Goal: Task Accomplishment & Management: Manage account settings

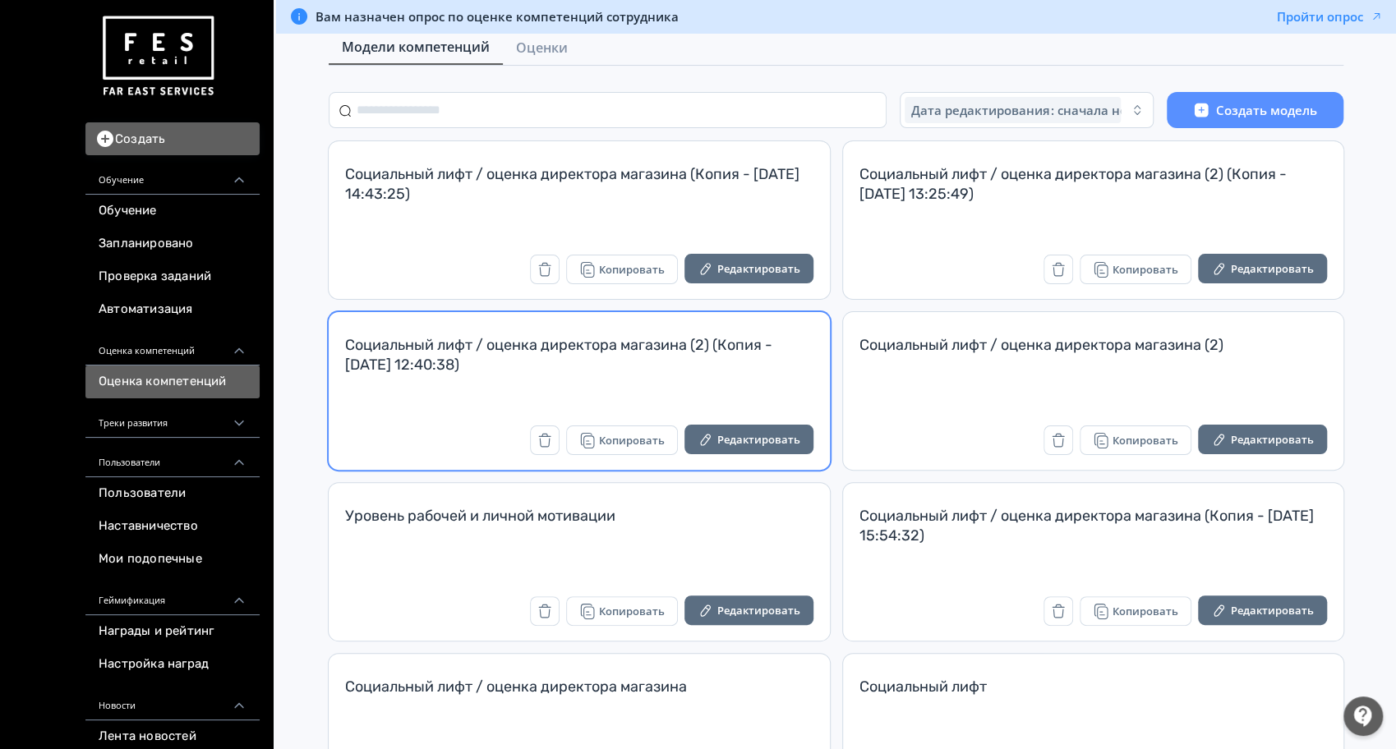
scroll to position [158, 0]
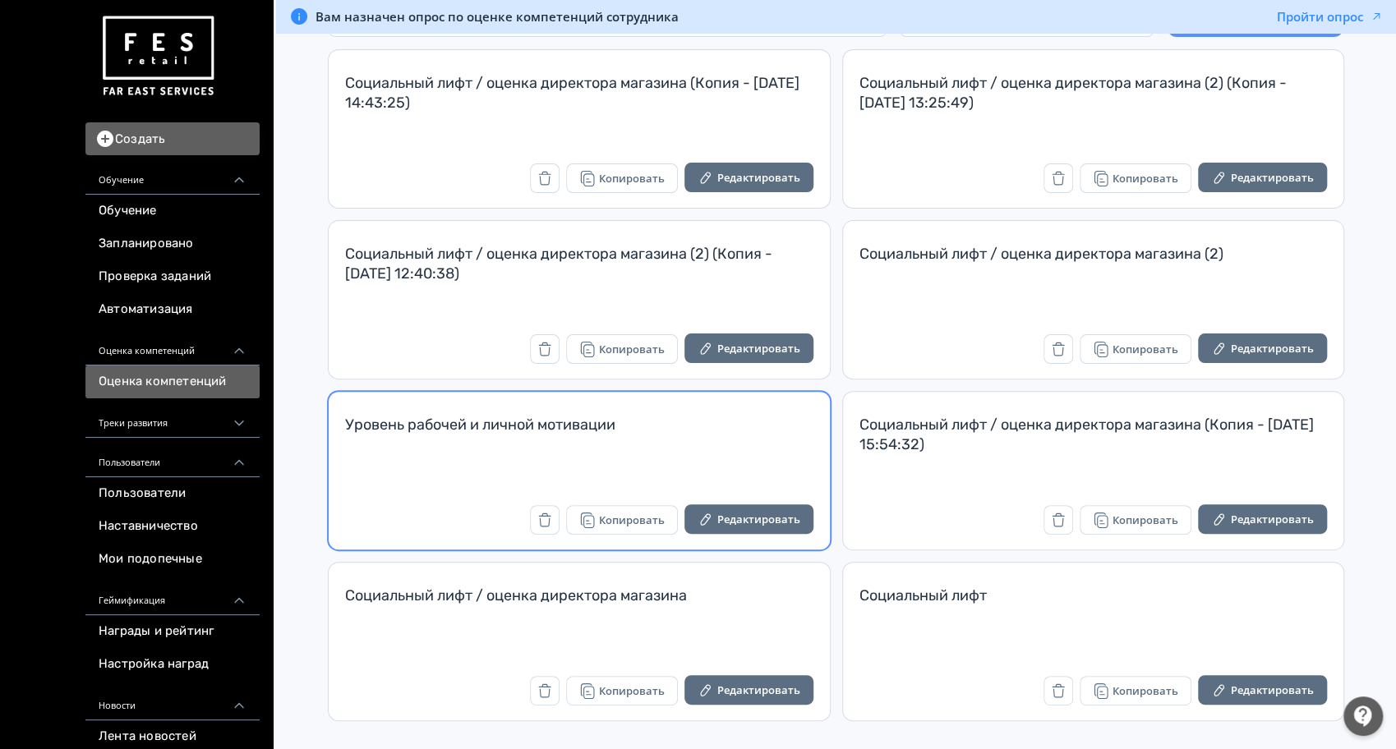
click at [754, 434] on div "Уровень рабочей и личной мотивации" at bounding box center [579, 434] width 468 height 39
click at [767, 516] on button "Редактировать" at bounding box center [748, 520] width 129 height 30
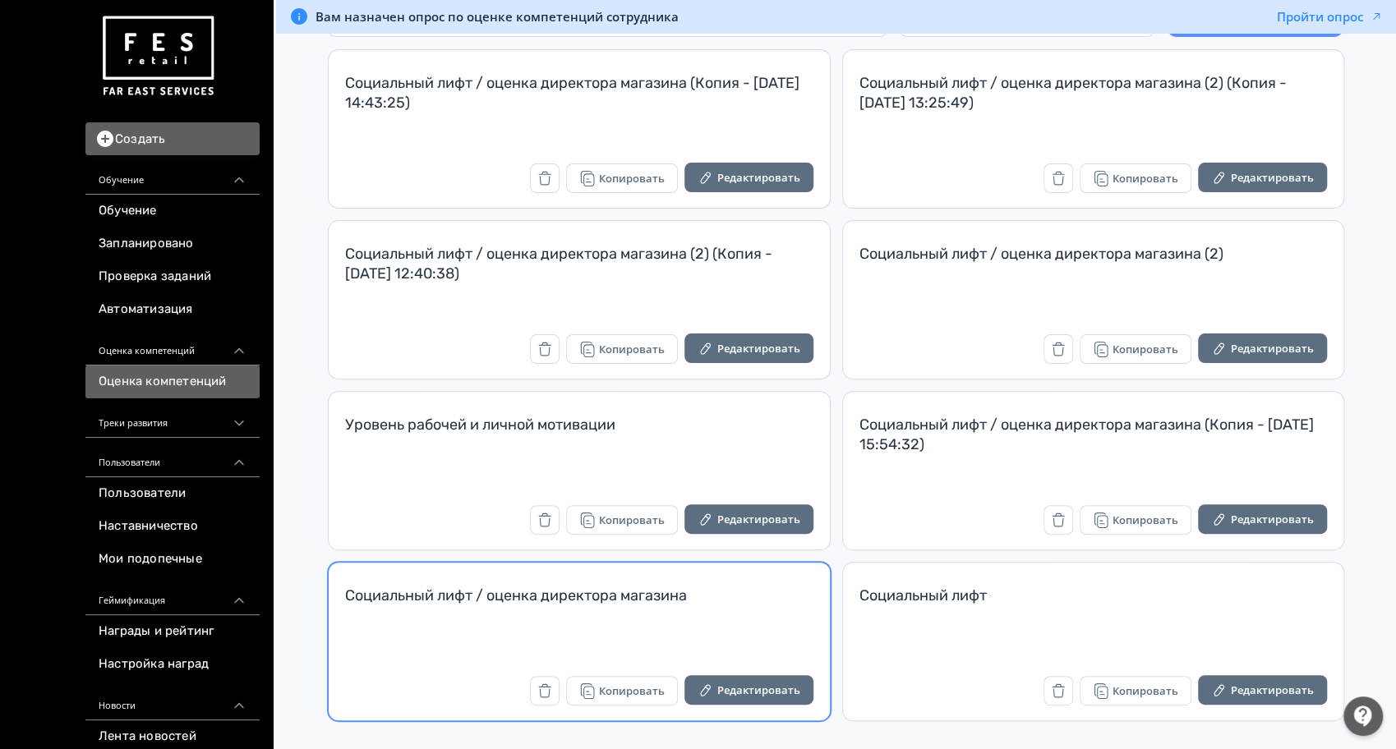
scroll to position [158, 0]
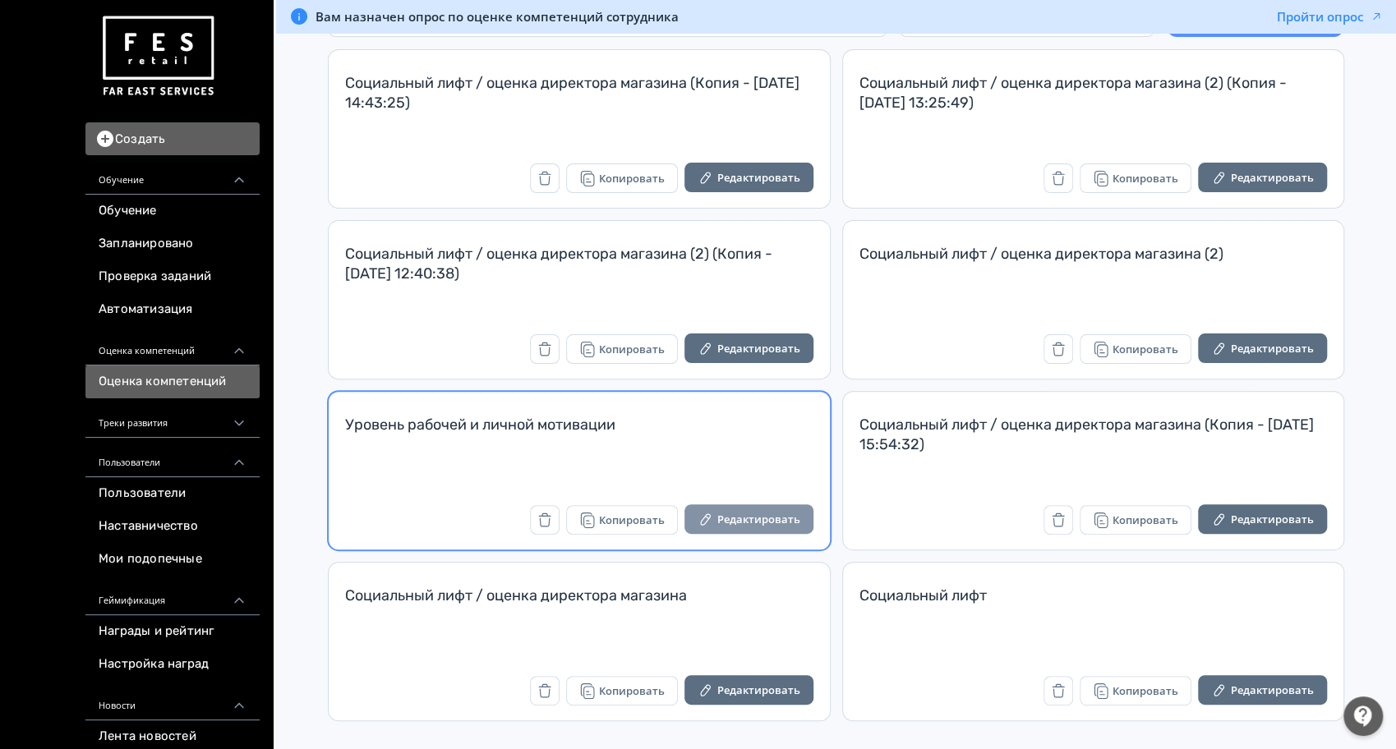
click at [735, 518] on button "Редактировать" at bounding box center [748, 520] width 129 height 30
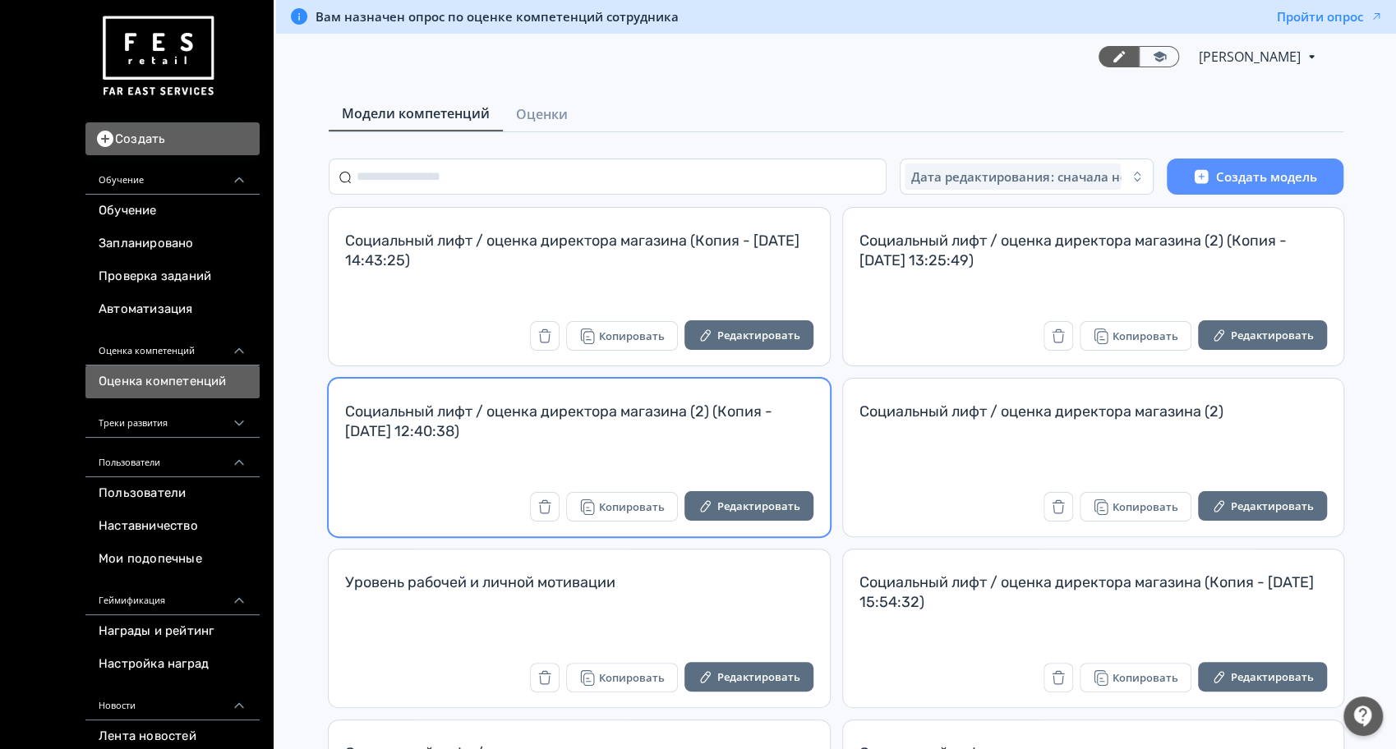
scroll to position [109, 0]
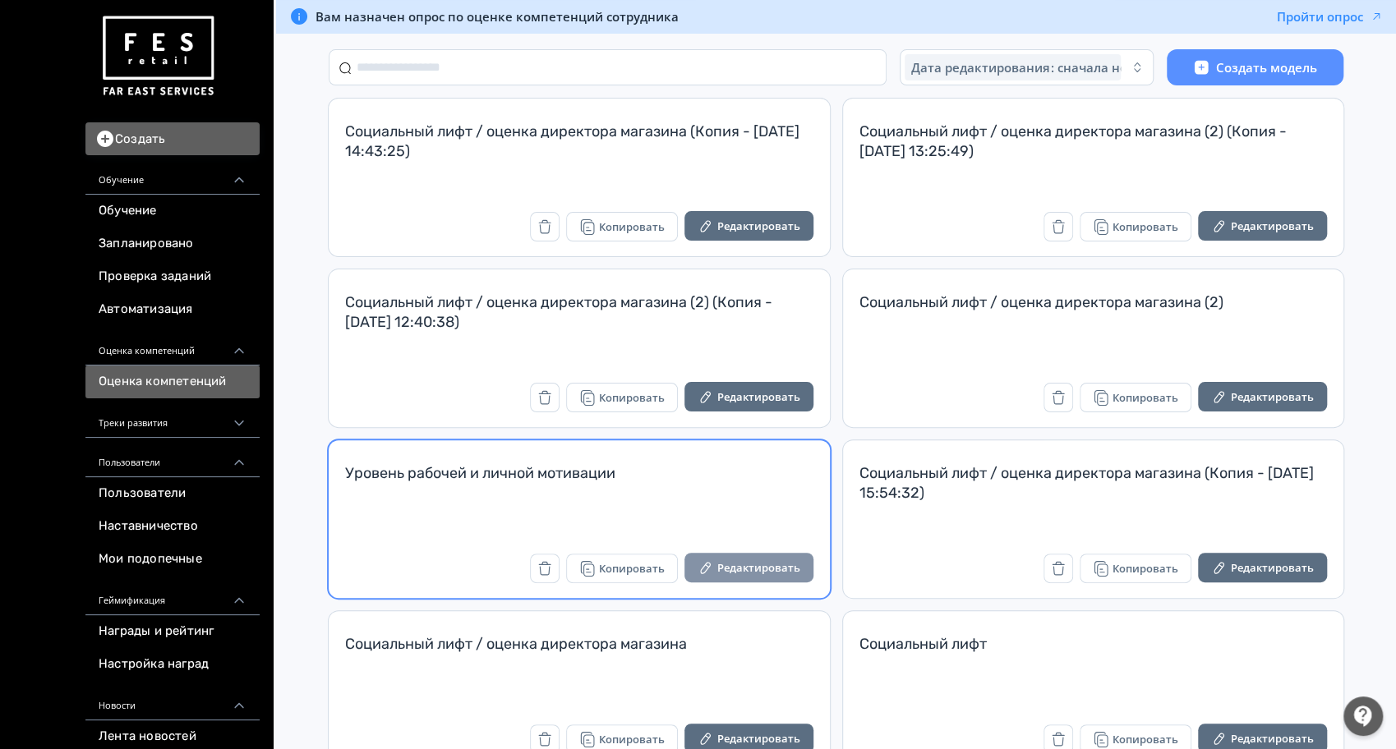
click at [734, 571] on button "Редактировать" at bounding box center [748, 568] width 129 height 30
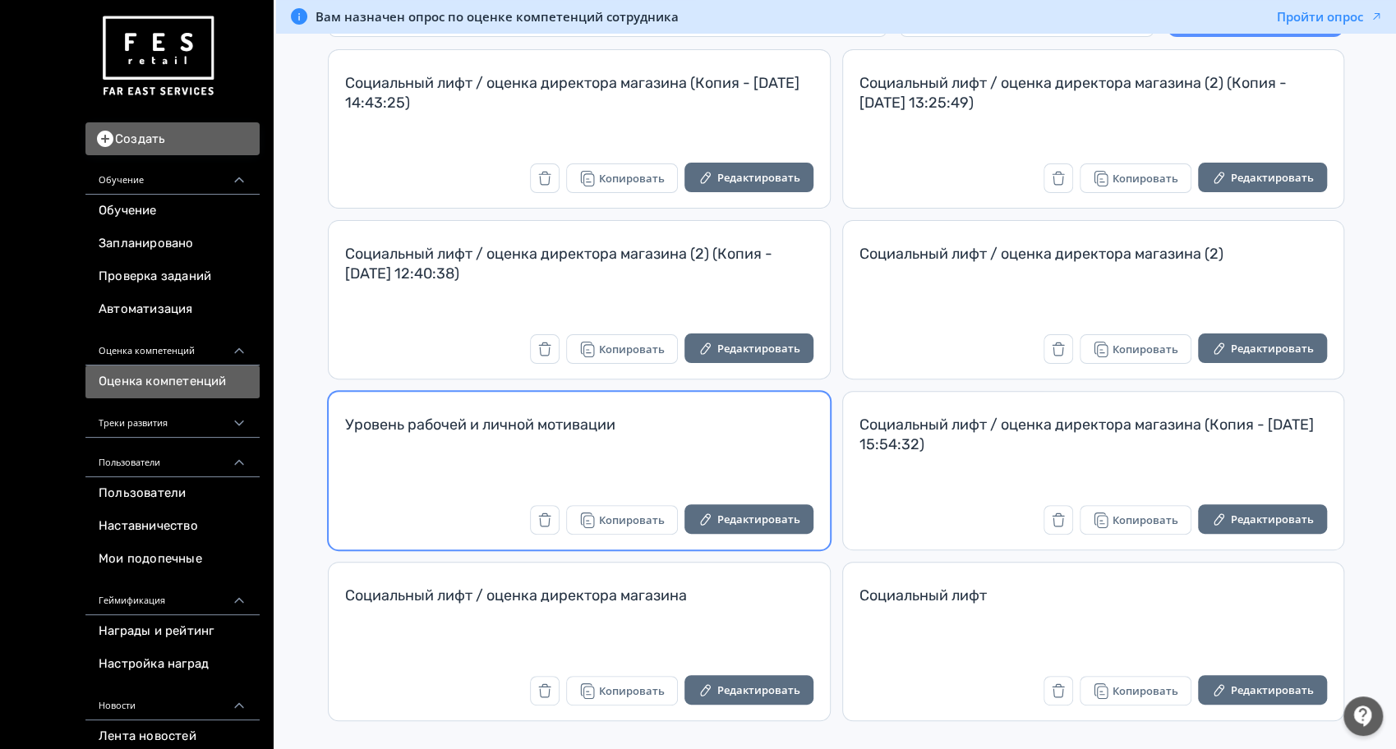
scroll to position [158, 0]
click at [743, 514] on button "Редактировать" at bounding box center [748, 520] width 129 height 30
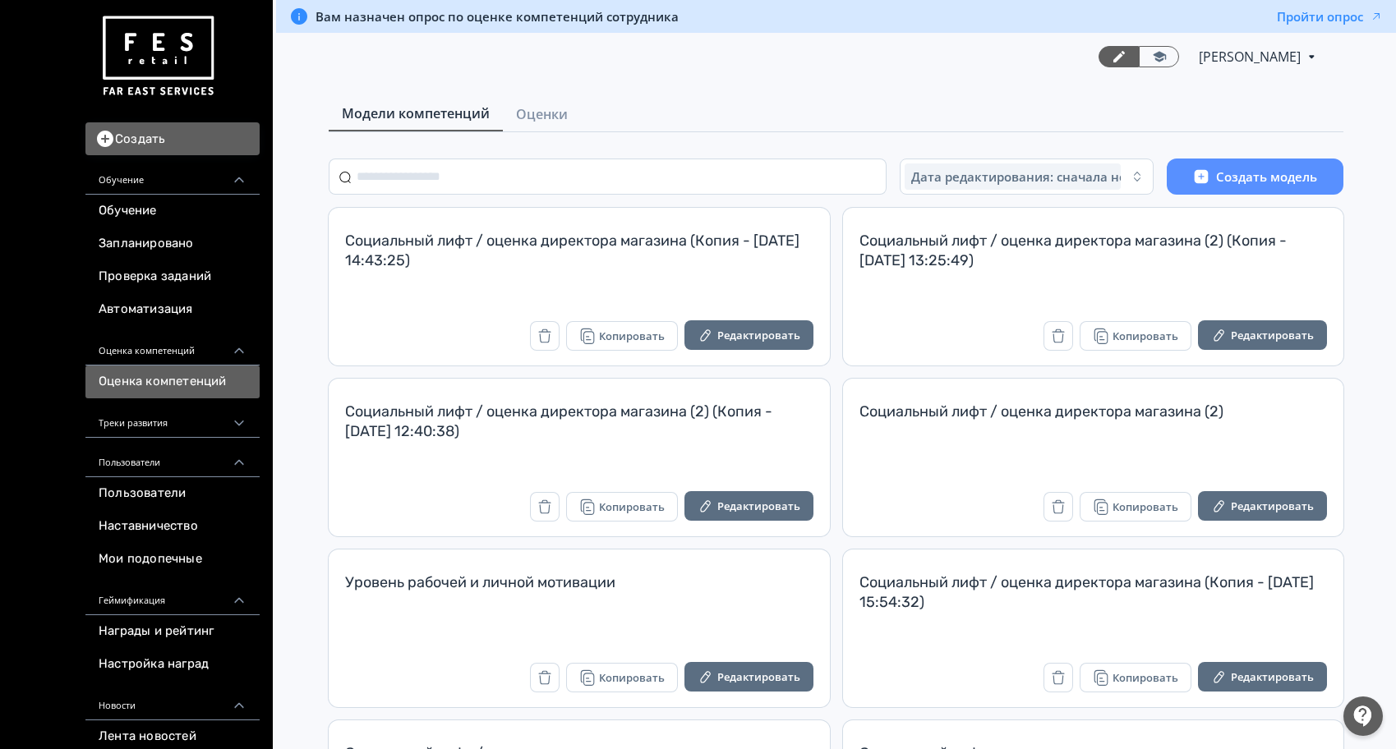
scroll to position [158, 0]
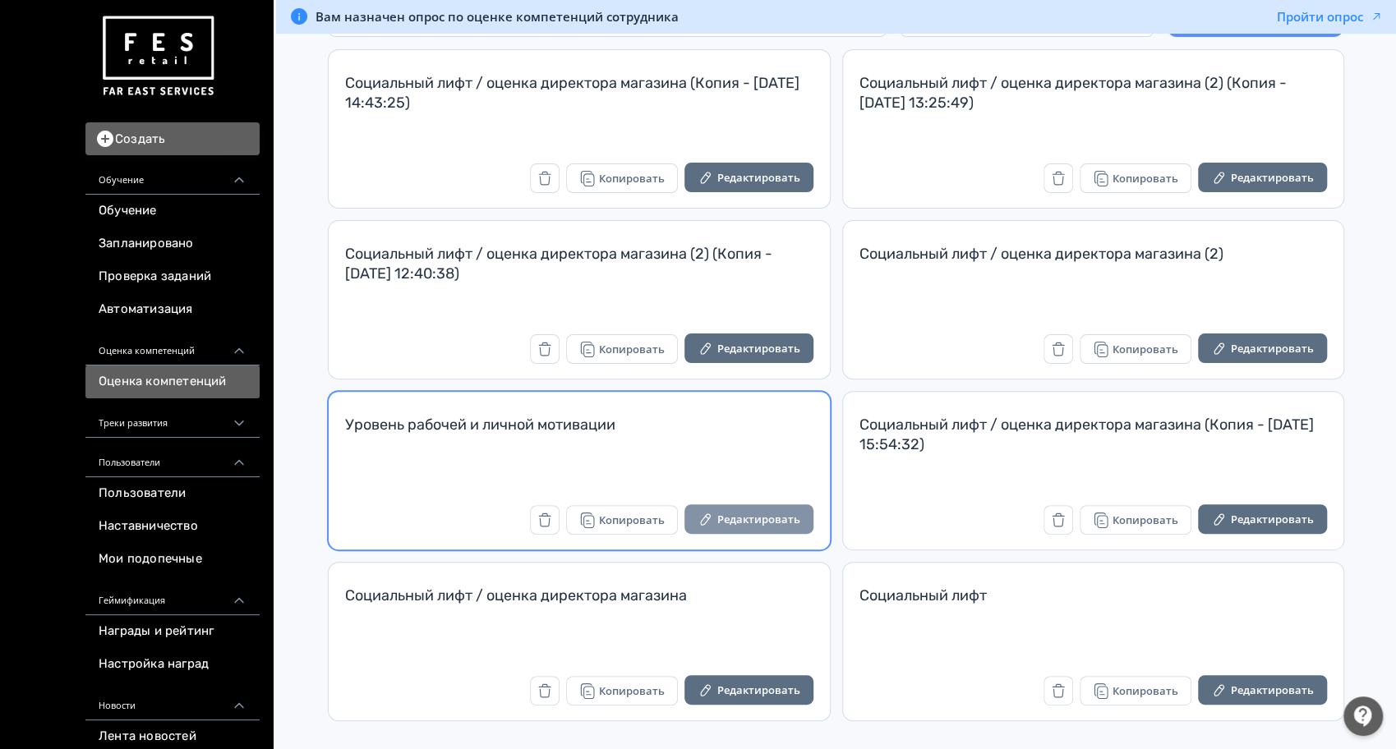
click at [758, 520] on button "Редактировать" at bounding box center [748, 520] width 129 height 30
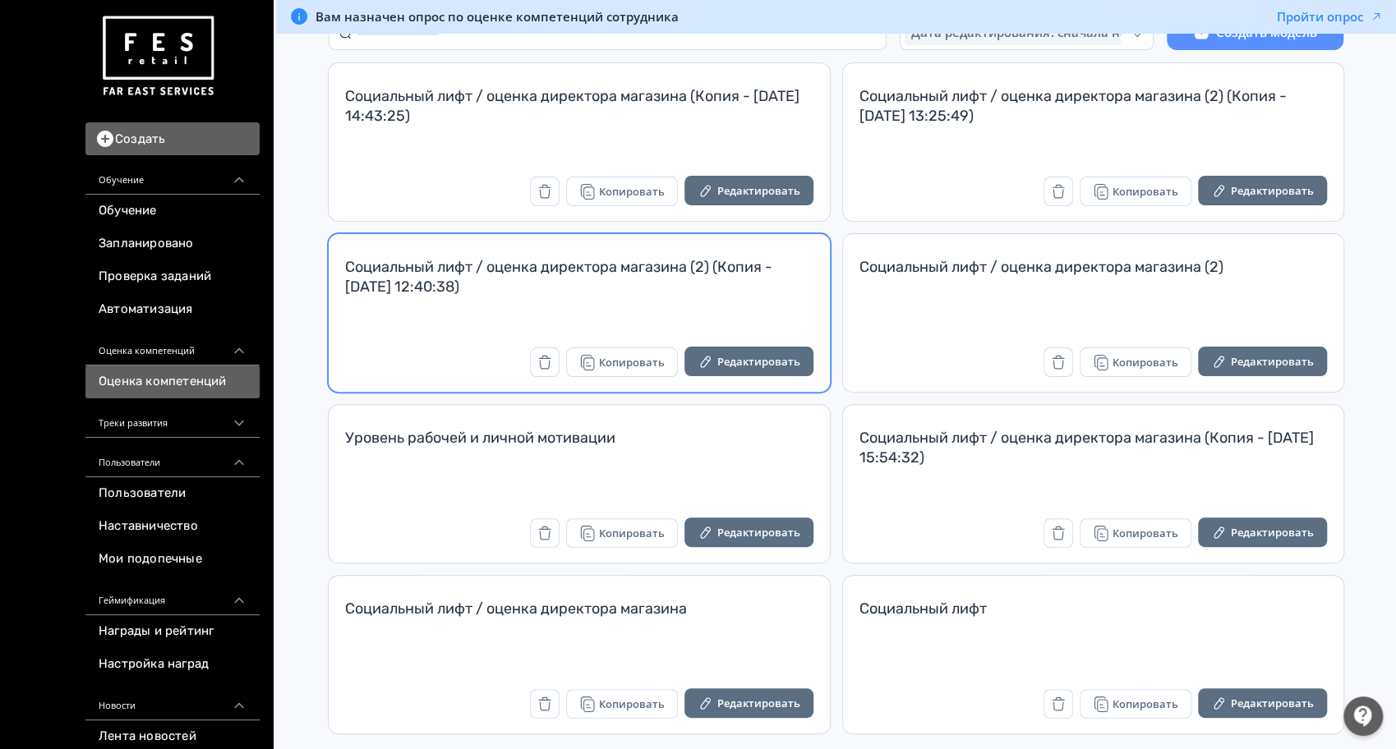
scroll to position [158, 0]
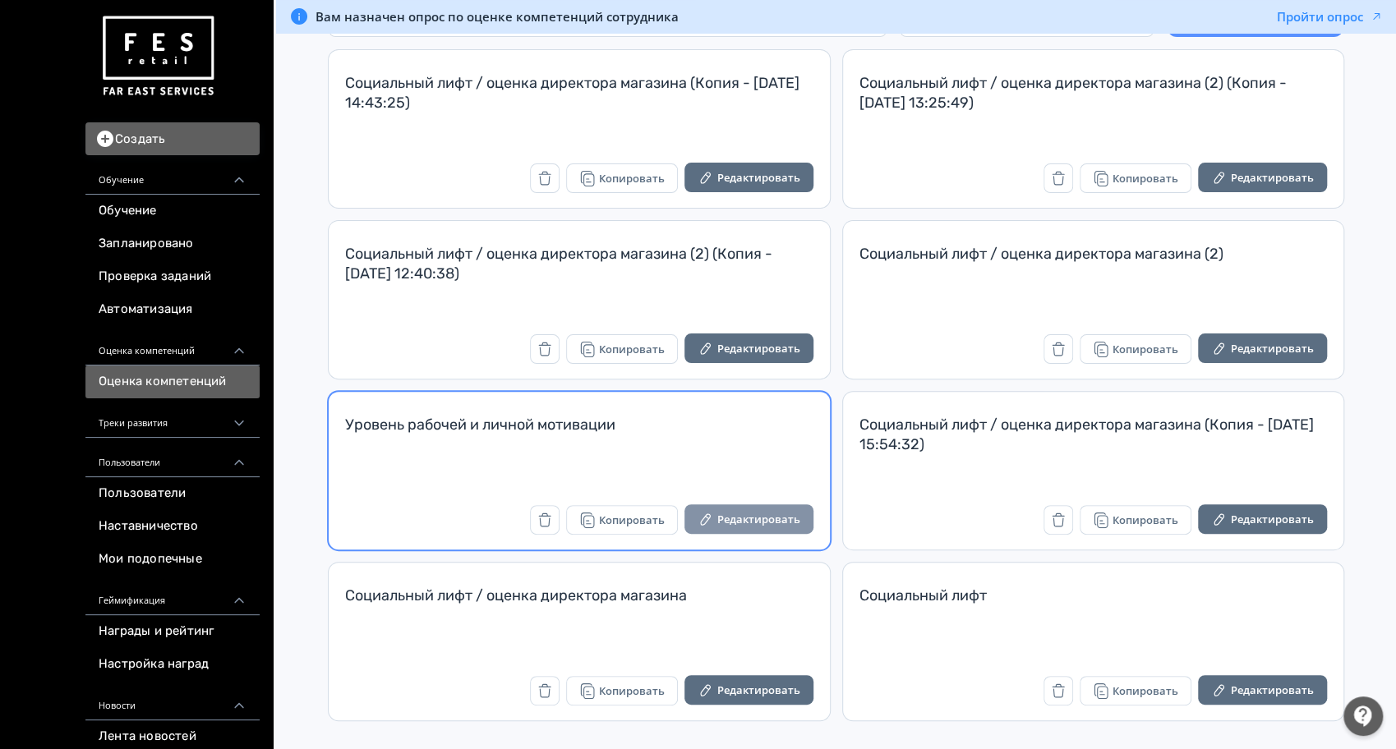
click at [745, 519] on button "Редактировать" at bounding box center [748, 520] width 129 height 30
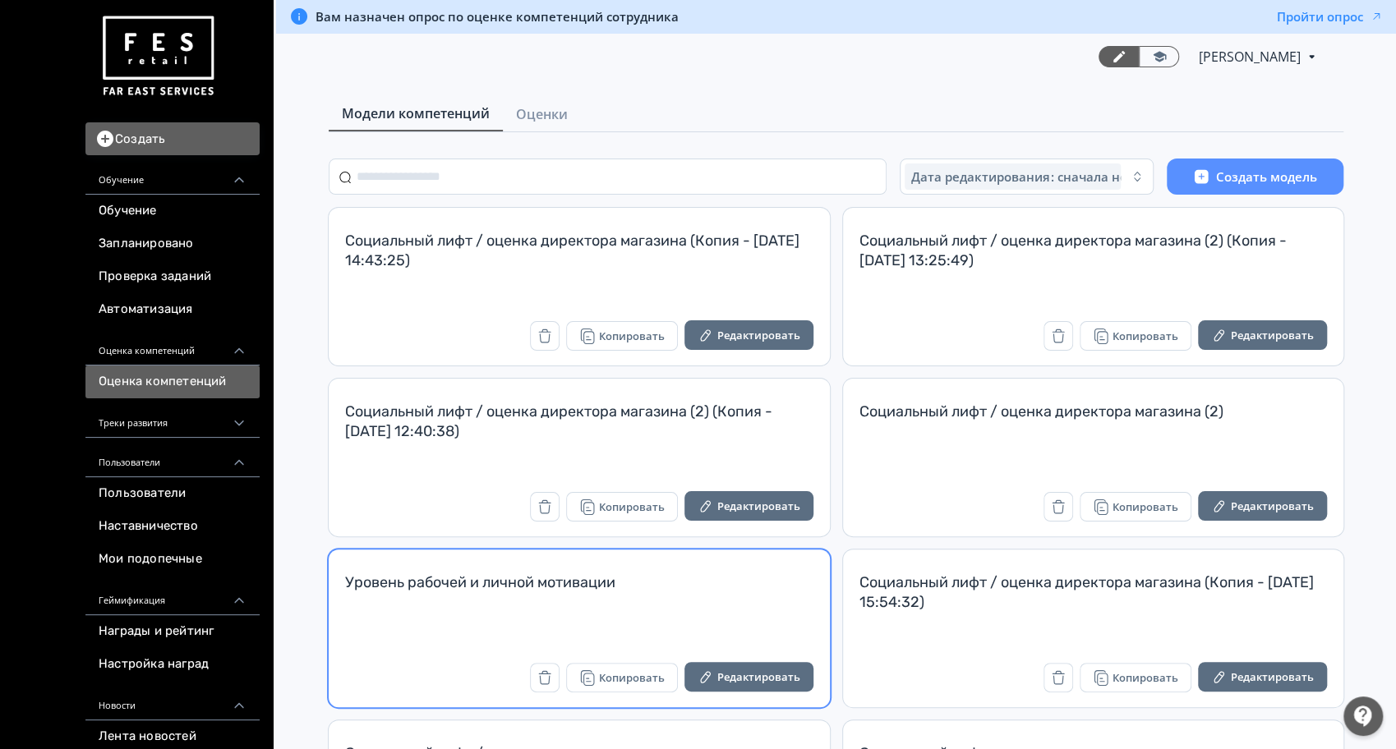
click at [756, 653] on div "Уровень рабочей и личной мотивации Копировать Редактировать" at bounding box center [579, 629] width 501 height 158
click at [754, 671] on button "Редактировать" at bounding box center [748, 677] width 129 height 30
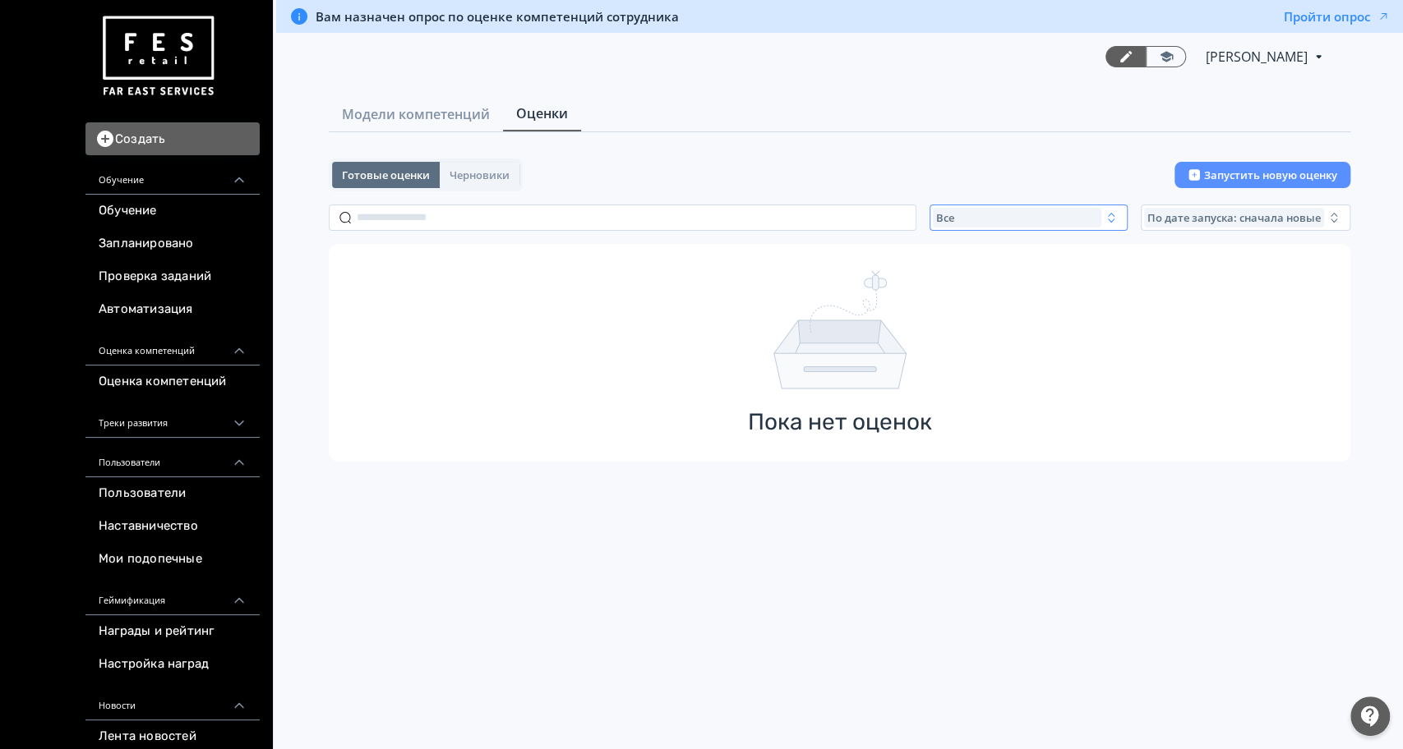
click at [956, 220] on div "Все" at bounding box center [1017, 218] width 168 height 20
click at [972, 285] on span "Активные" at bounding box center [981, 285] width 60 height 16
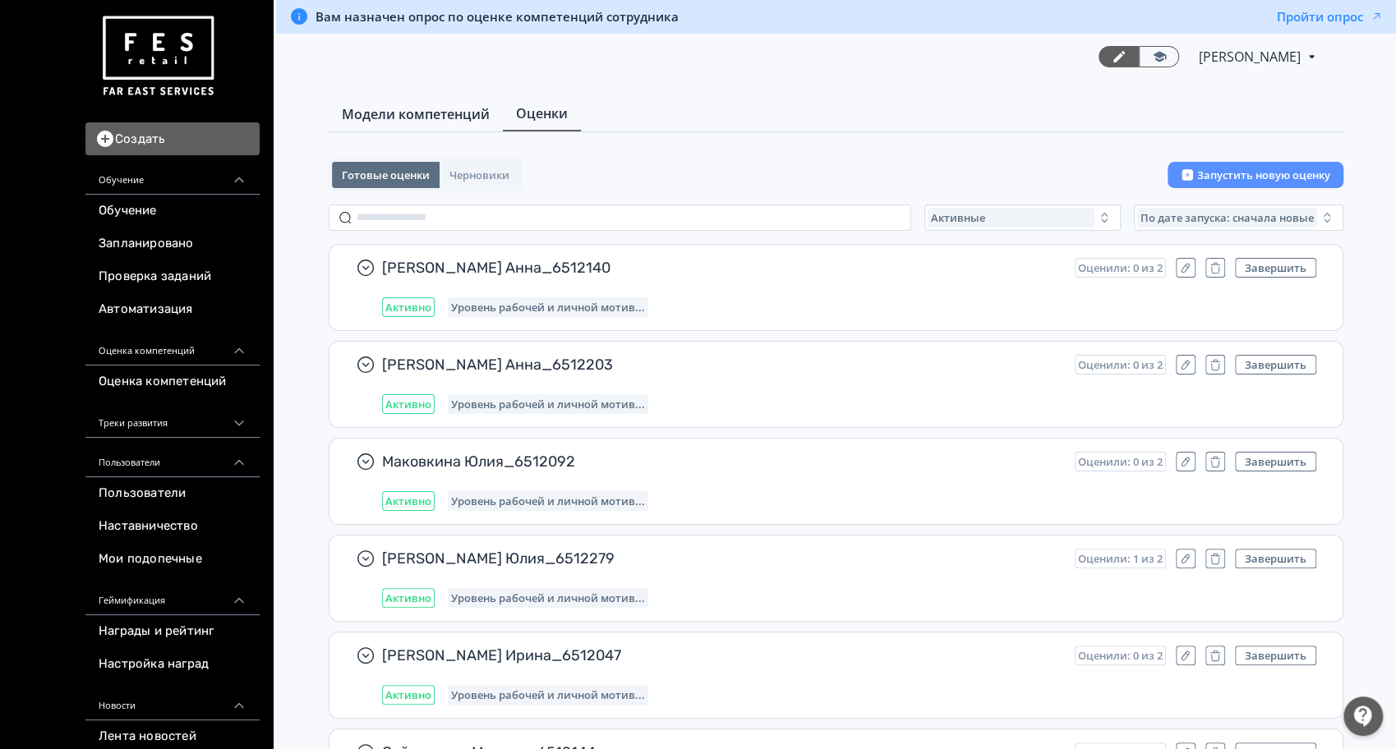
click at [405, 122] on span "Модели компетенций" at bounding box center [416, 114] width 148 height 20
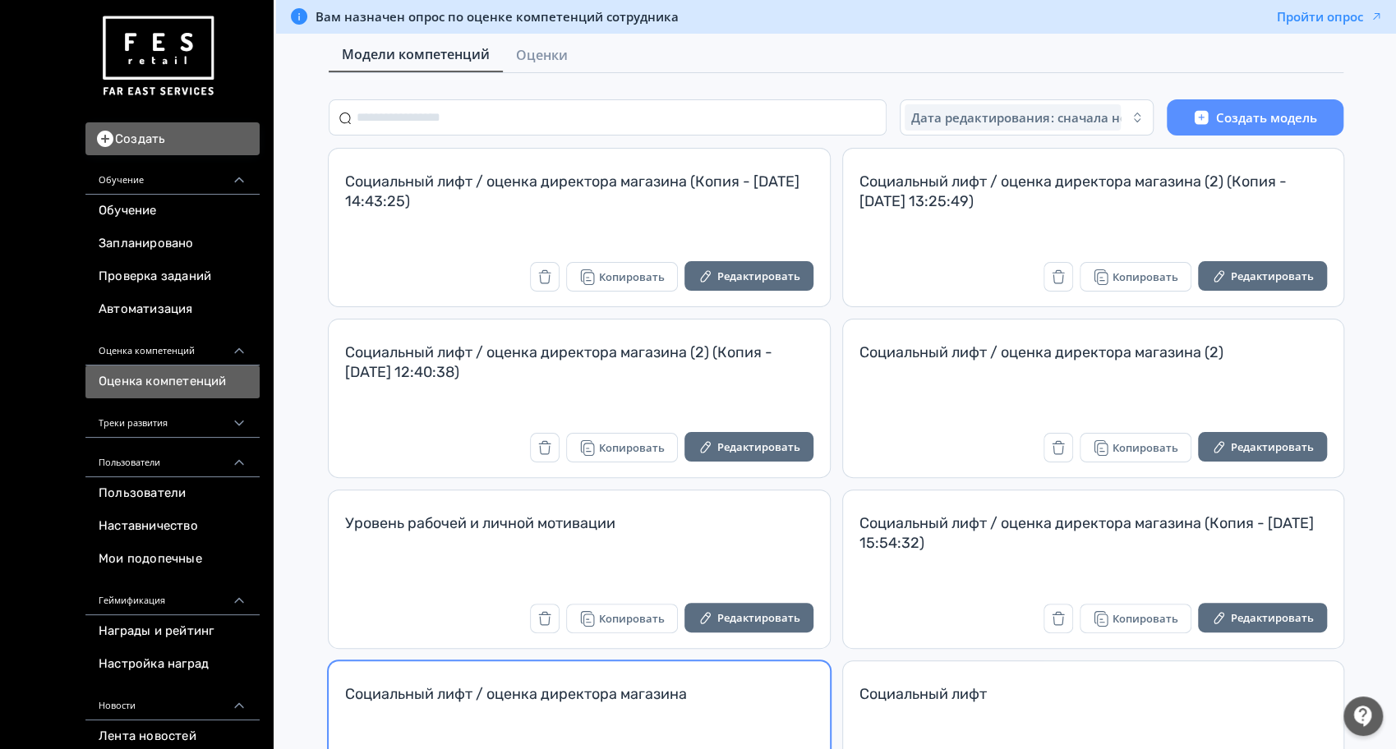
scroll to position [158, 0]
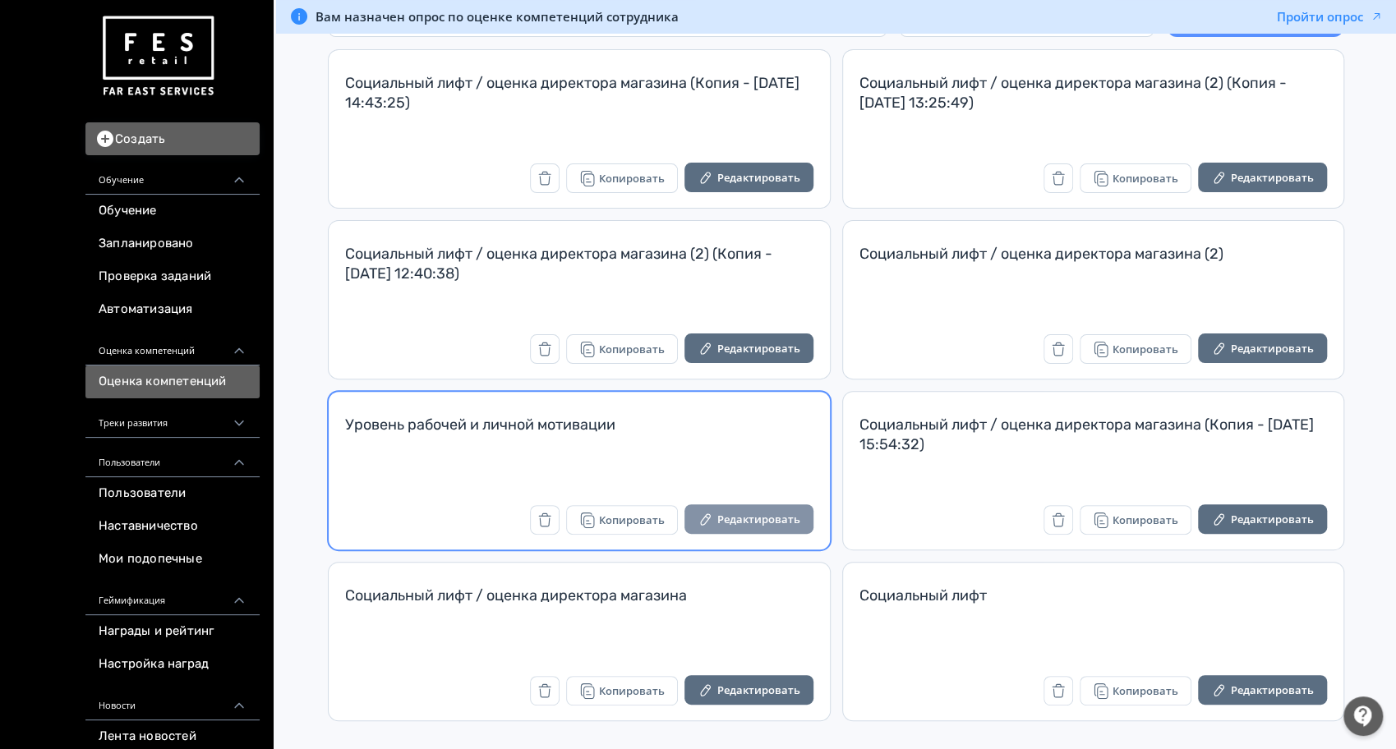
click at [778, 511] on button "Редактировать" at bounding box center [748, 520] width 129 height 30
click at [722, 496] on div "Уровень рабочей и личной мотивации Копировать Редактировать" at bounding box center [579, 471] width 501 height 158
click at [732, 517] on button "Редактировать" at bounding box center [748, 520] width 129 height 30
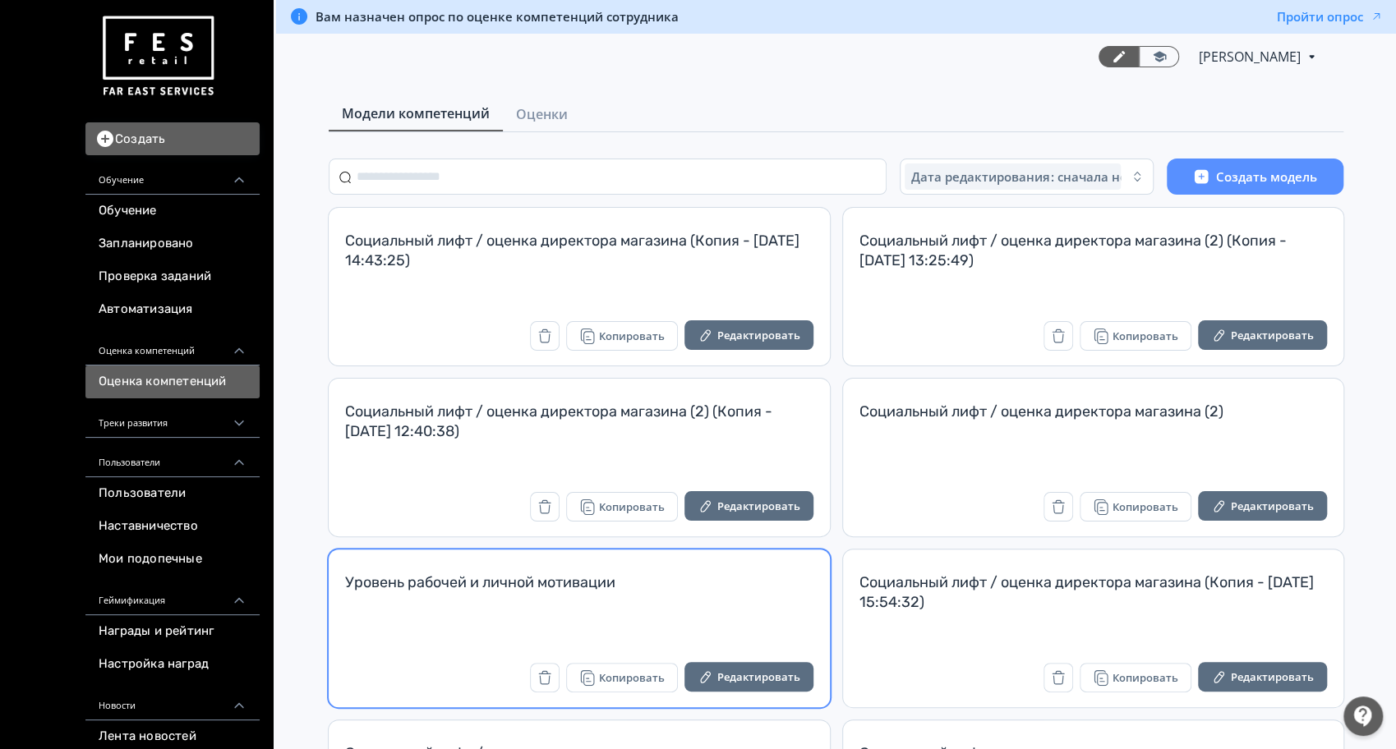
scroll to position [158, 0]
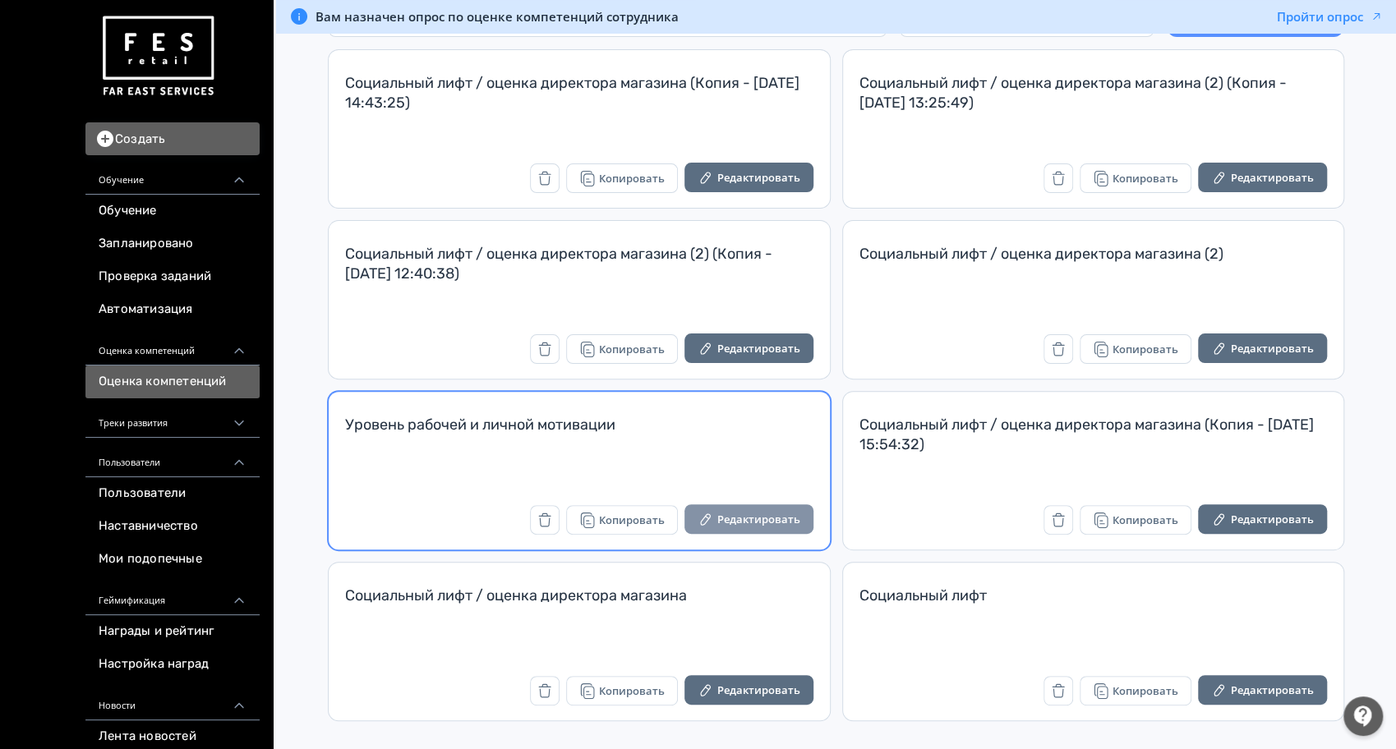
click at [750, 519] on button "Редактировать" at bounding box center [748, 520] width 129 height 30
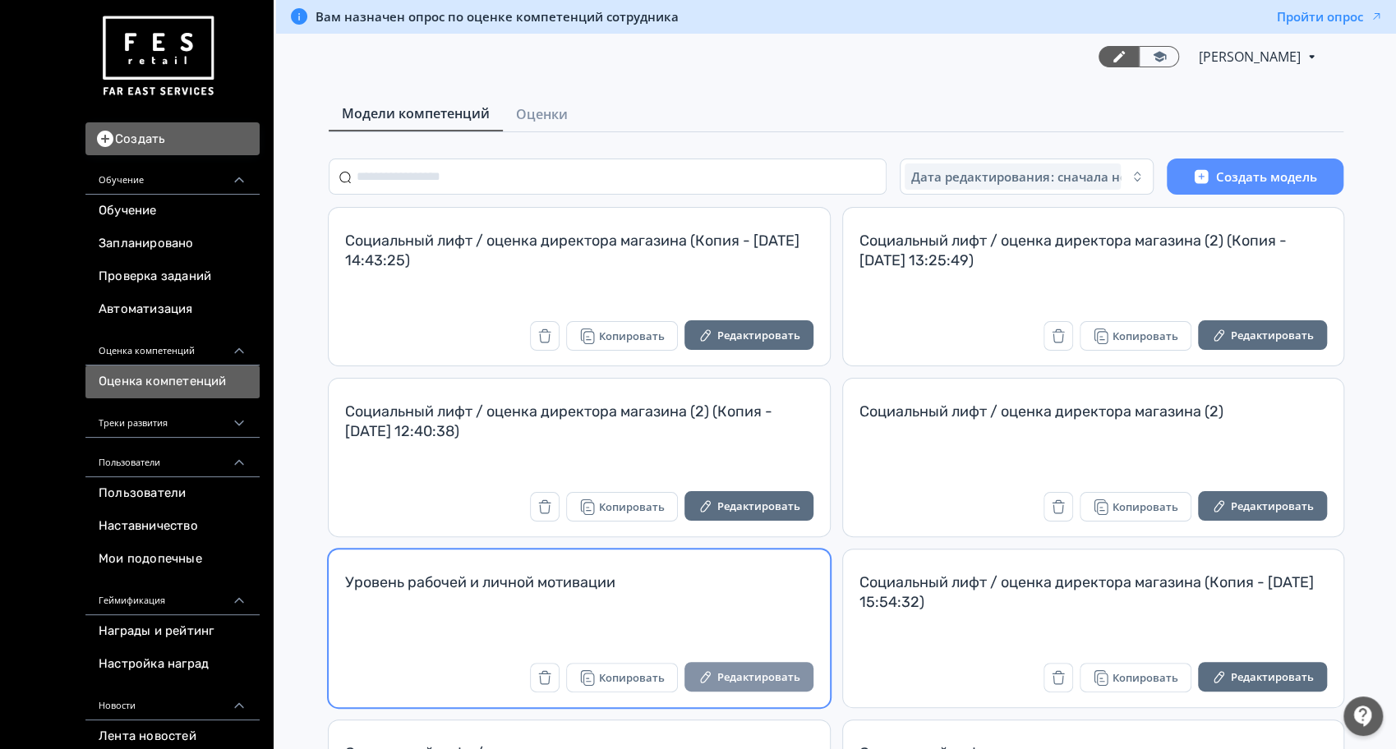
click at [763, 674] on button "Редактировать" at bounding box center [748, 677] width 129 height 30
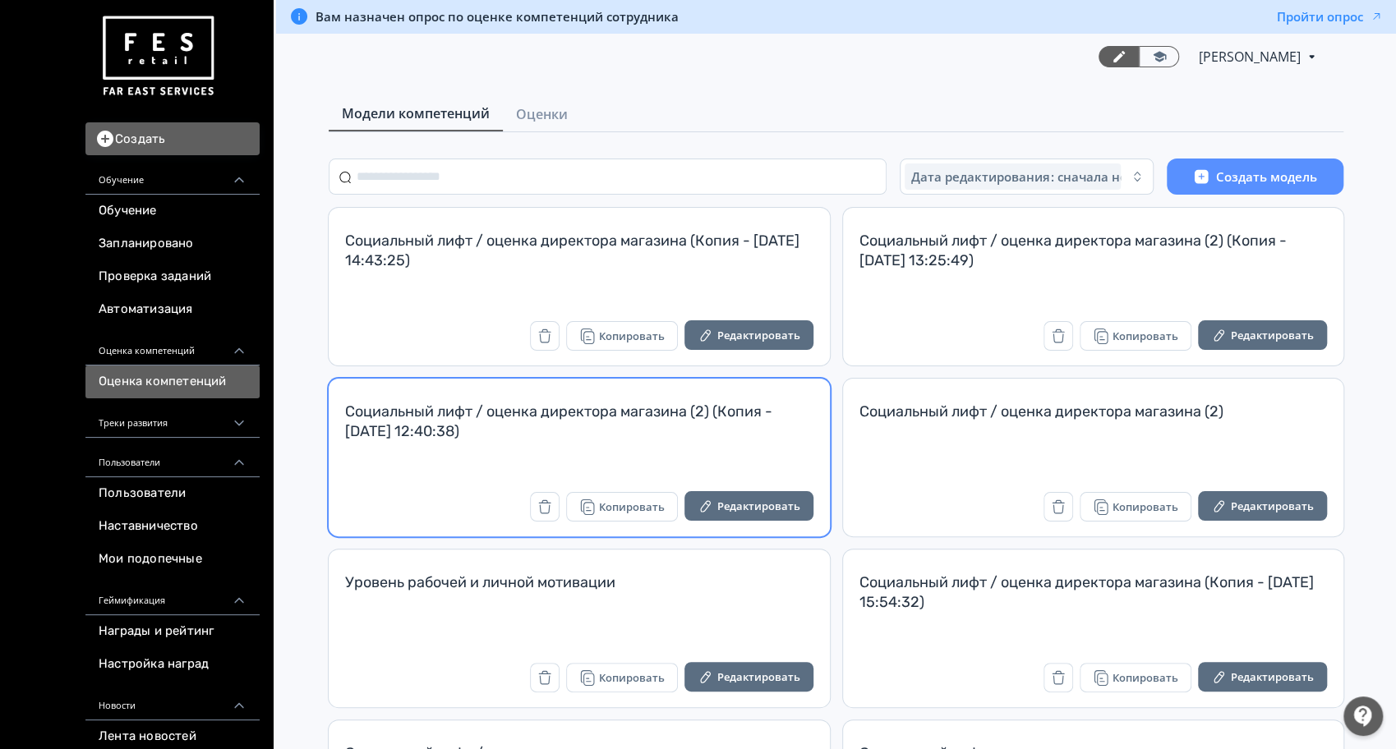
scroll to position [158, 0]
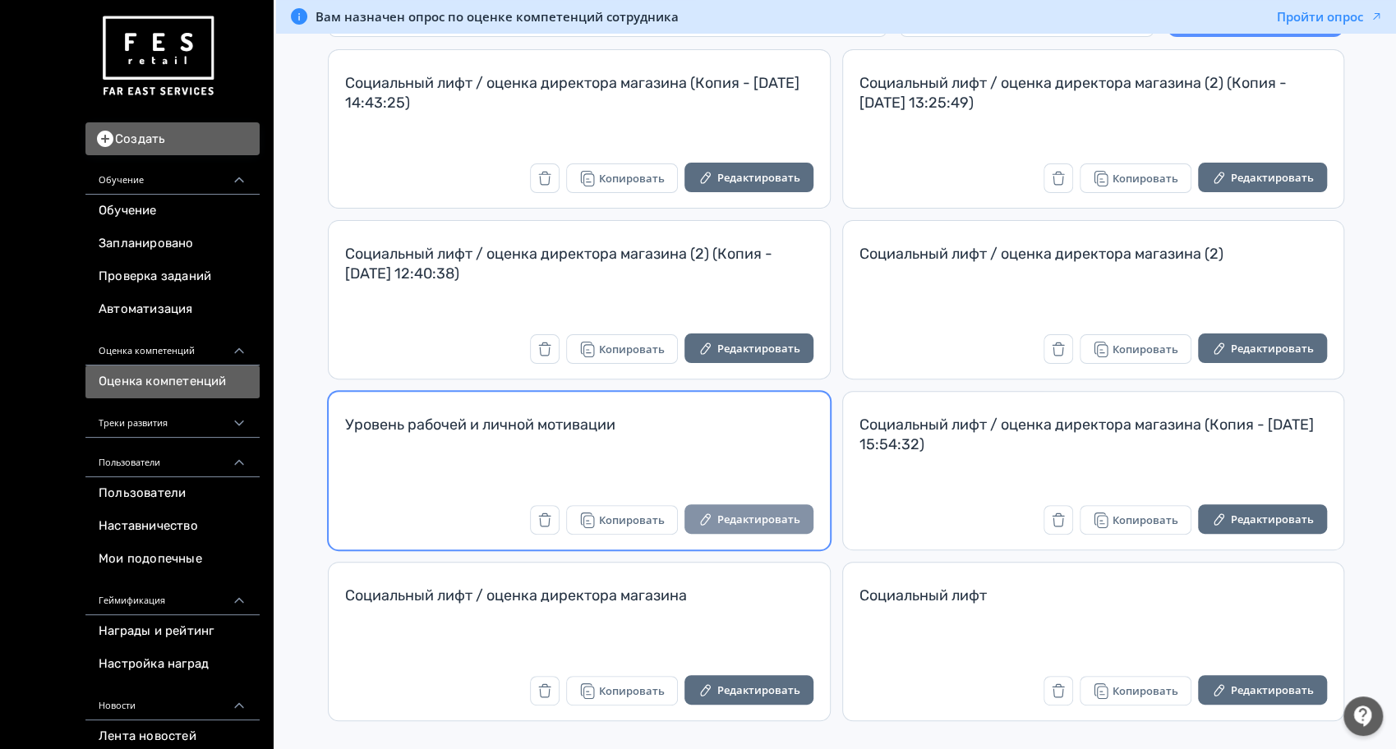
click at [728, 518] on button "Редактировать" at bounding box center [748, 520] width 129 height 30
click at [770, 514] on button "Редактировать" at bounding box center [748, 520] width 129 height 30
click at [740, 527] on button "Редактировать" at bounding box center [748, 520] width 129 height 30
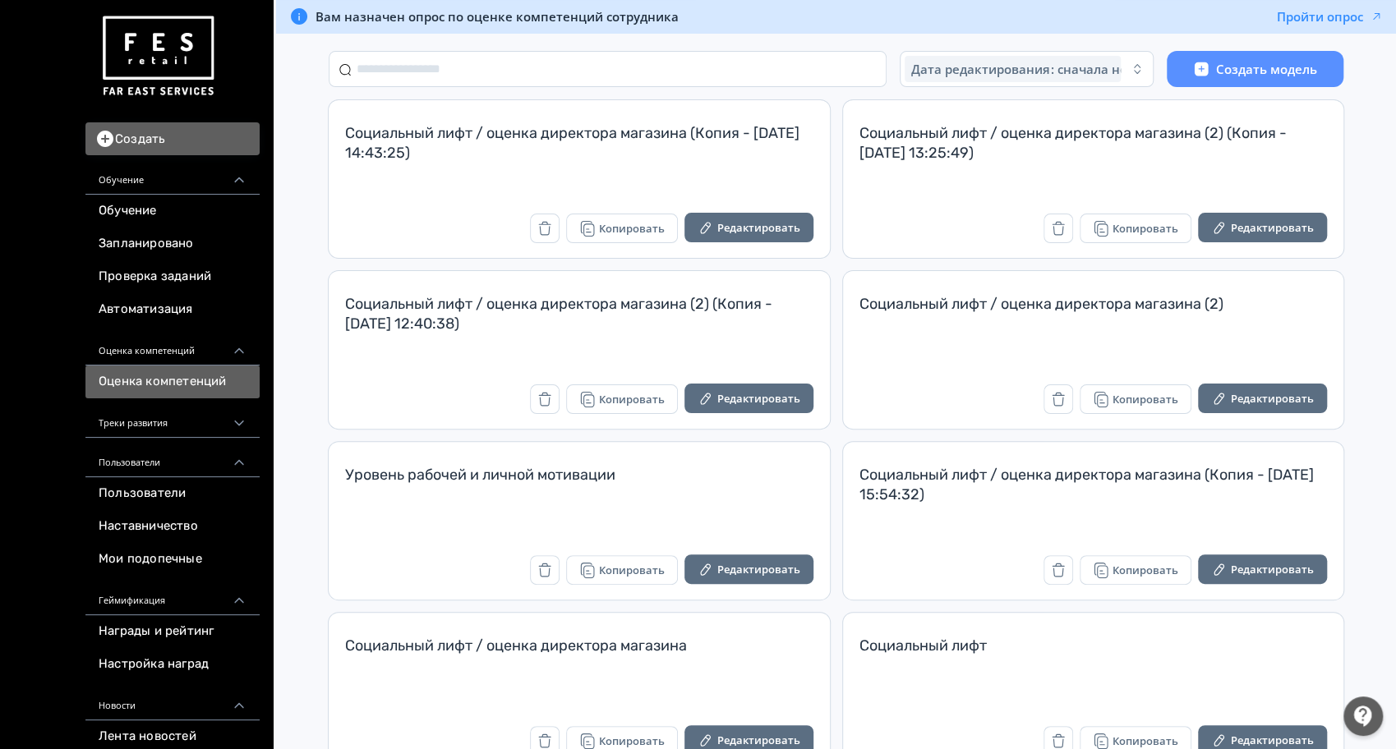
scroll to position [109, 0]
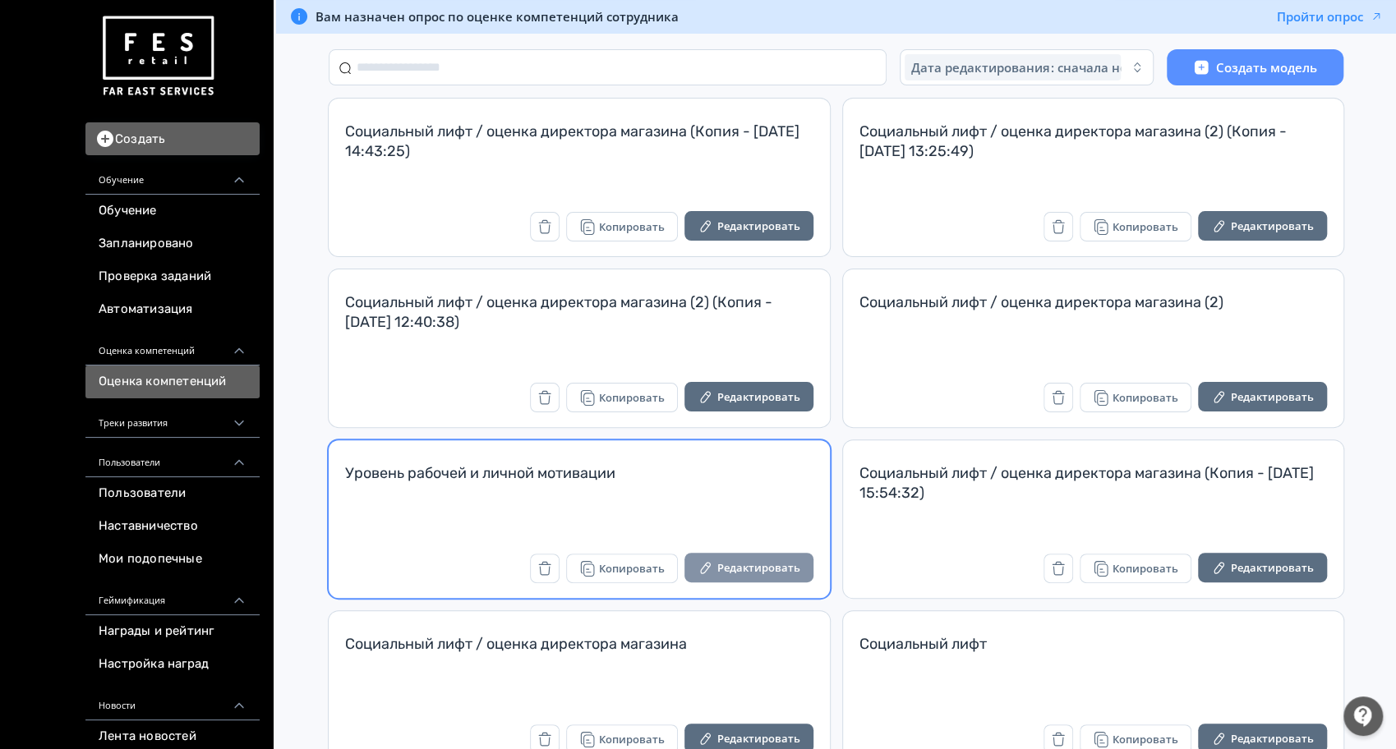
click at [727, 561] on button "Редактировать" at bounding box center [748, 568] width 129 height 30
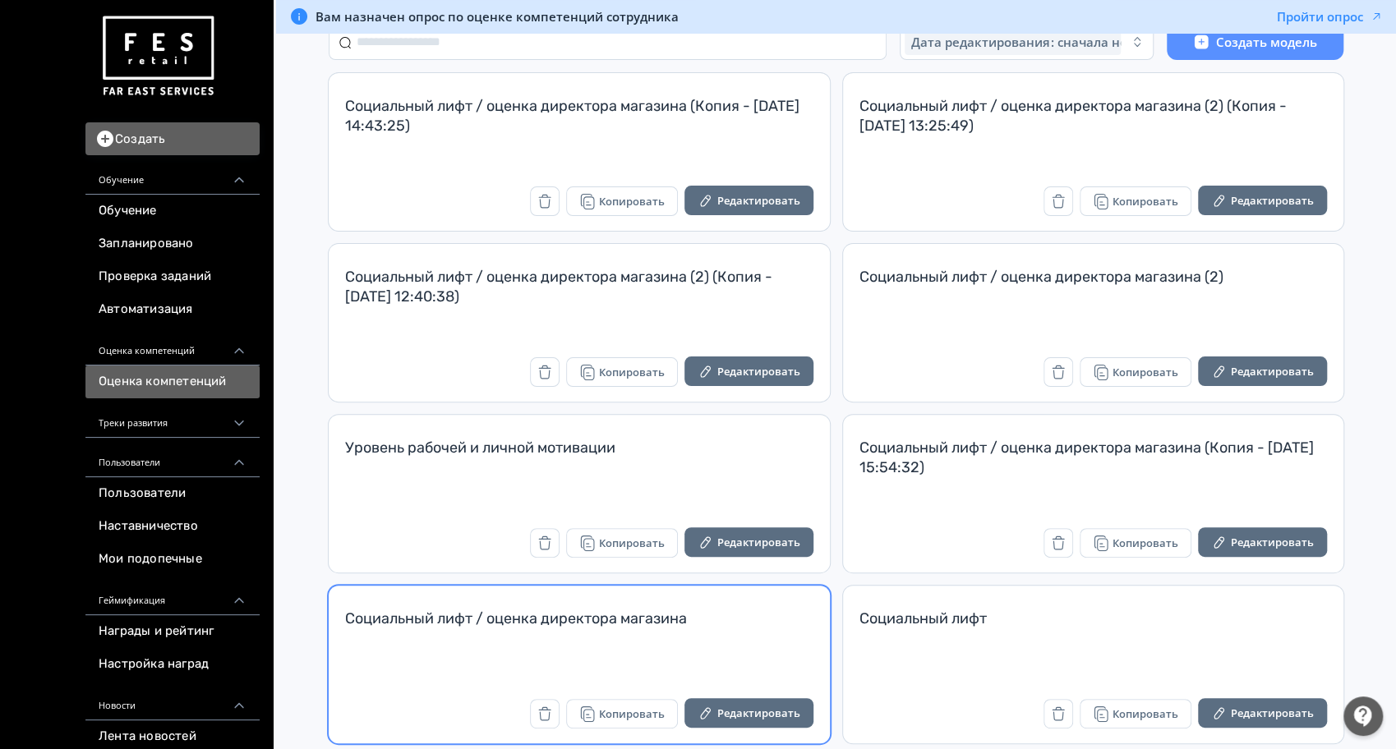
scroll to position [158, 0]
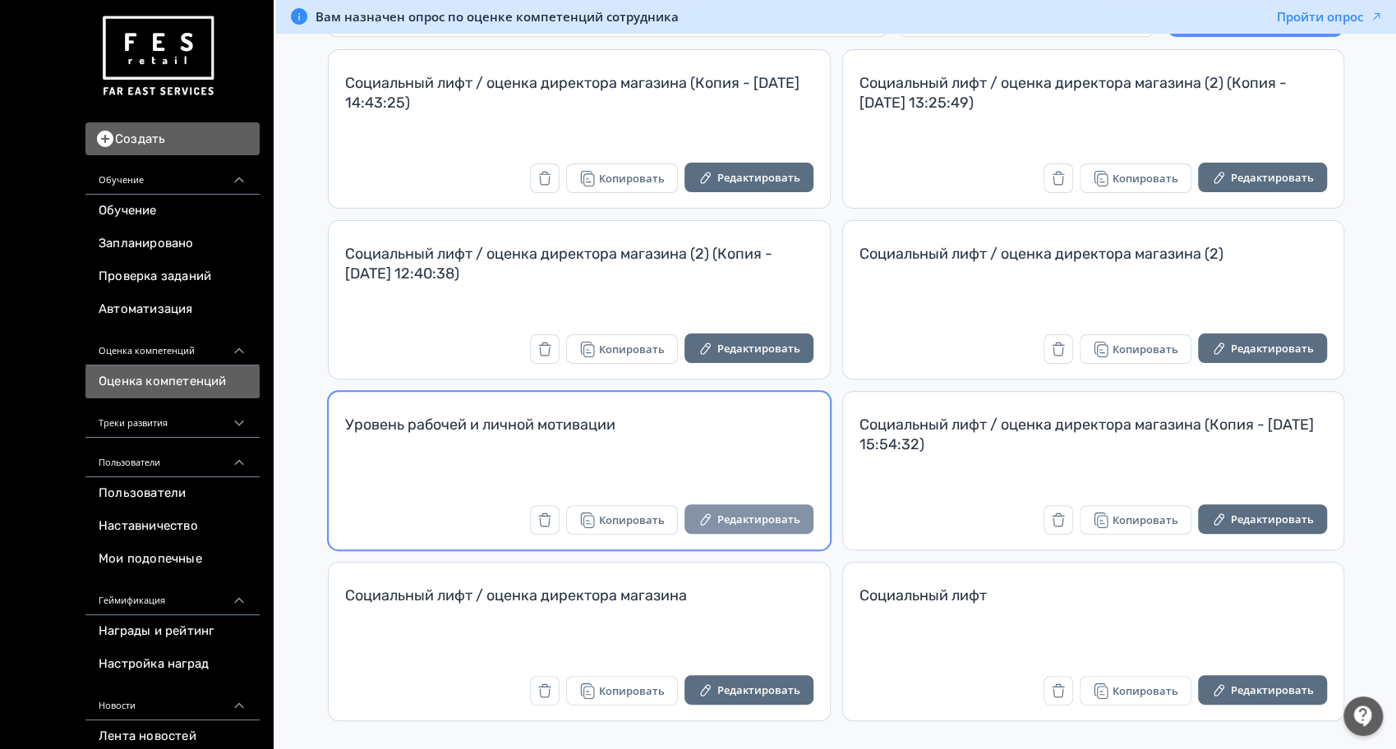
click at [702, 511] on icon "button" at bounding box center [706, 519] width 16 height 16
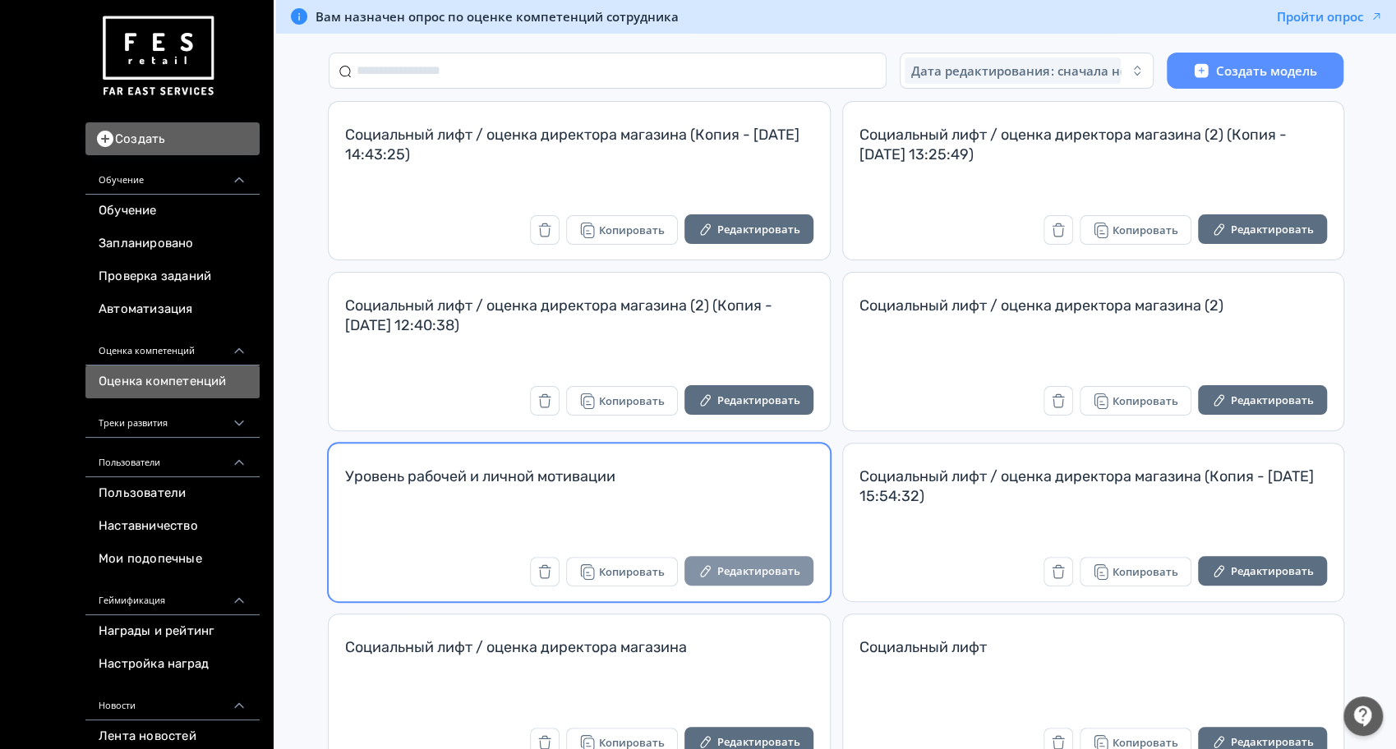
scroll to position [109, 0]
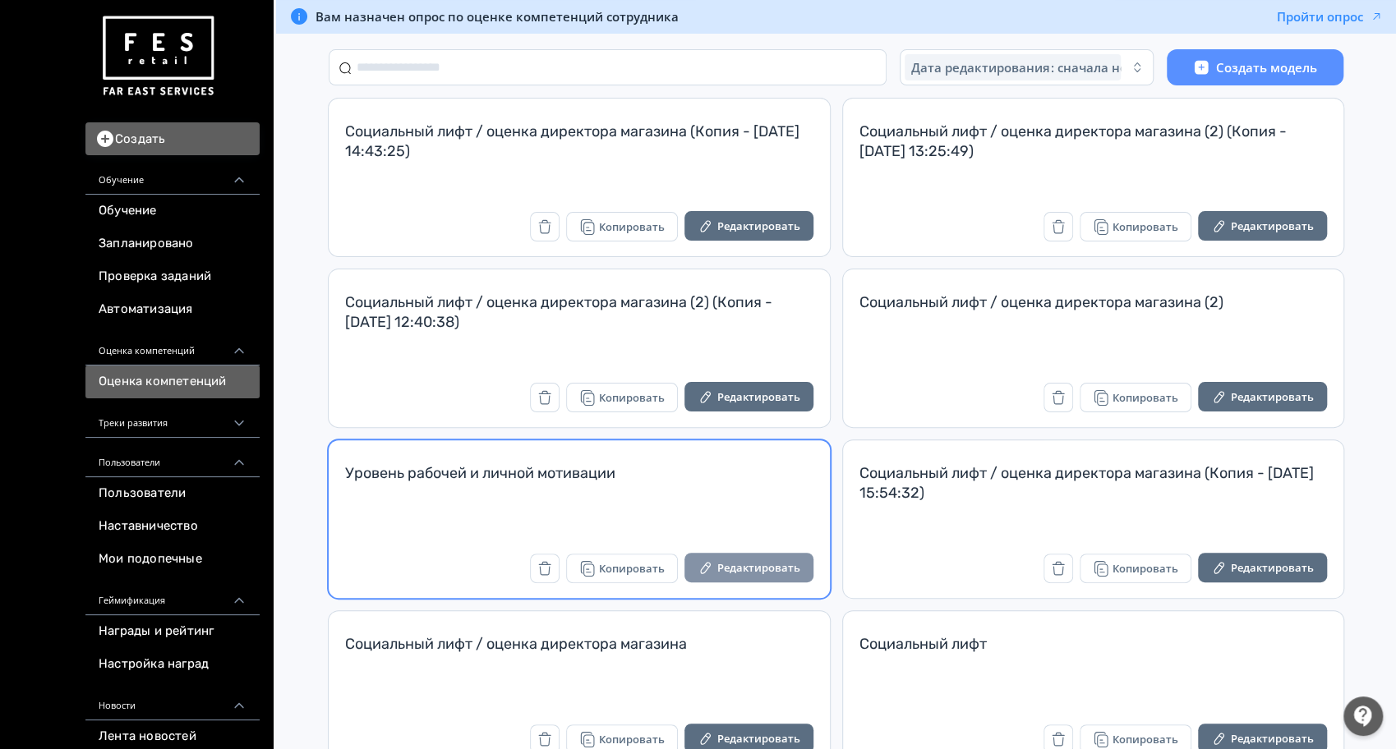
click at [744, 556] on button "Редактировать" at bounding box center [748, 568] width 129 height 30
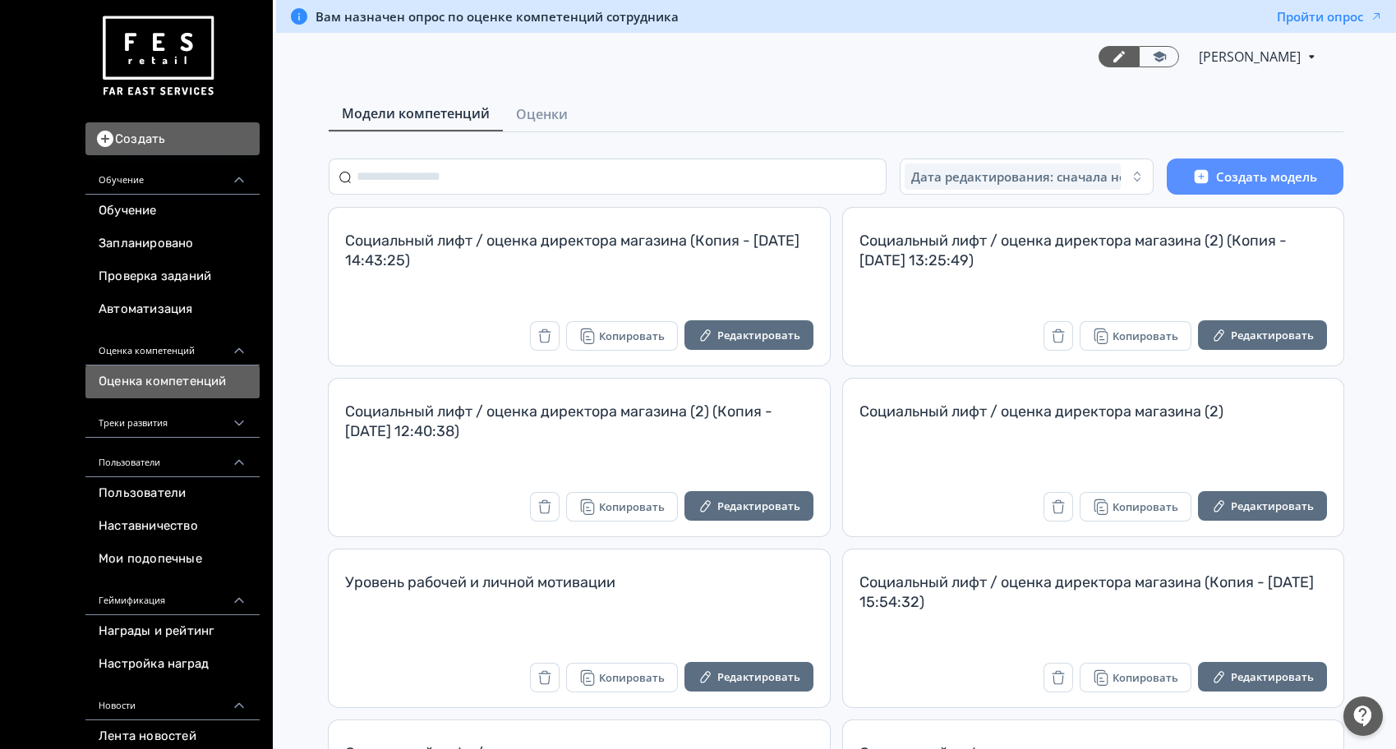
scroll to position [158, 0]
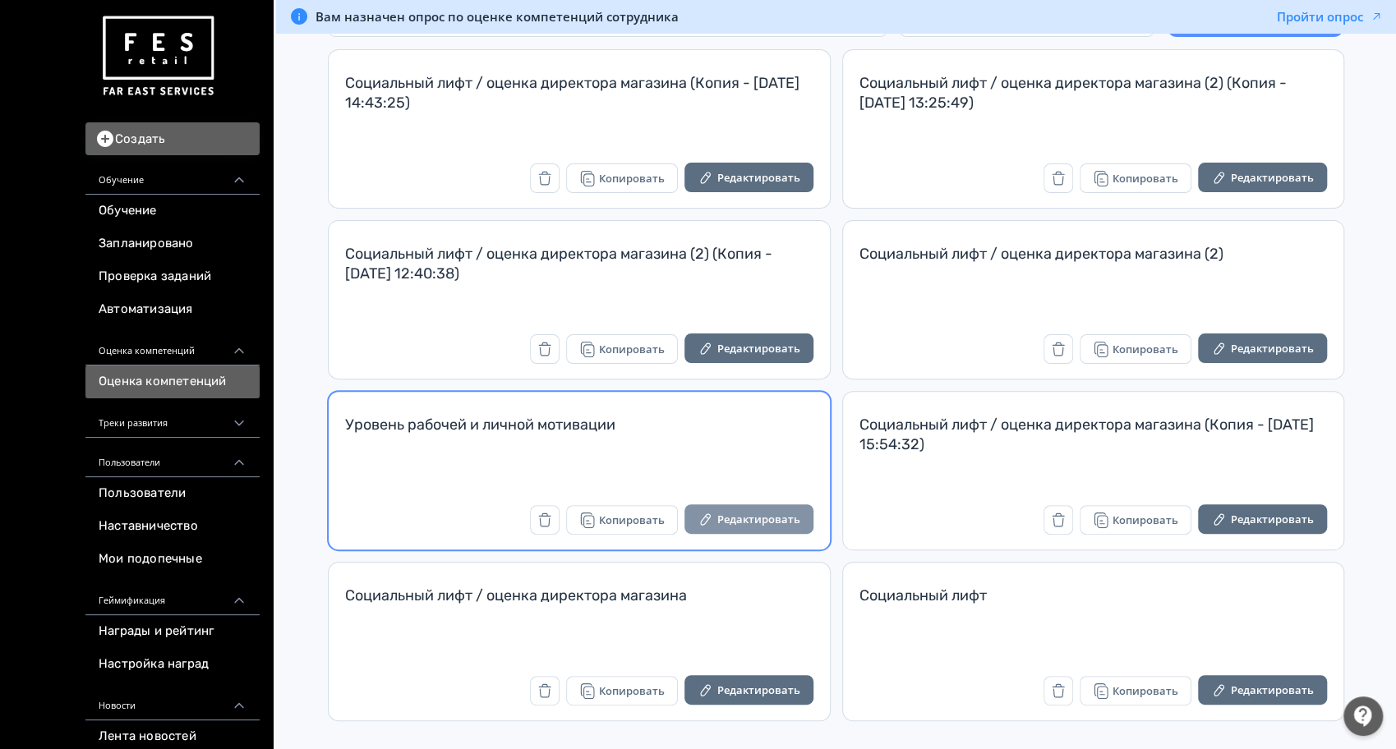
click at [763, 506] on button "Редактировать" at bounding box center [748, 520] width 129 height 30
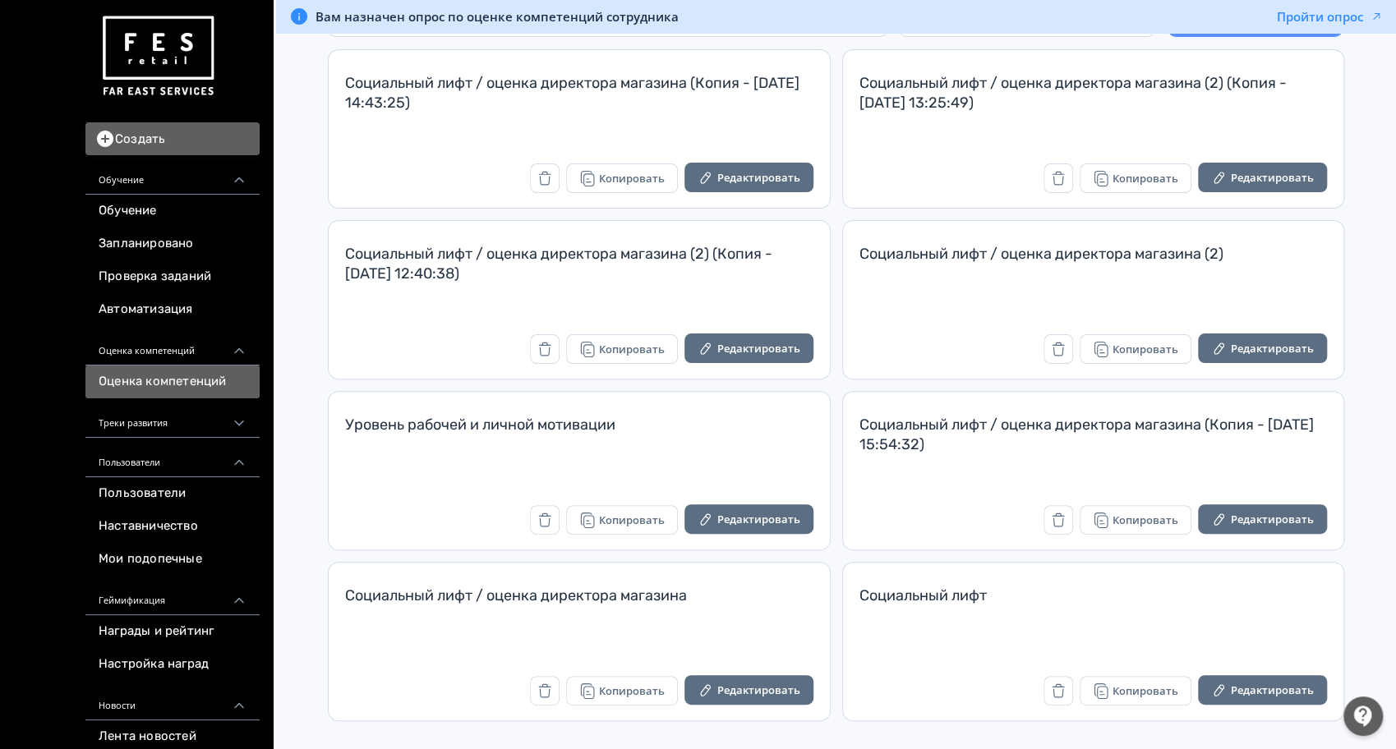
scroll to position [158, 0]
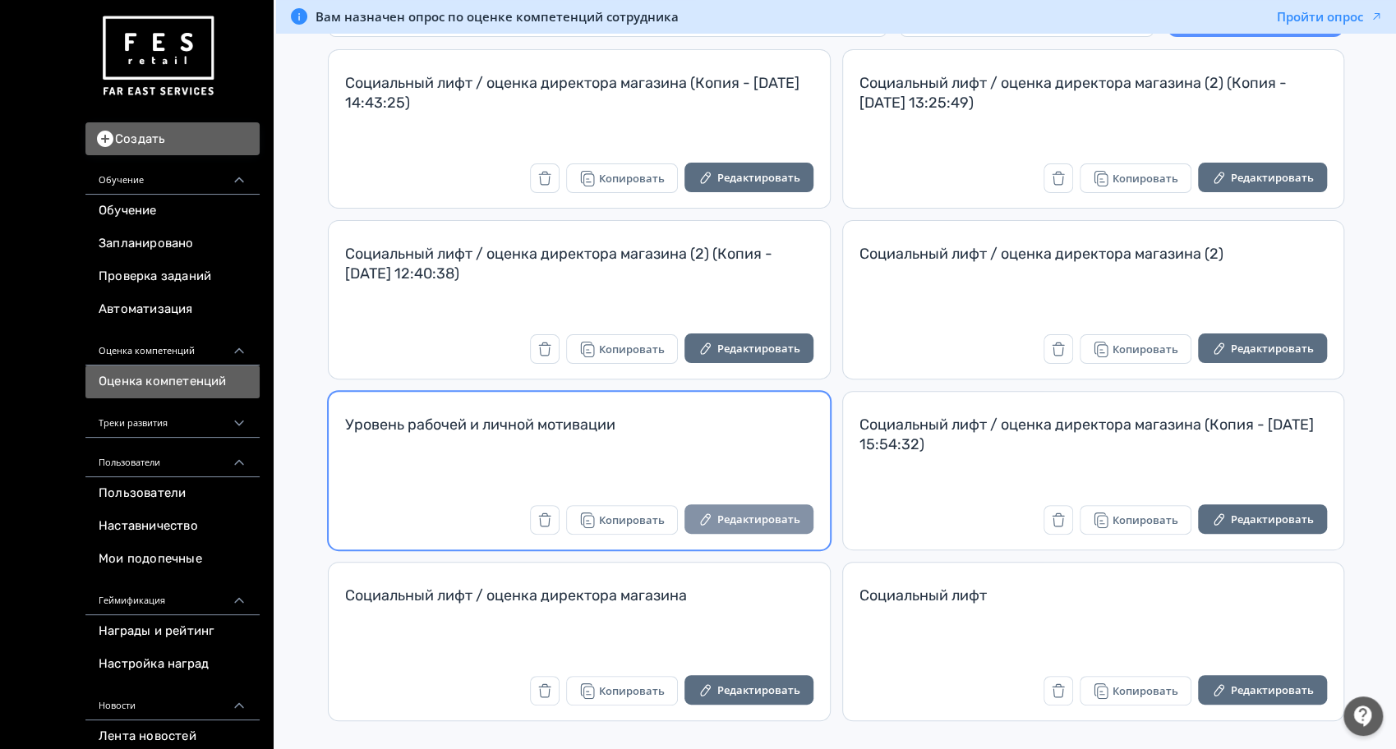
click at [772, 527] on button "Редактировать" at bounding box center [748, 520] width 129 height 30
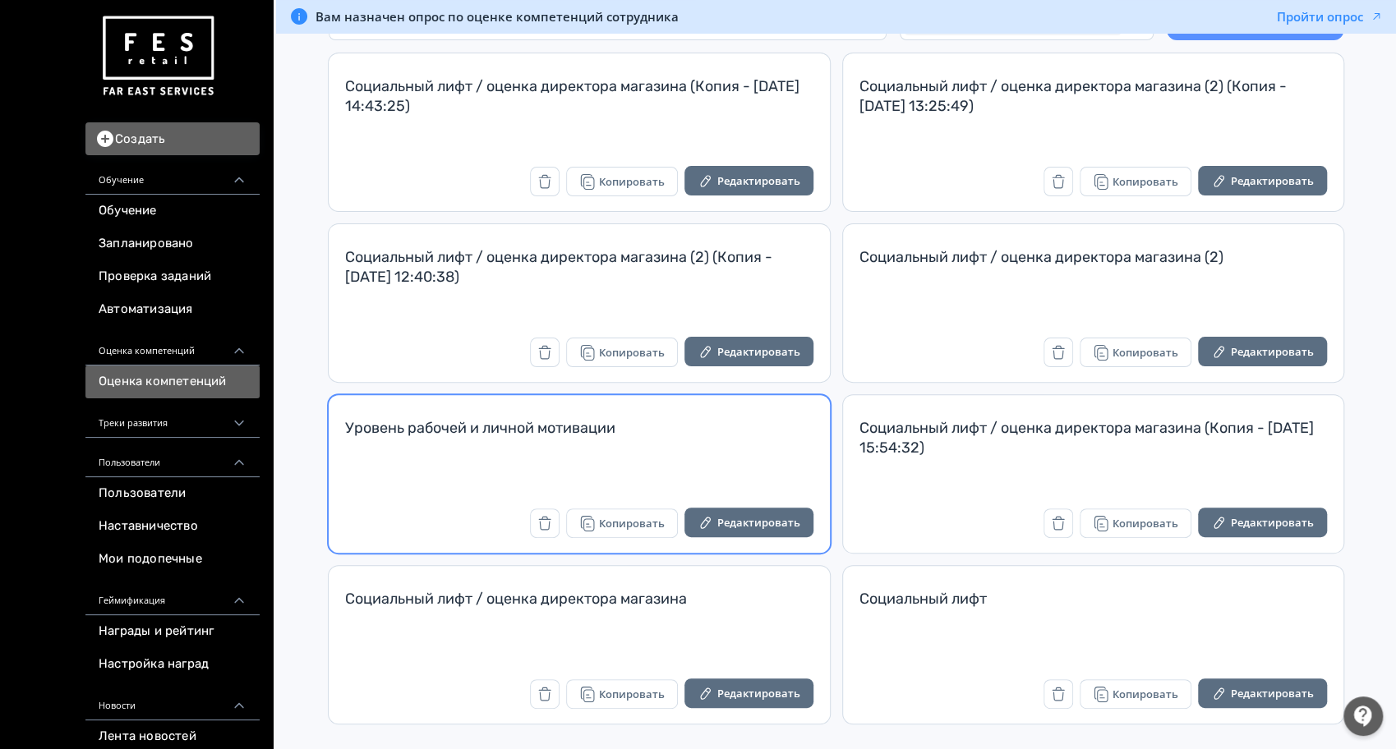
scroll to position [158, 0]
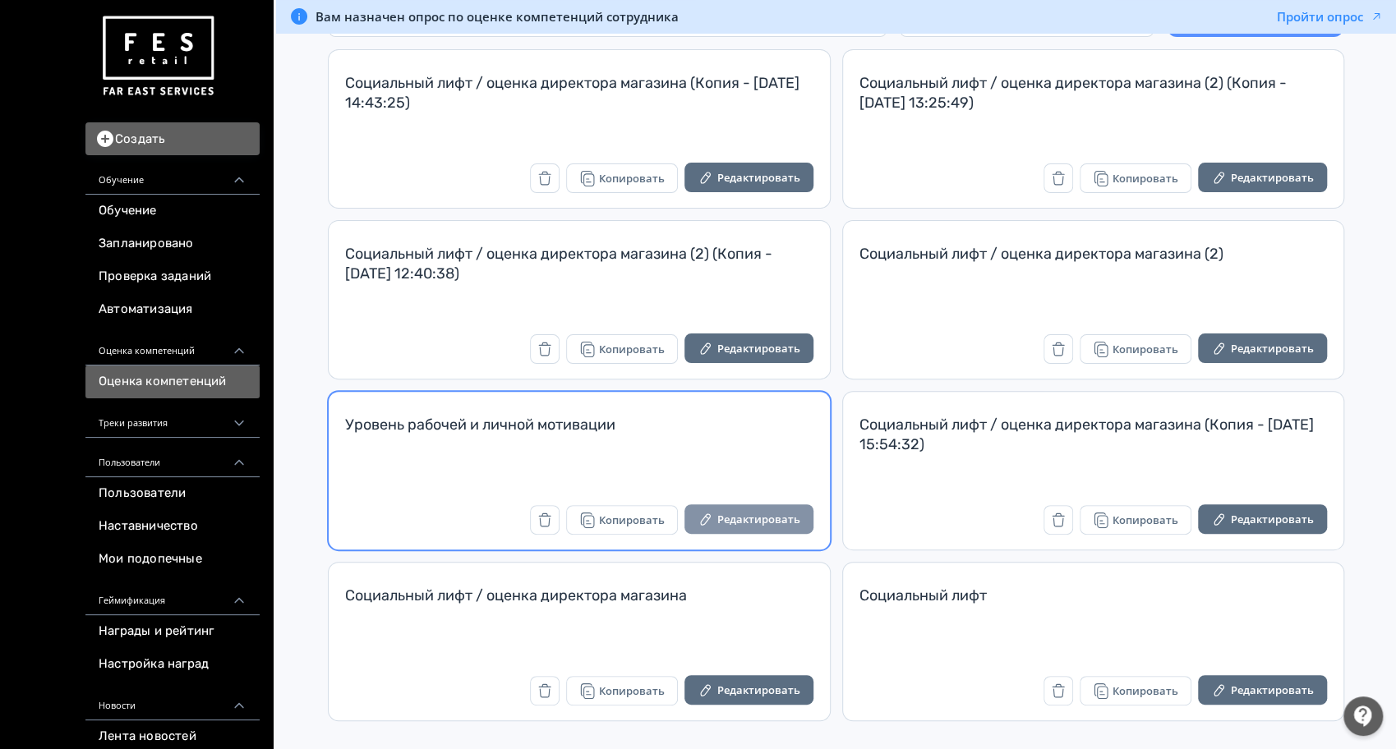
click at [707, 513] on icon "button" at bounding box center [706, 519] width 16 height 16
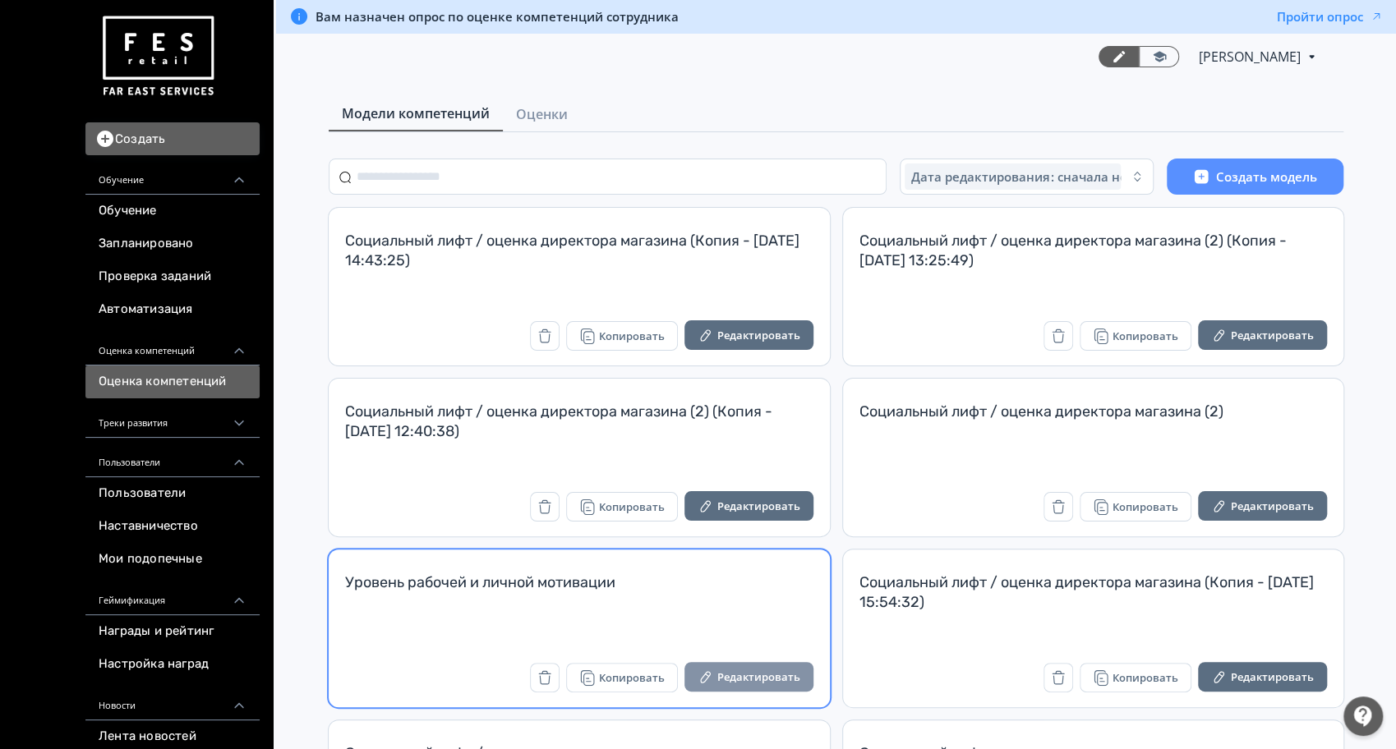
click at [753, 677] on button "Редактировать" at bounding box center [748, 677] width 129 height 30
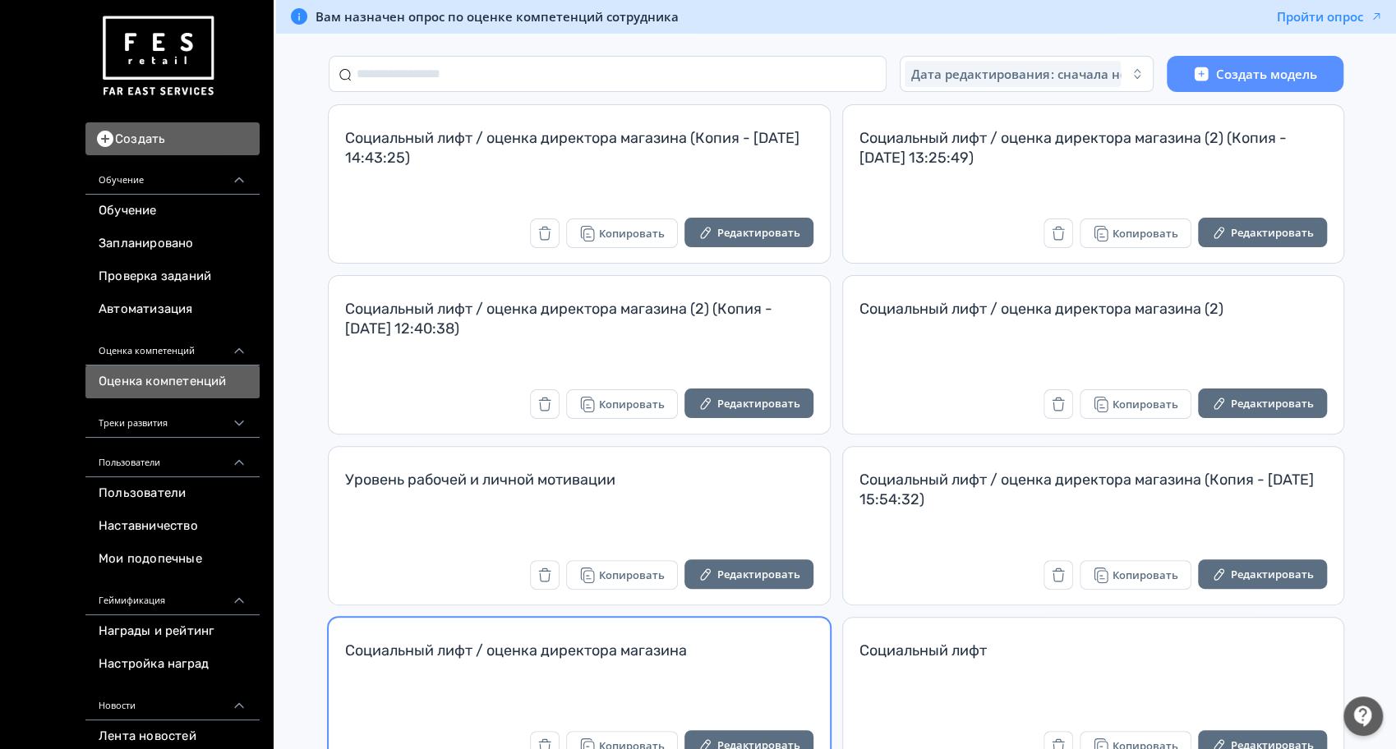
scroll to position [158, 0]
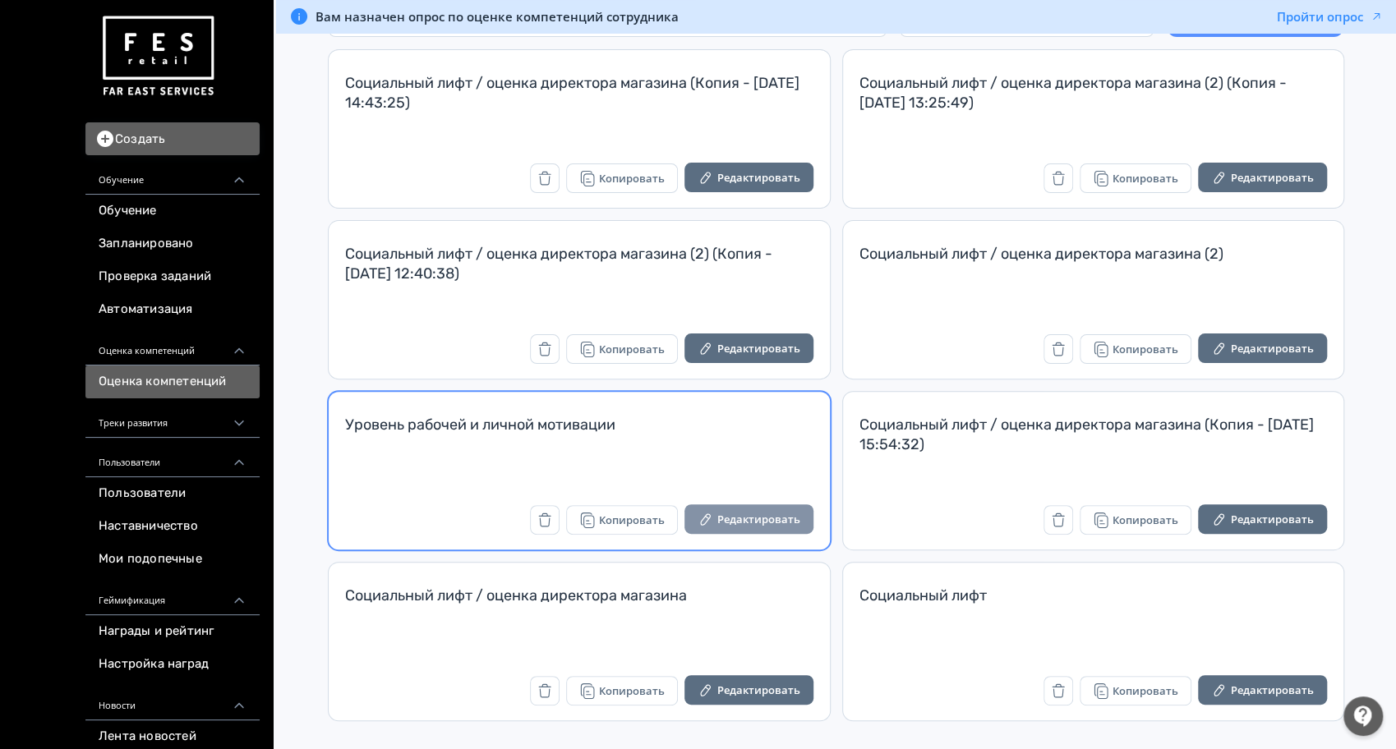
click at [763, 520] on button "Редактировать" at bounding box center [748, 520] width 129 height 30
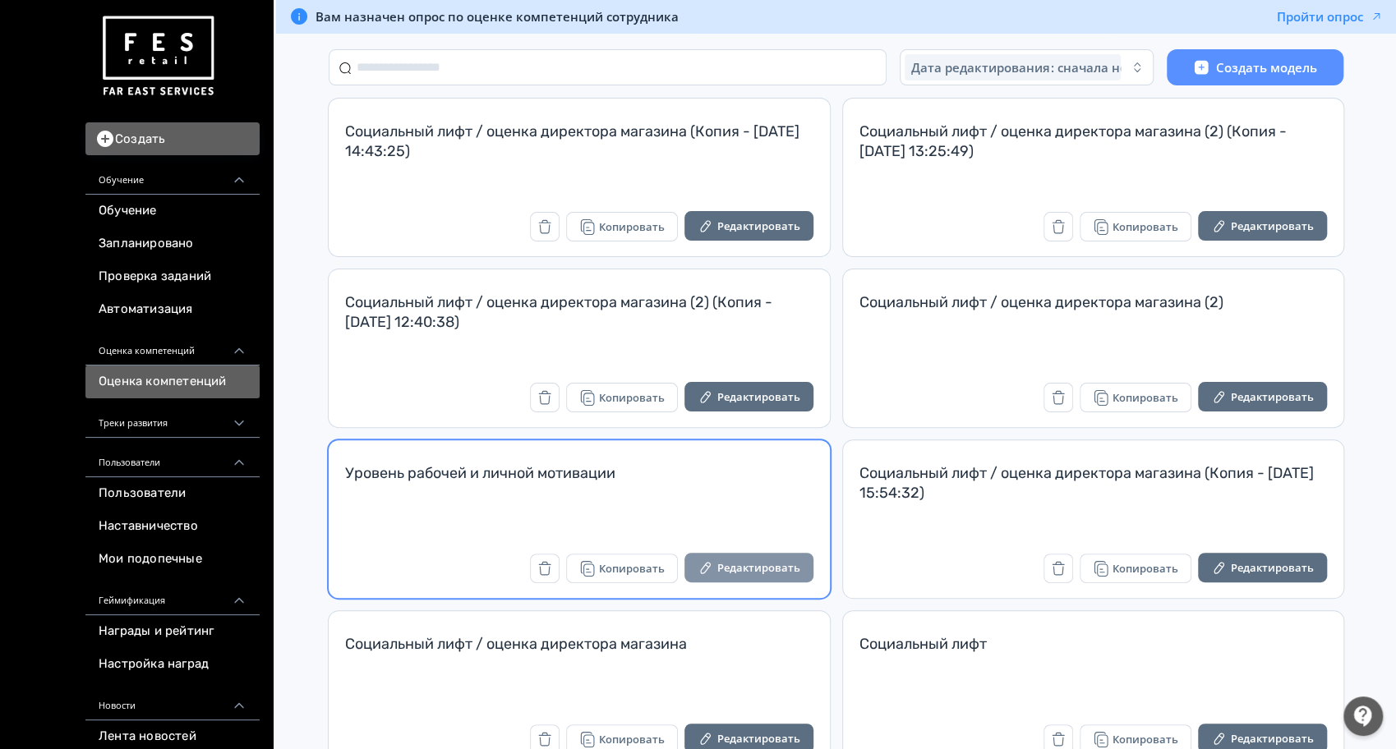
scroll to position [109, 0]
click at [735, 579] on button "Редактировать" at bounding box center [748, 568] width 129 height 30
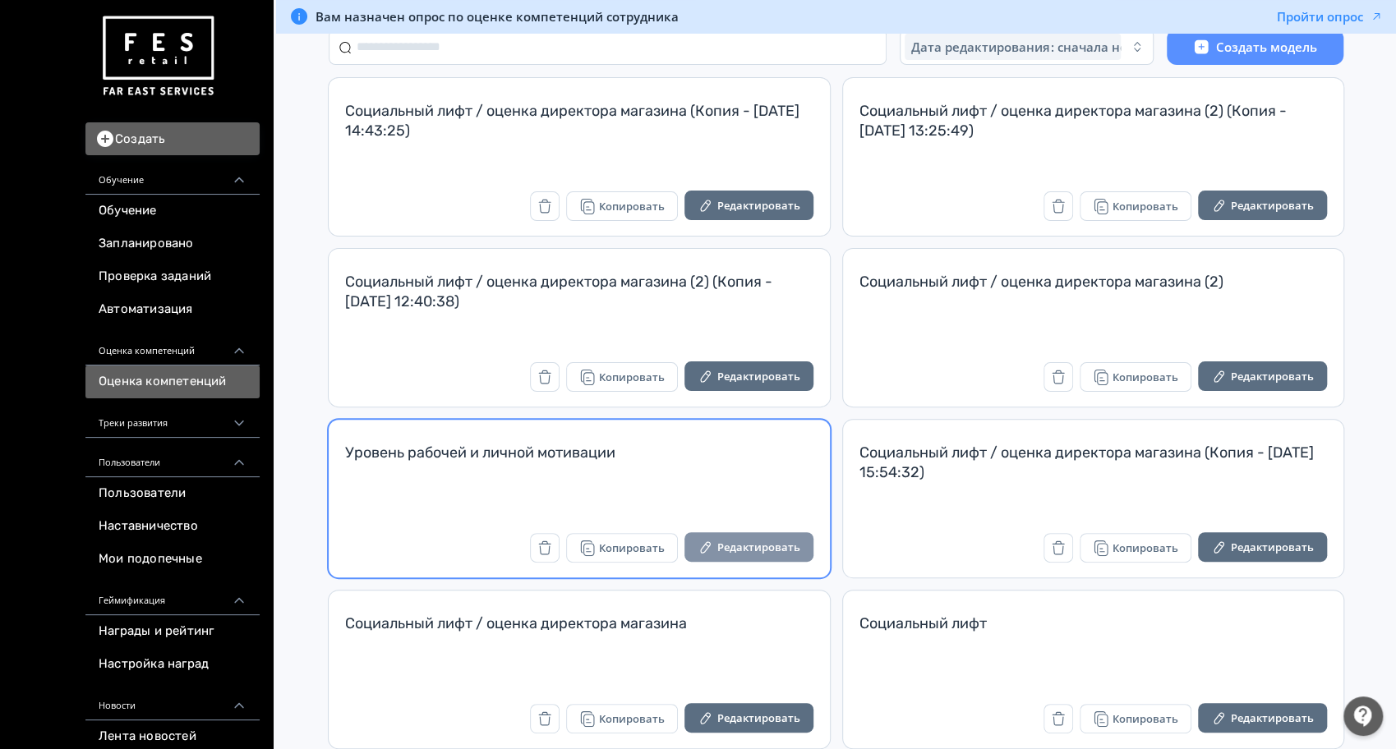
scroll to position [158, 0]
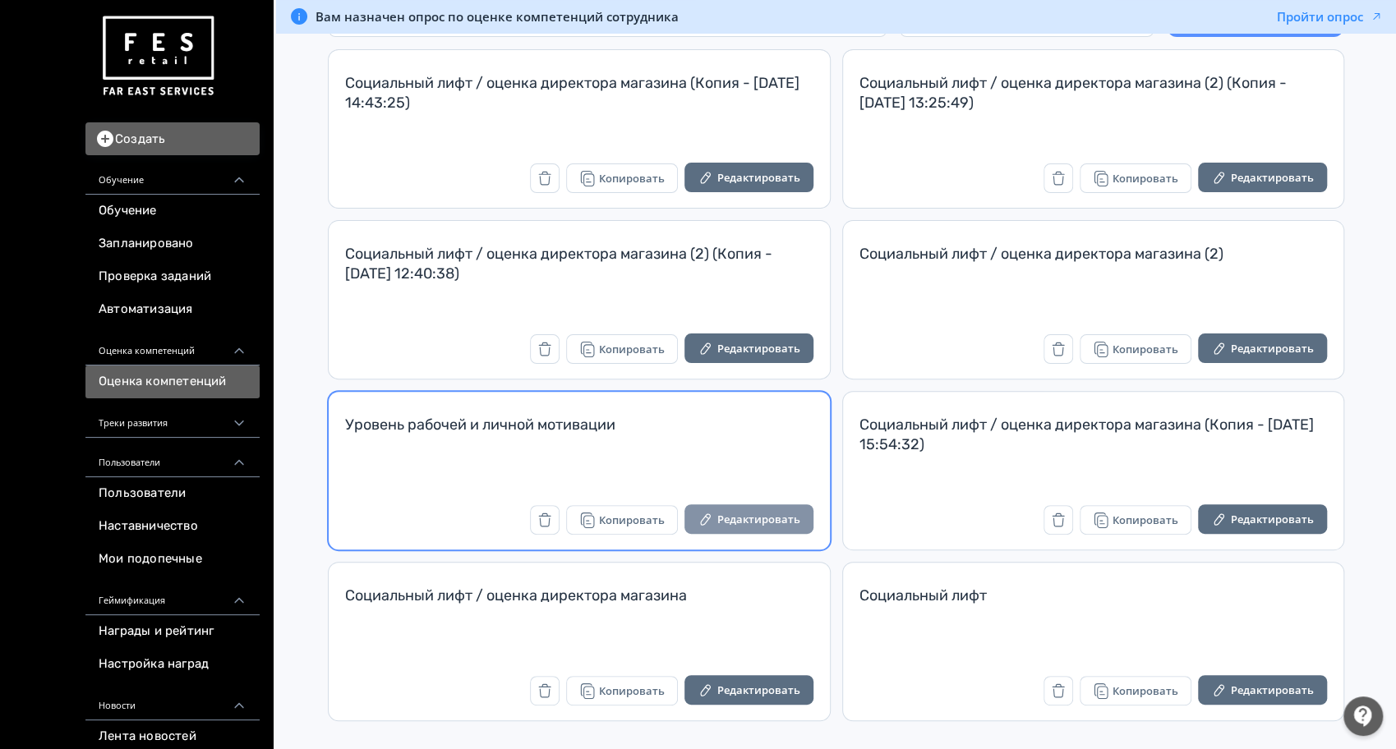
click at [745, 513] on button "Редактировать" at bounding box center [748, 520] width 129 height 30
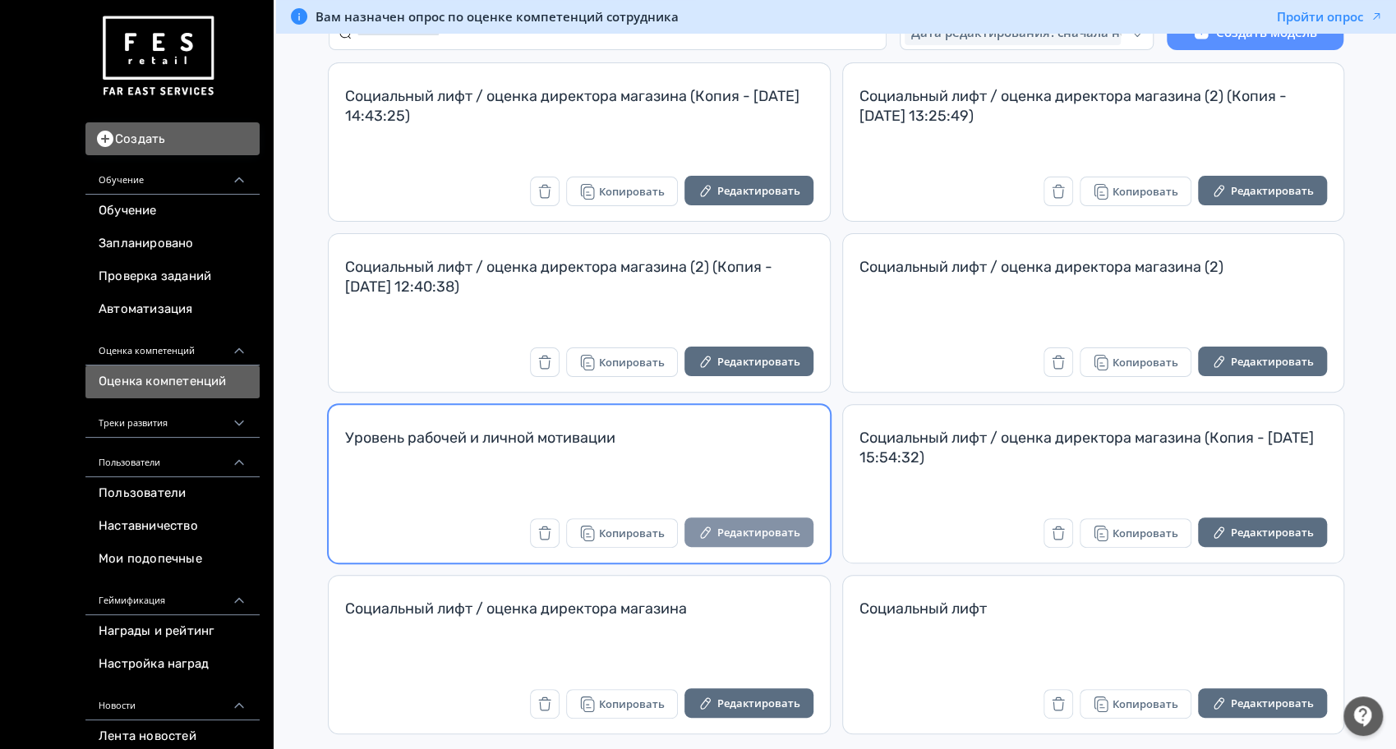
scroll to position [158, 0]
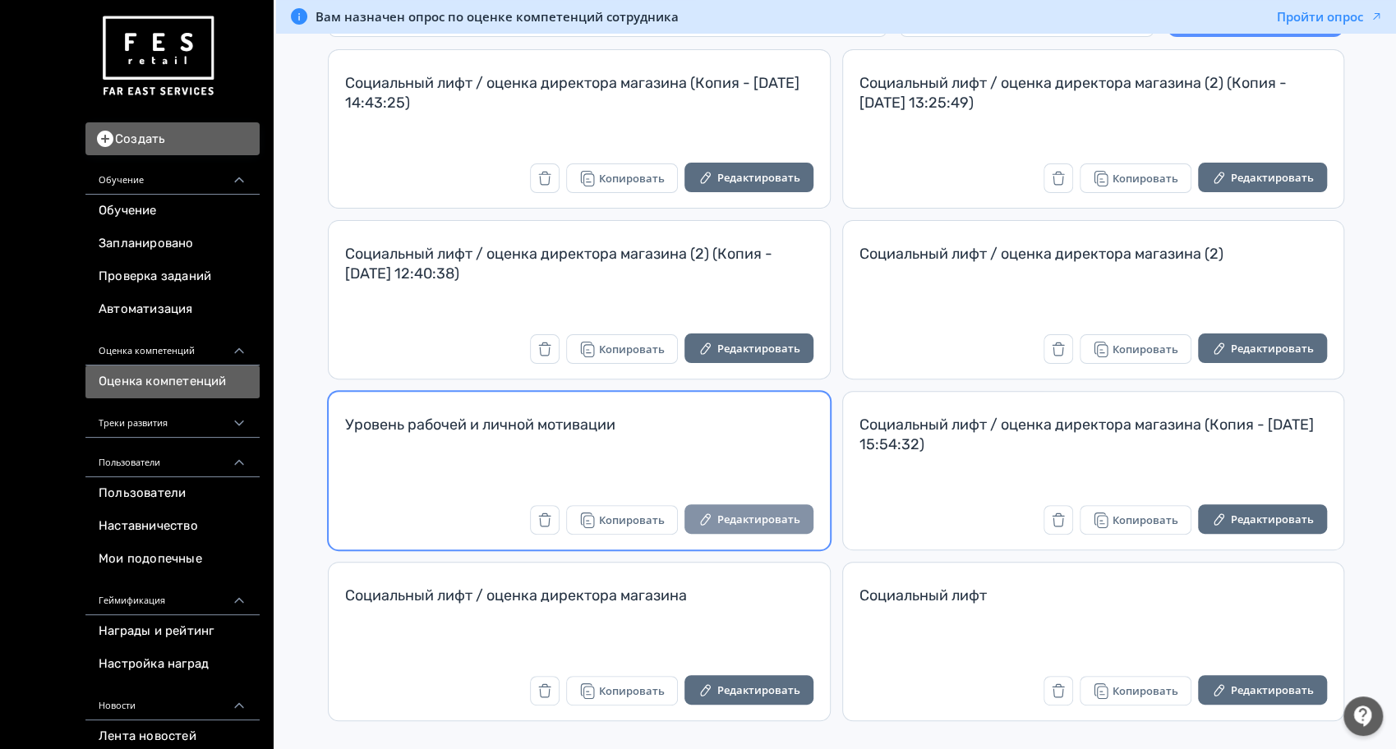
click at [769, 517] on button "Редактировать" at bounding box center [748, 520] width 129 height 30
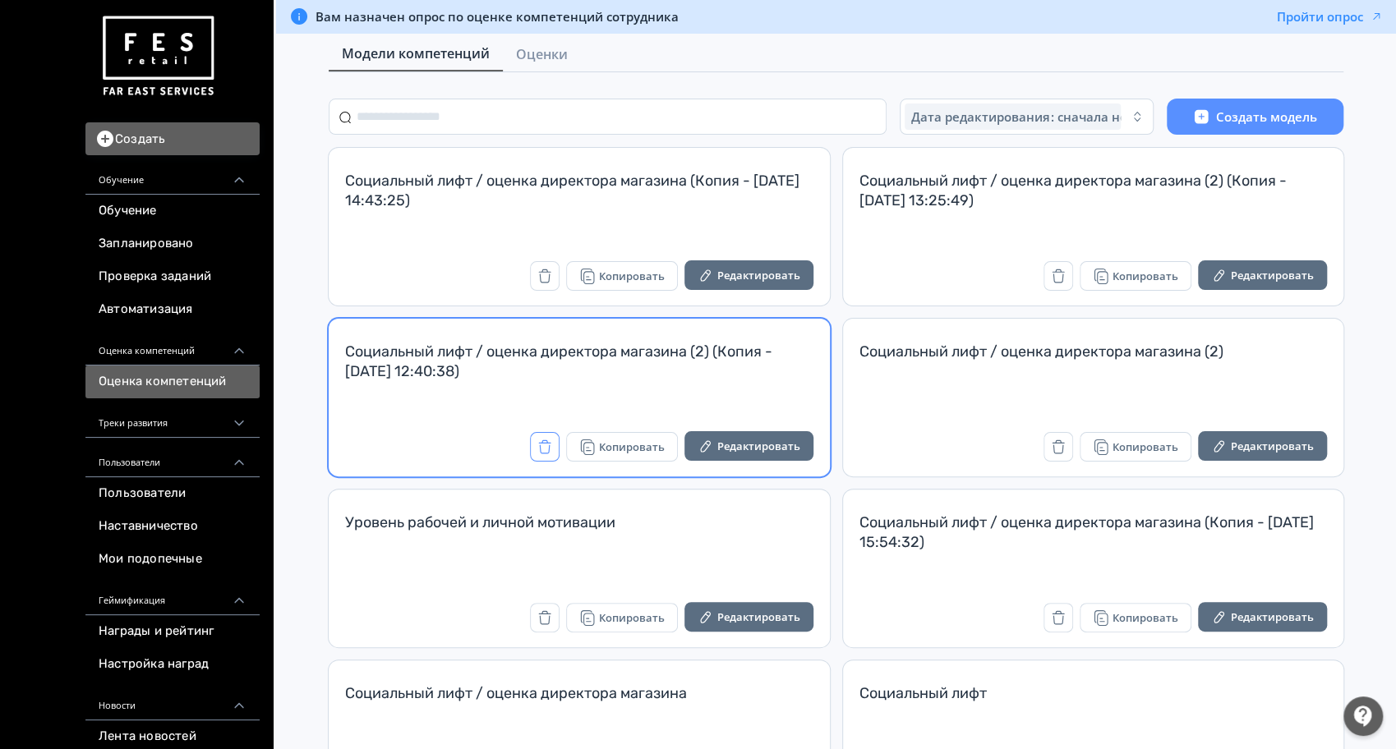
scroll to position [158, 0]
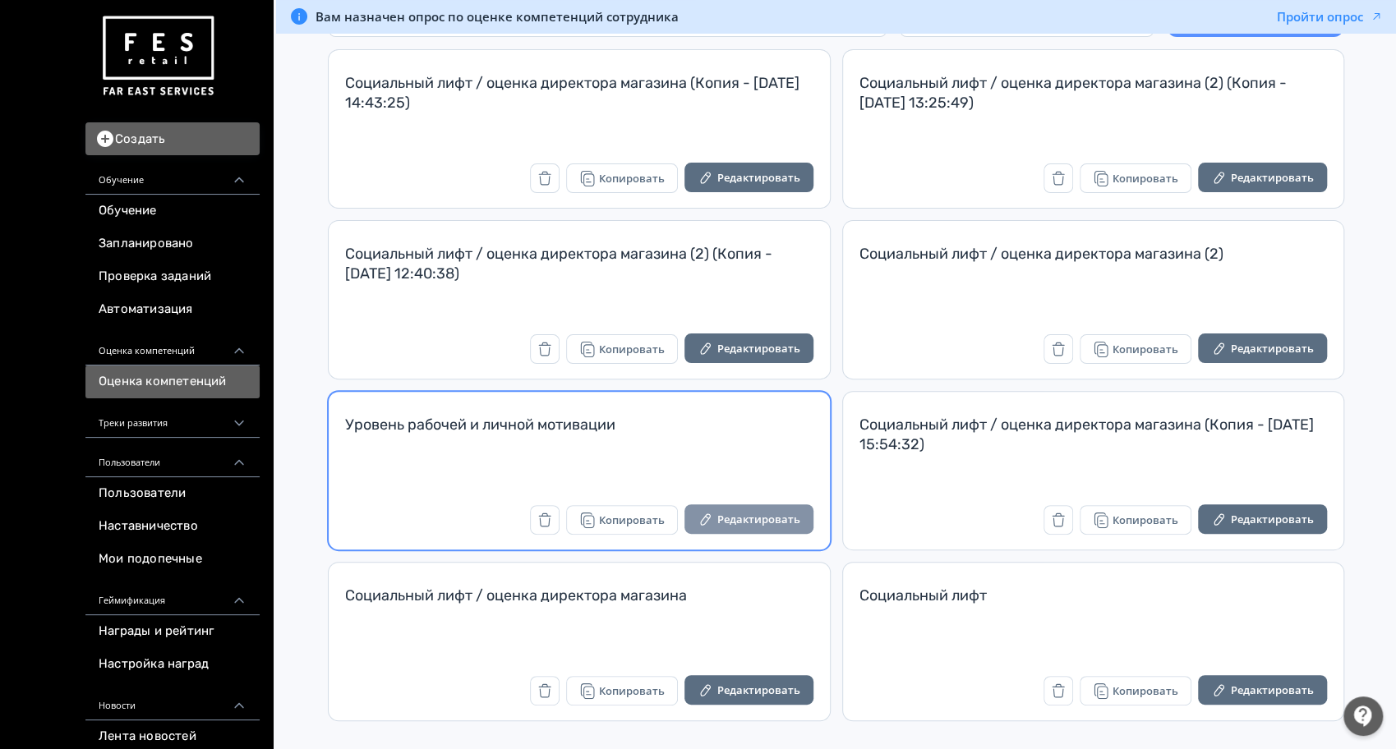
click at [735, 515] on button "Редактировать" at bounding box center [748, 520] width 129 height 30
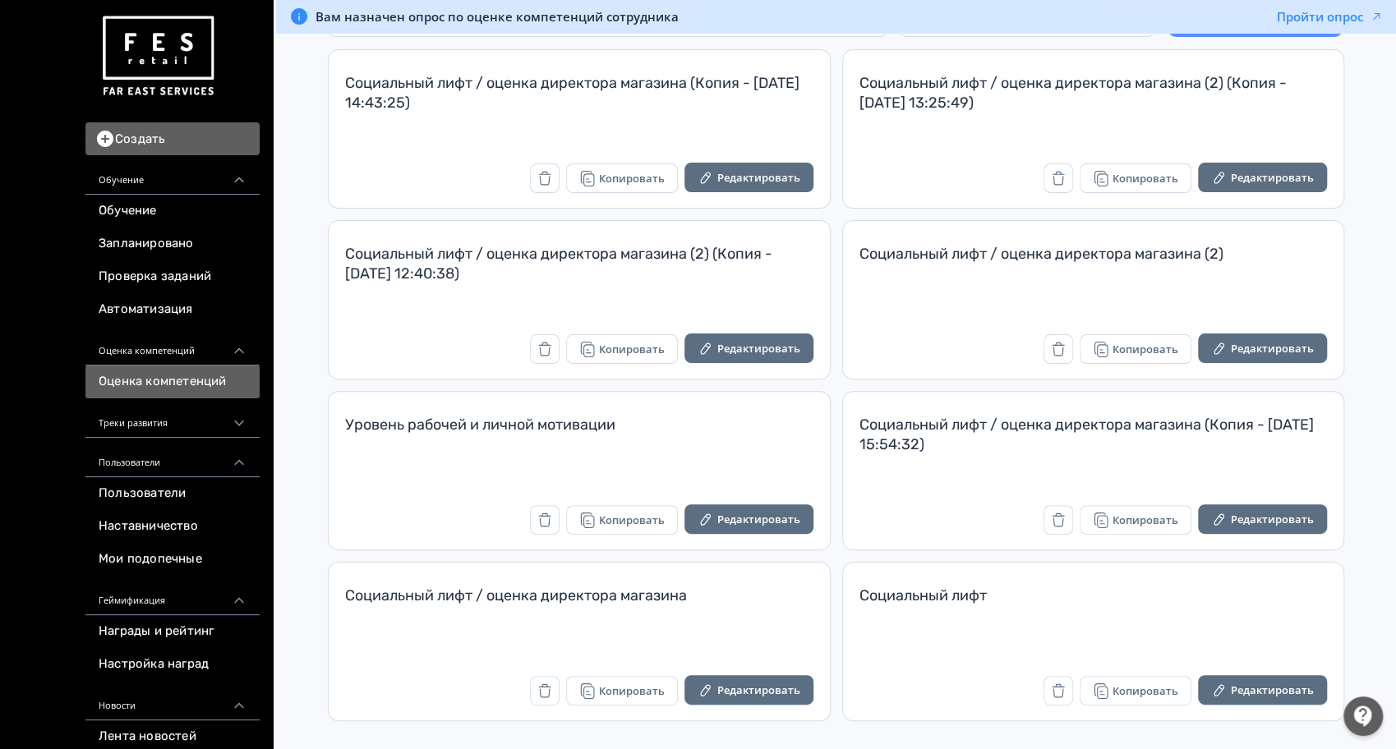
scroll to position [158, 0]
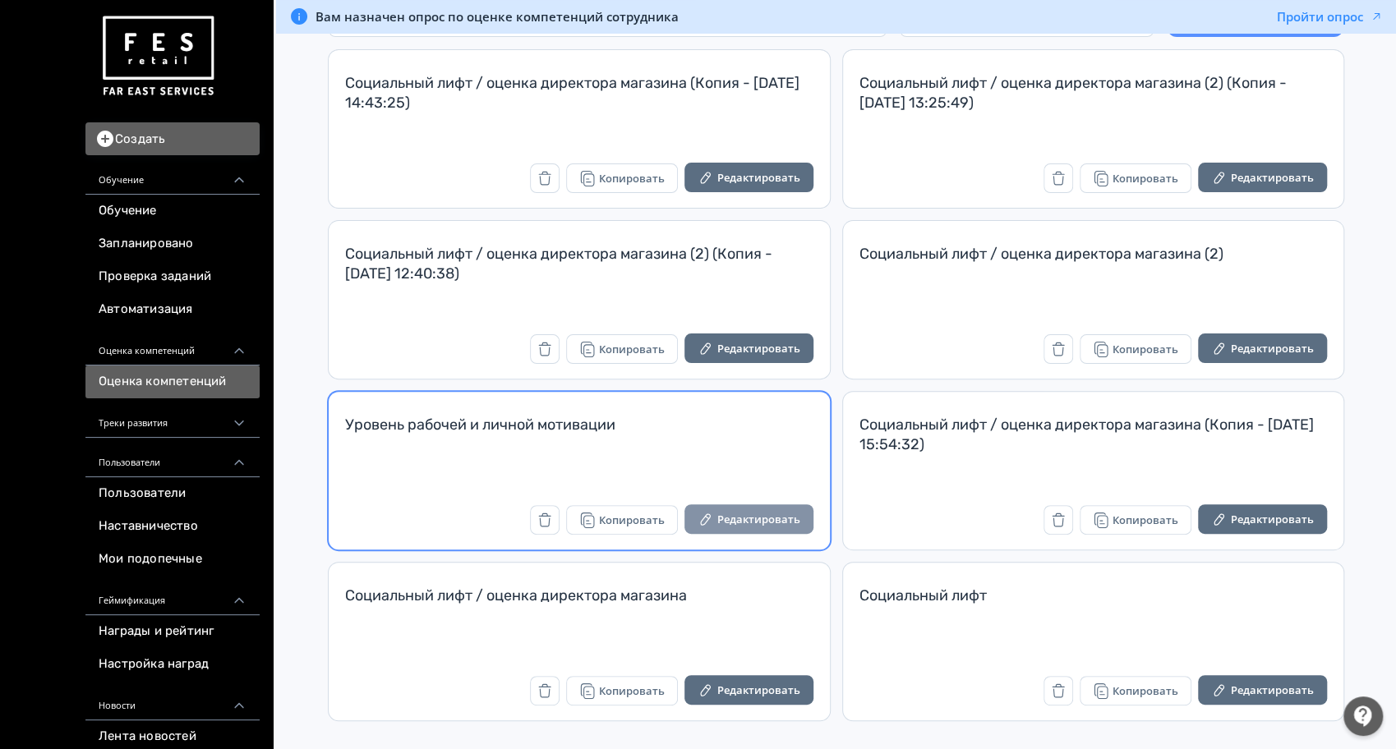
click at [748, 528] on button "Редактировать" at bounding box center [748, 520] width 129 height 30
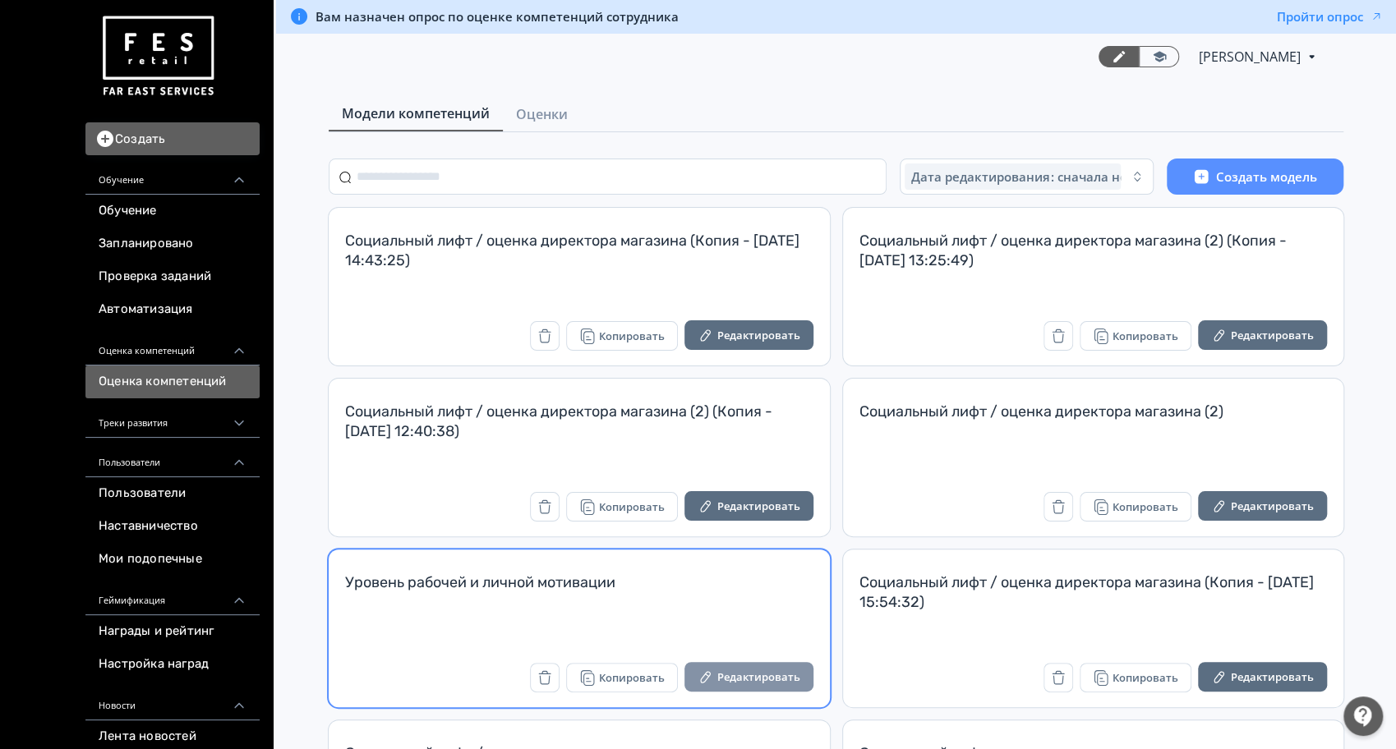
click at [712, 670] on icon "button" at bounding box center [706, 677] width 16 height 16
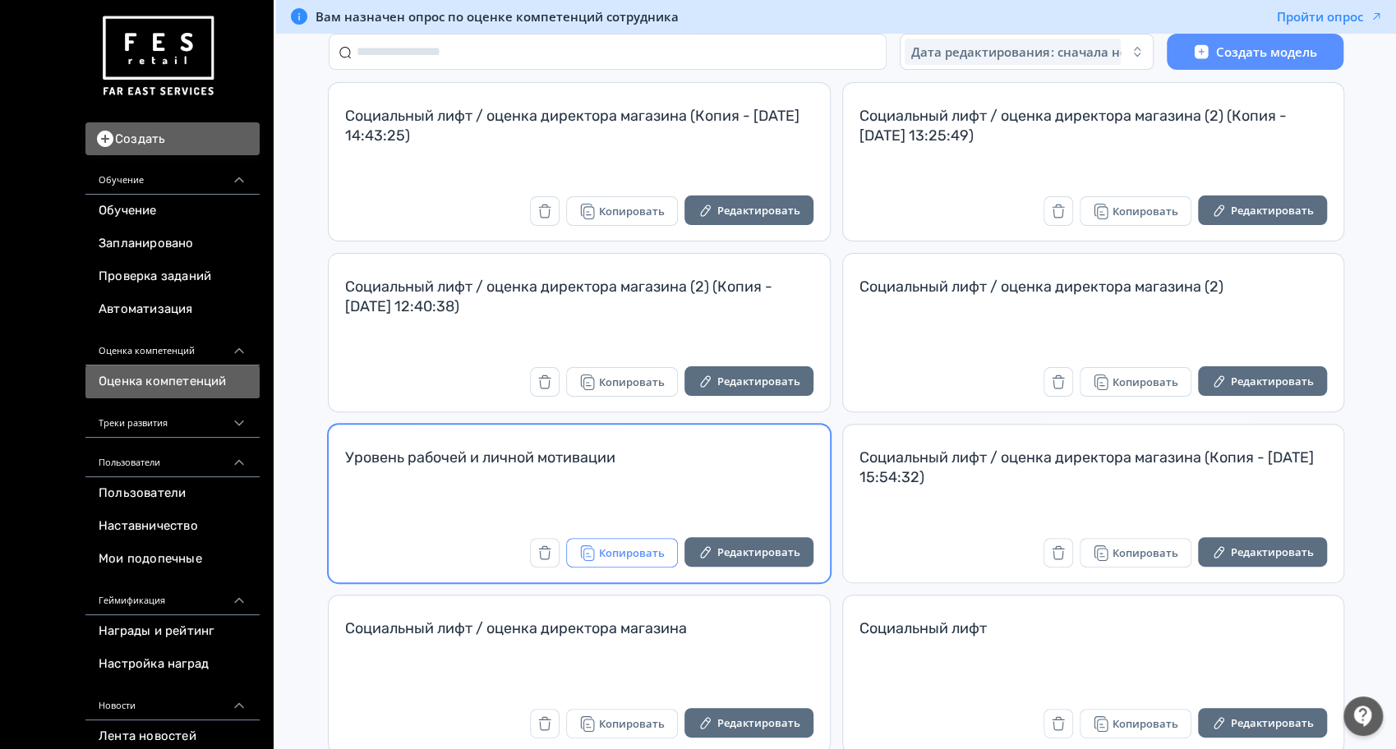
scroll to position [158, 0]
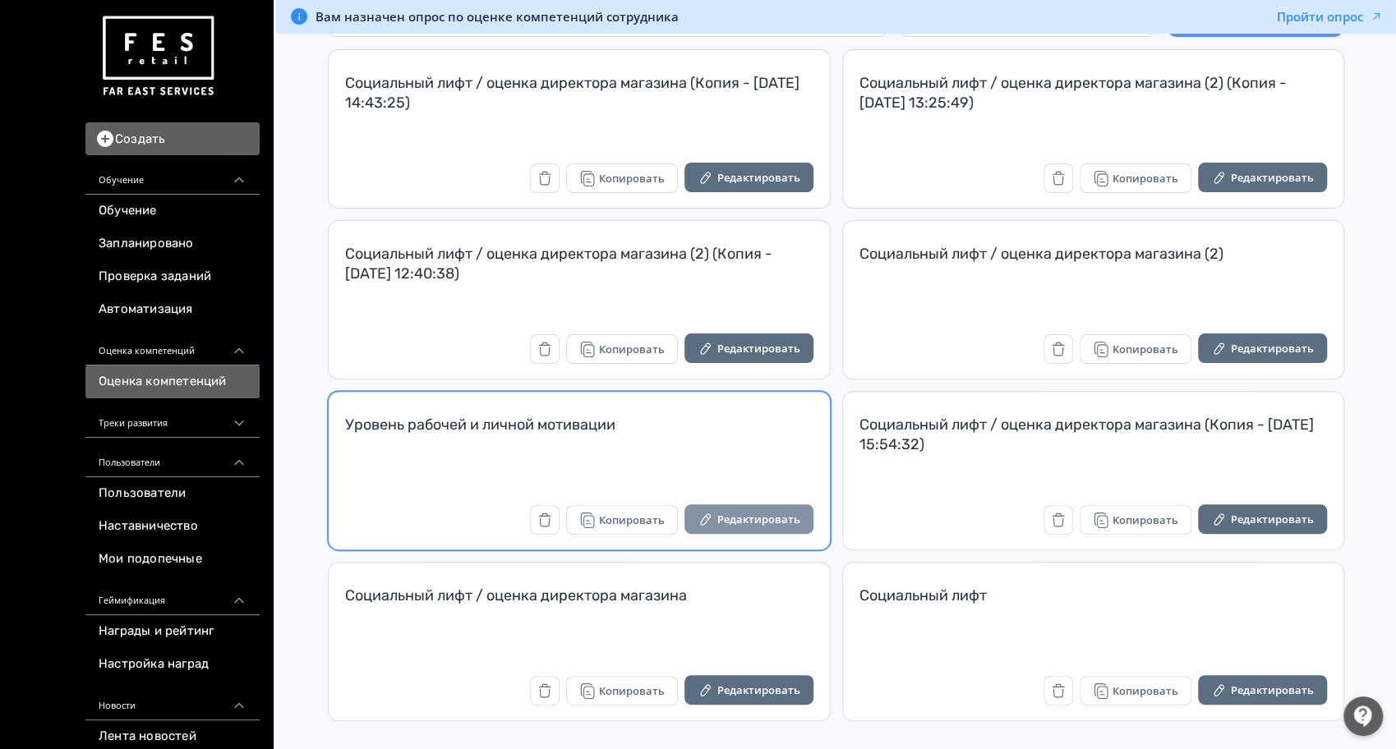
click at [721, 513] on button "Редактировать" at bounding box center [748, 520] width 129 height 30
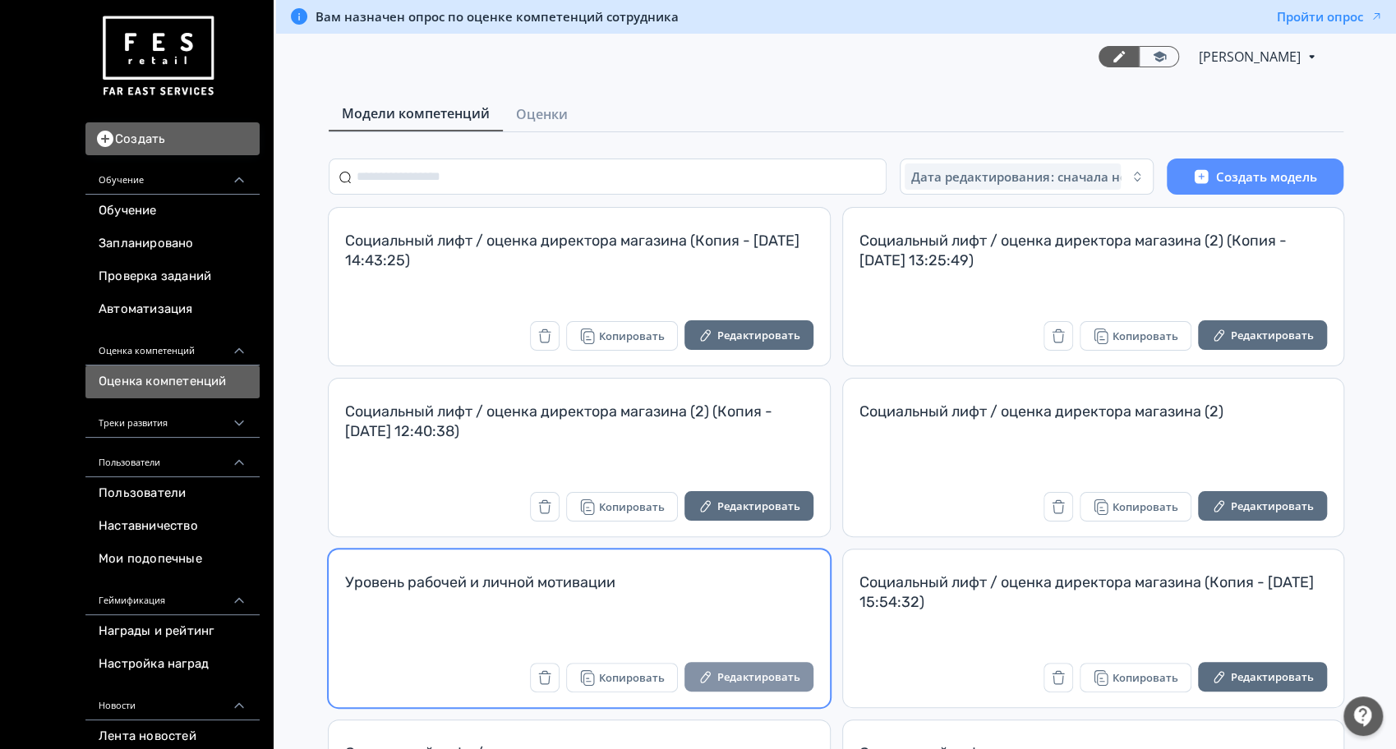
click at [741, 662] on button "Редактировать" at bounding box center [748, 677] width 129 height 30
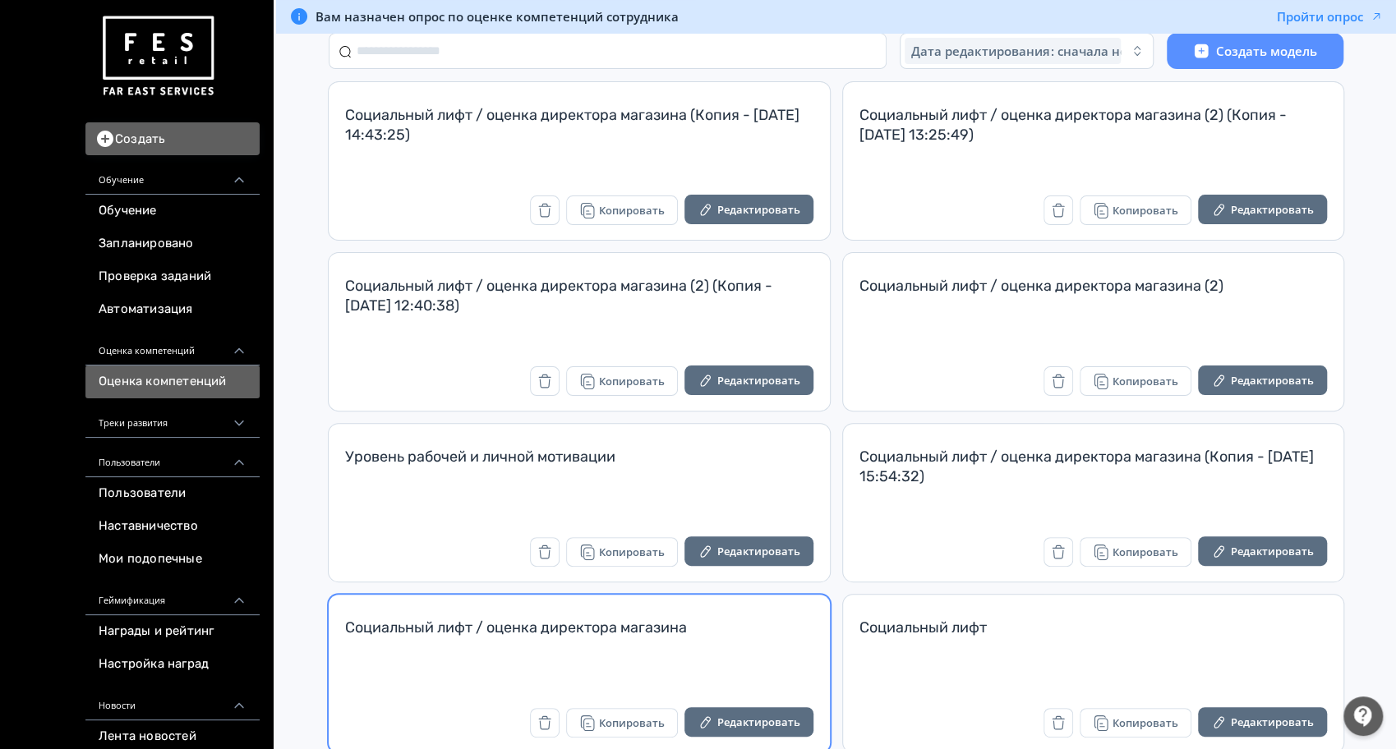
scroll to position [158, 0]
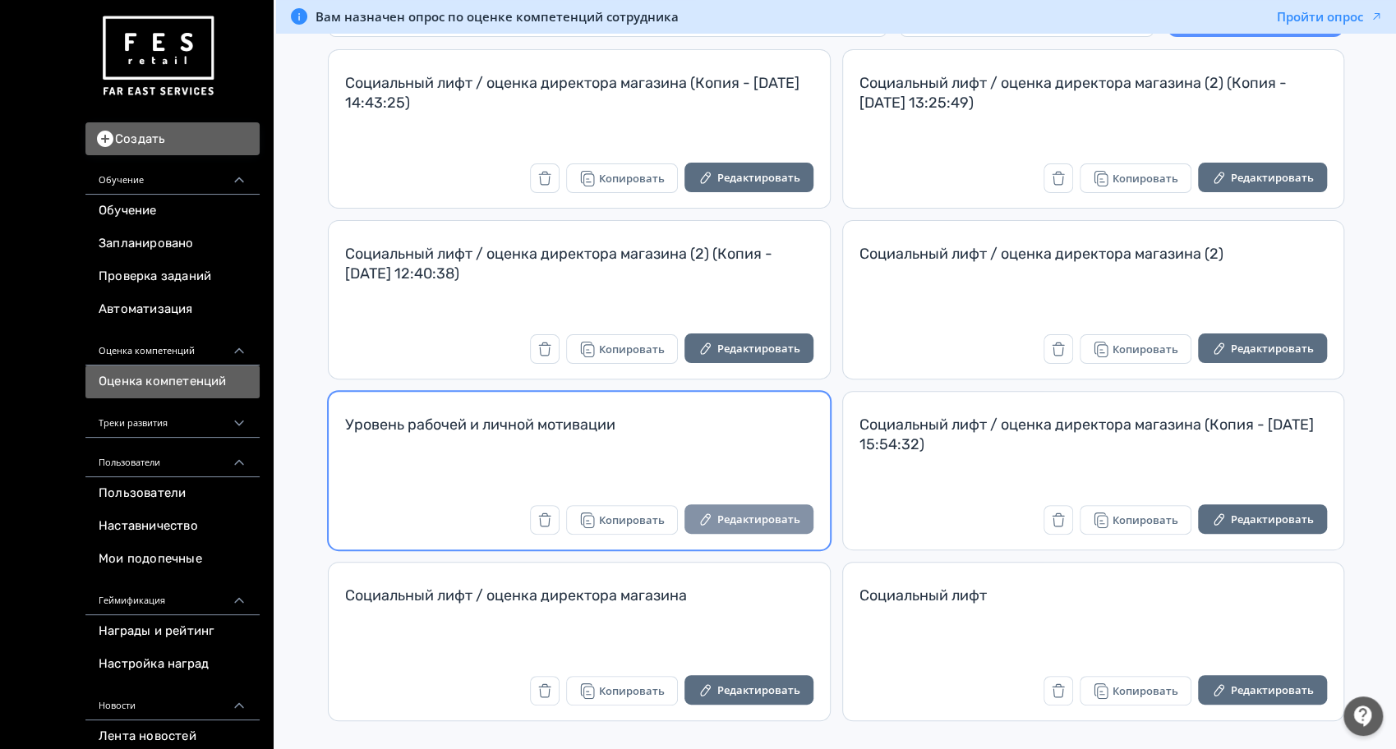
click at [790, 519] on button "Редактировать" at bounding box center [748, 520] width 129 height 30
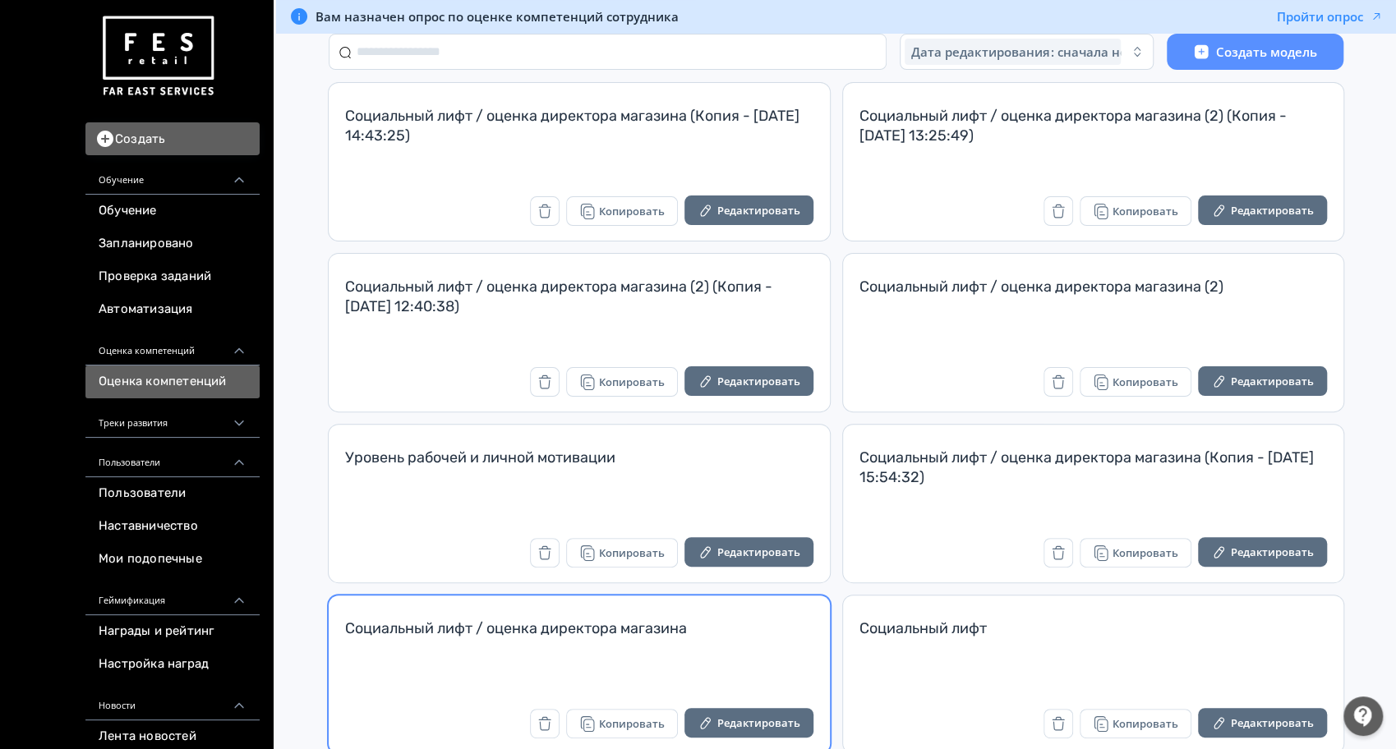
scroll to position [158, 0]
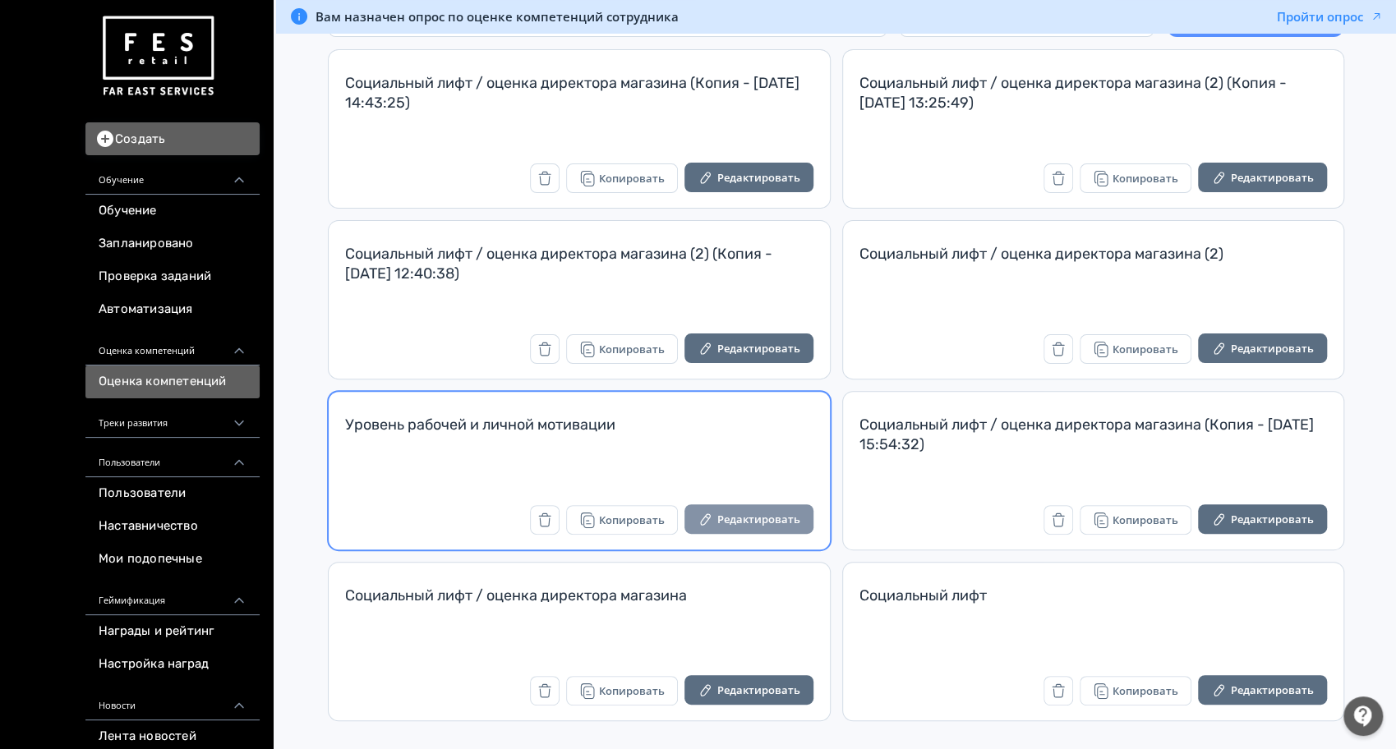
click at [744, 520] on button "Редактировать" at bounding box center [748, 520] width 129 height 30
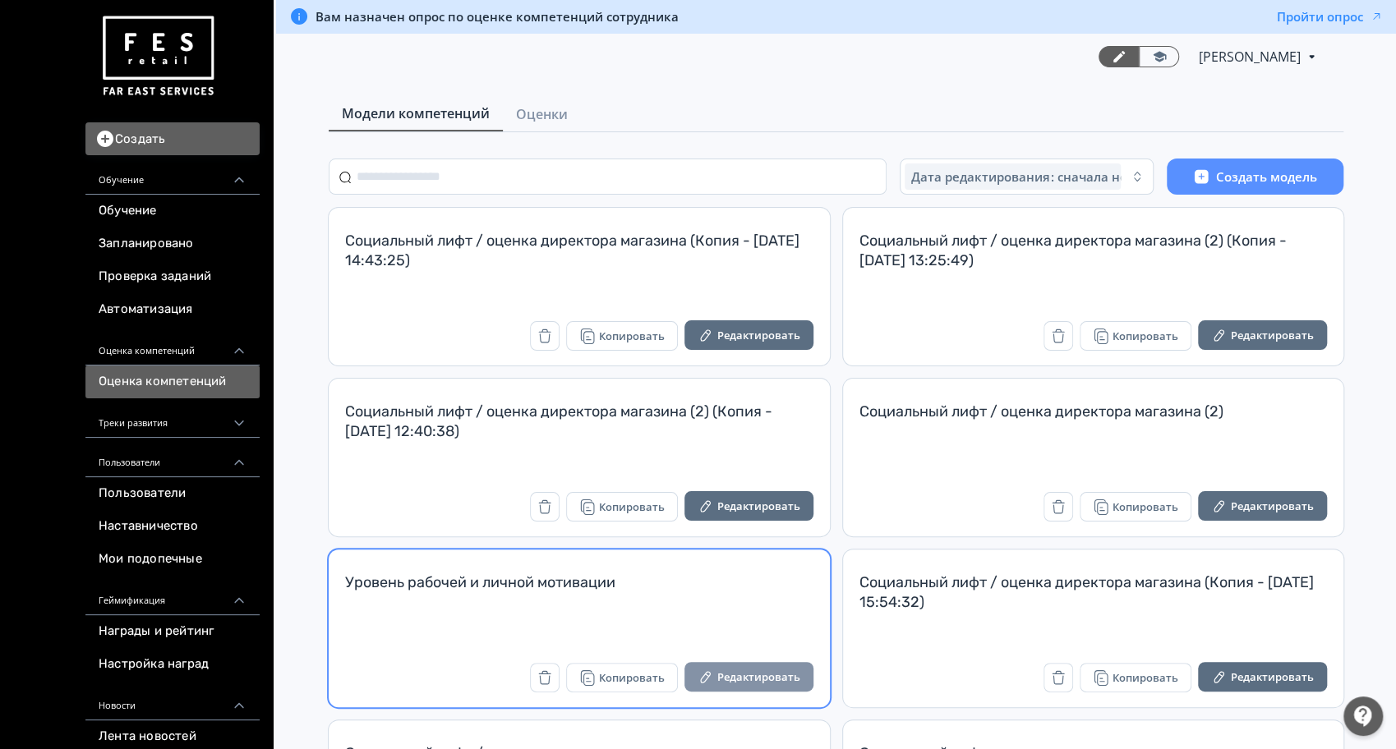
click at [741, 690] on button "Редактировать" at bounding box center [748, 677] width 129 height 30
click at [751, 679] on button "Редактировать" at bounding box center [748, 677] width 129 height 30
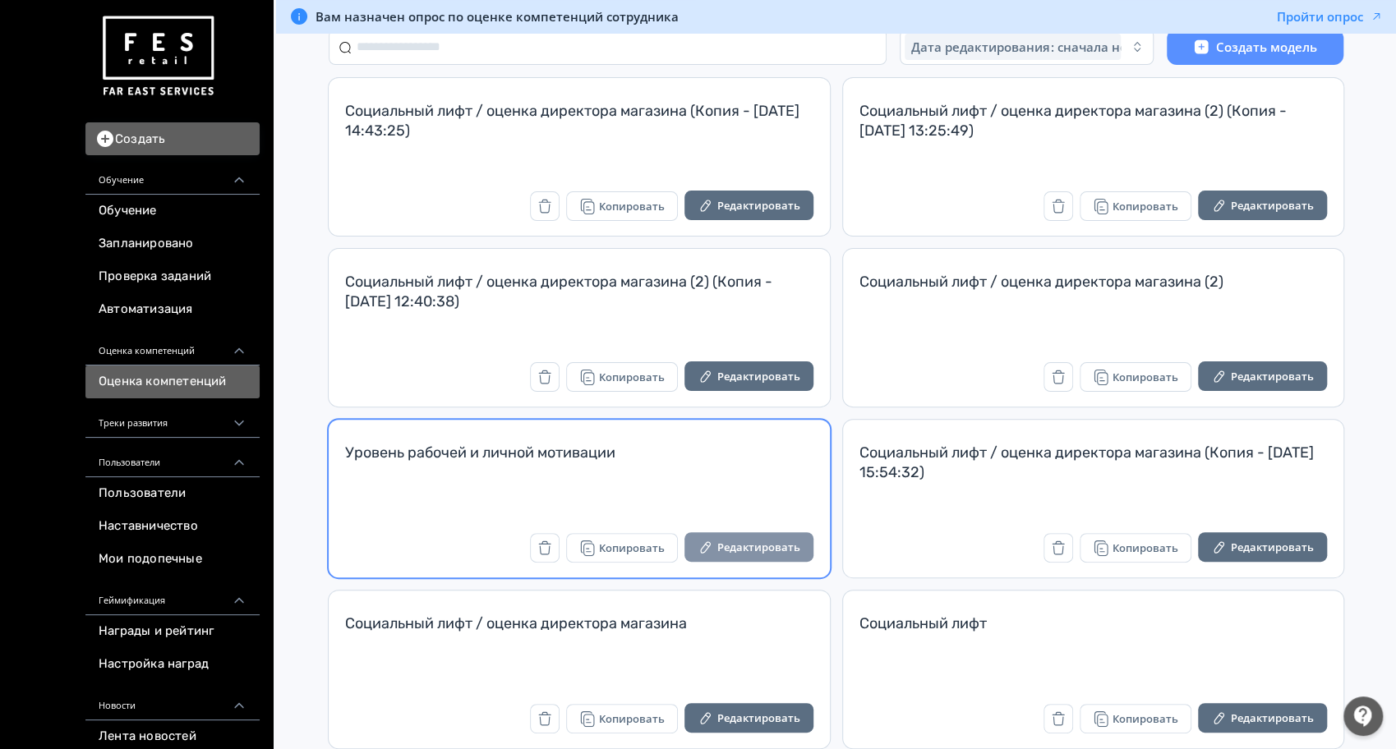
scroll to position [158, 0]
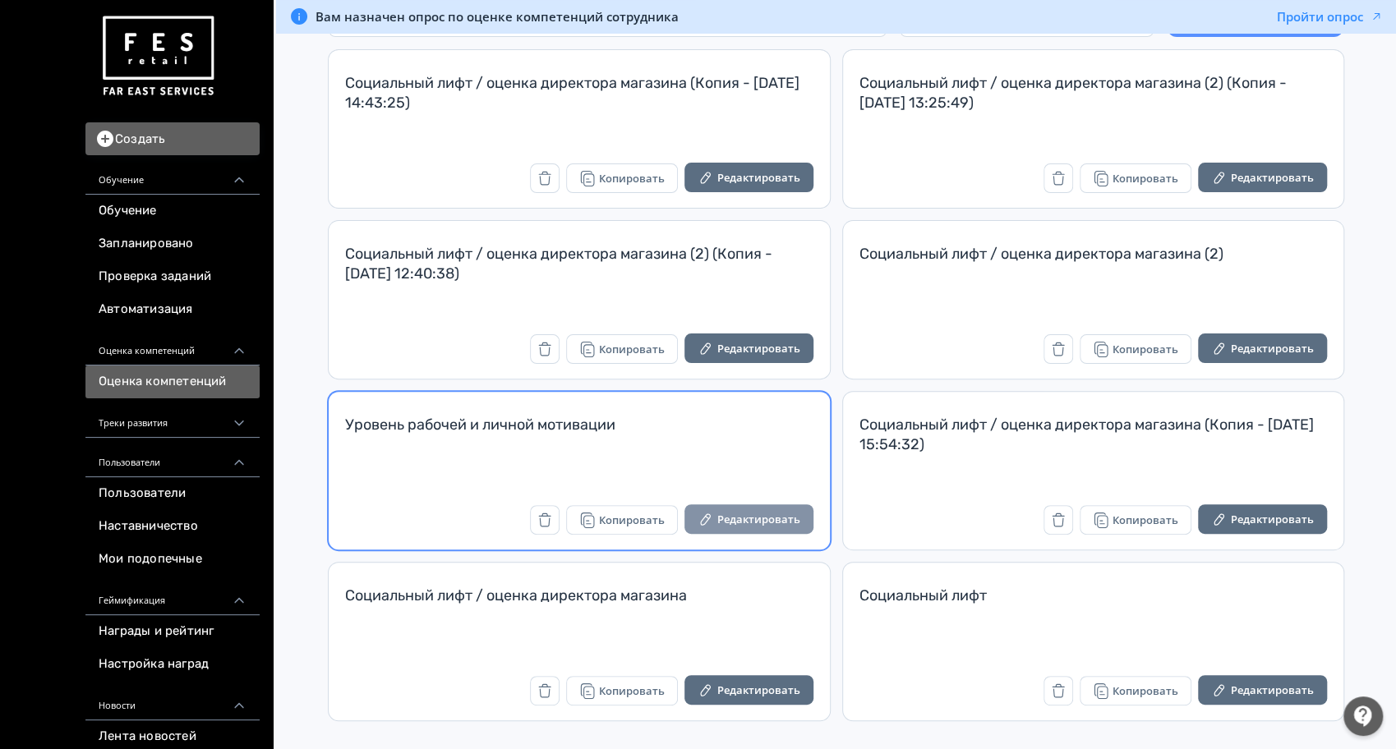
click at [710, 516] on icon "button" at bounding box center [705, 520] width 11 height 12
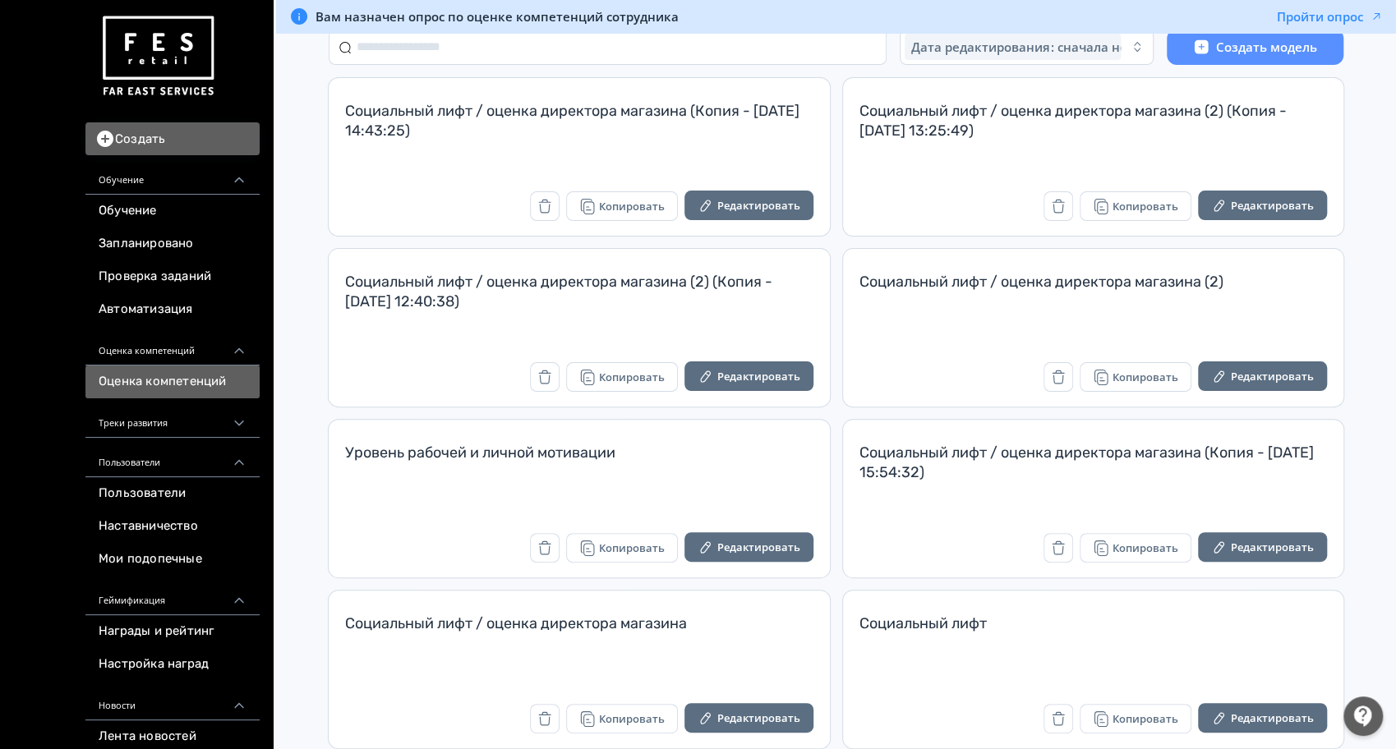
scroll to position [158, 0]
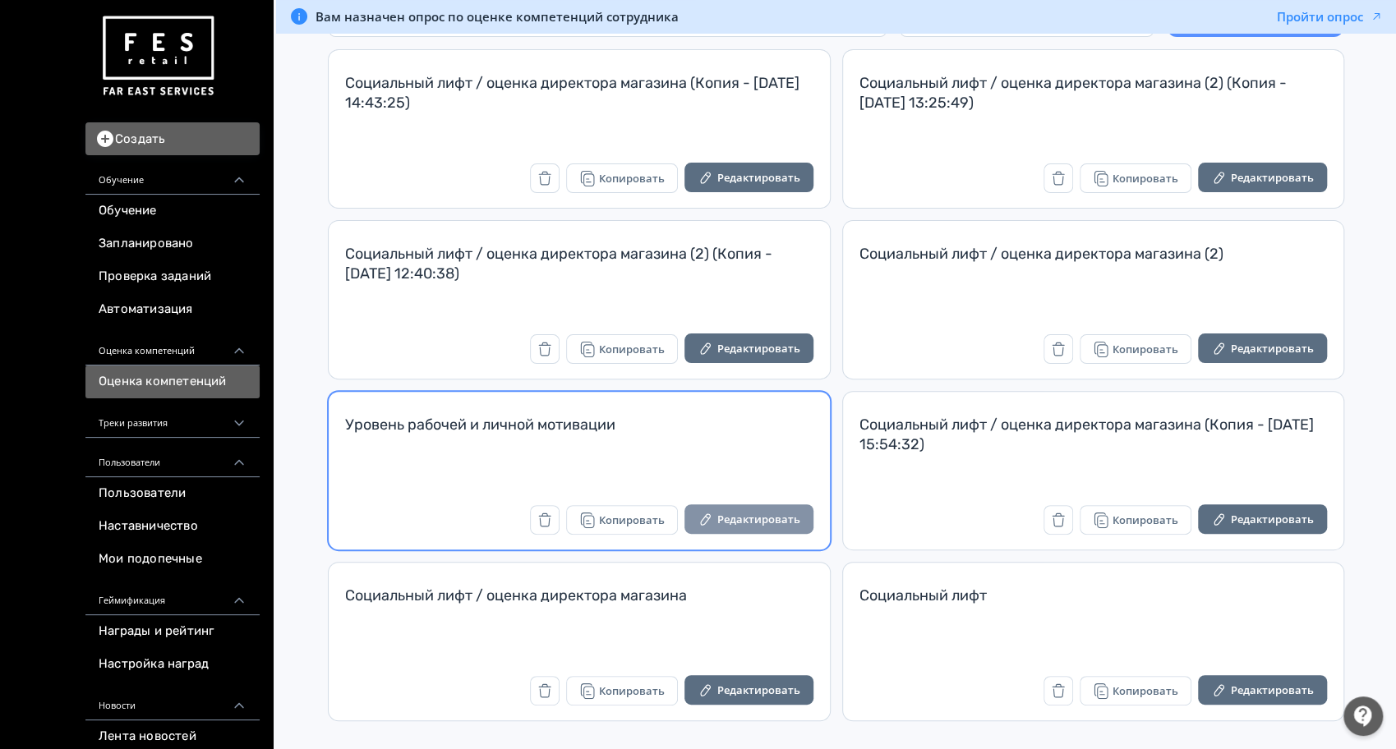
click at [754, 518] on button "Редактировать" at bounding box center [748, 520] width 129 height 30
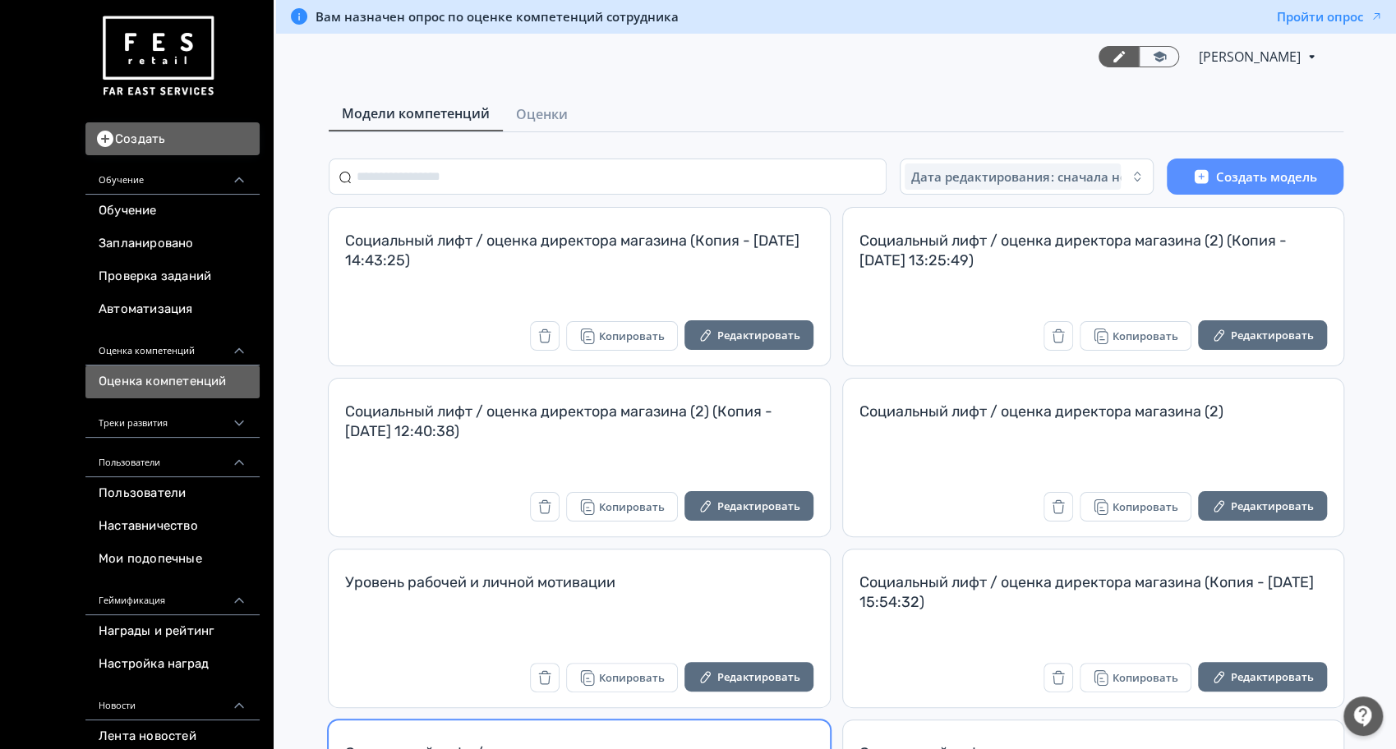
scroll to position [109, 0]
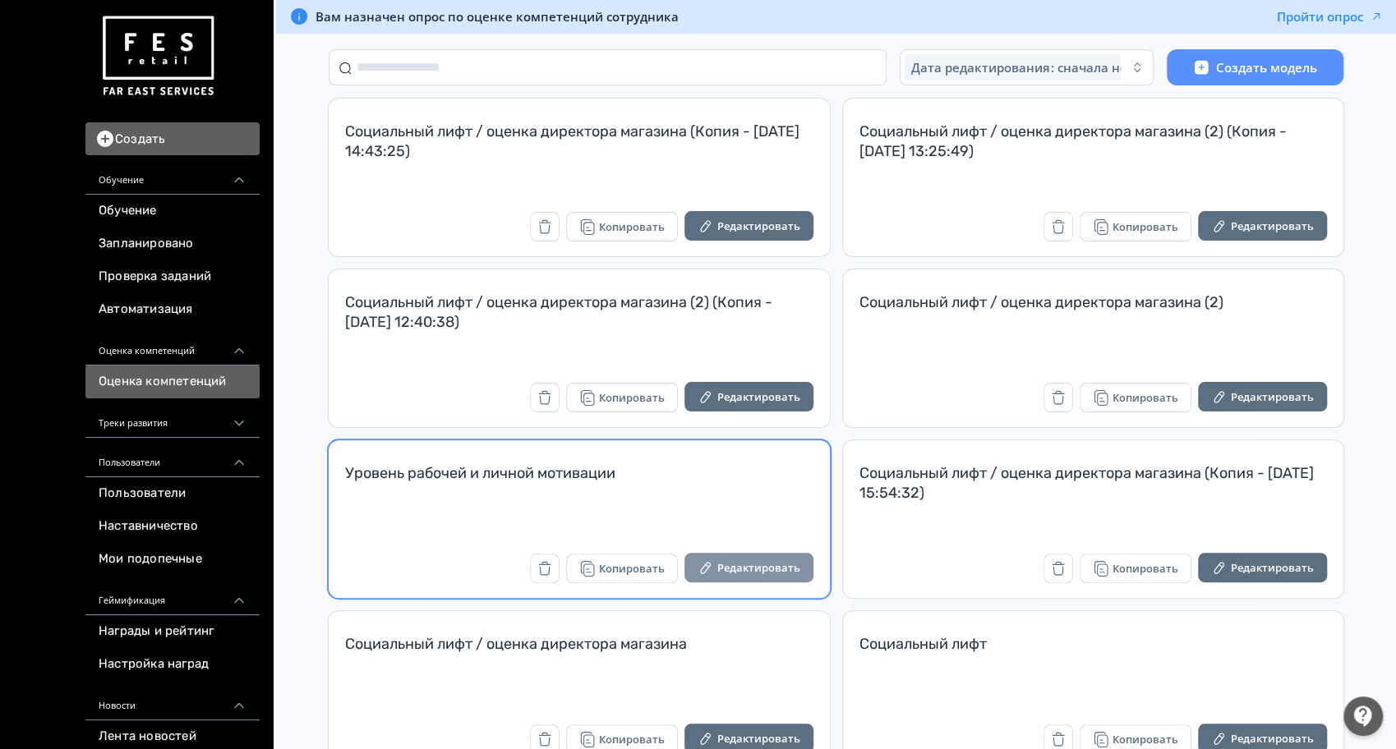
click at [714, 553] on button "Редактировать" at bounding box center [748, 568] width 129 height 30
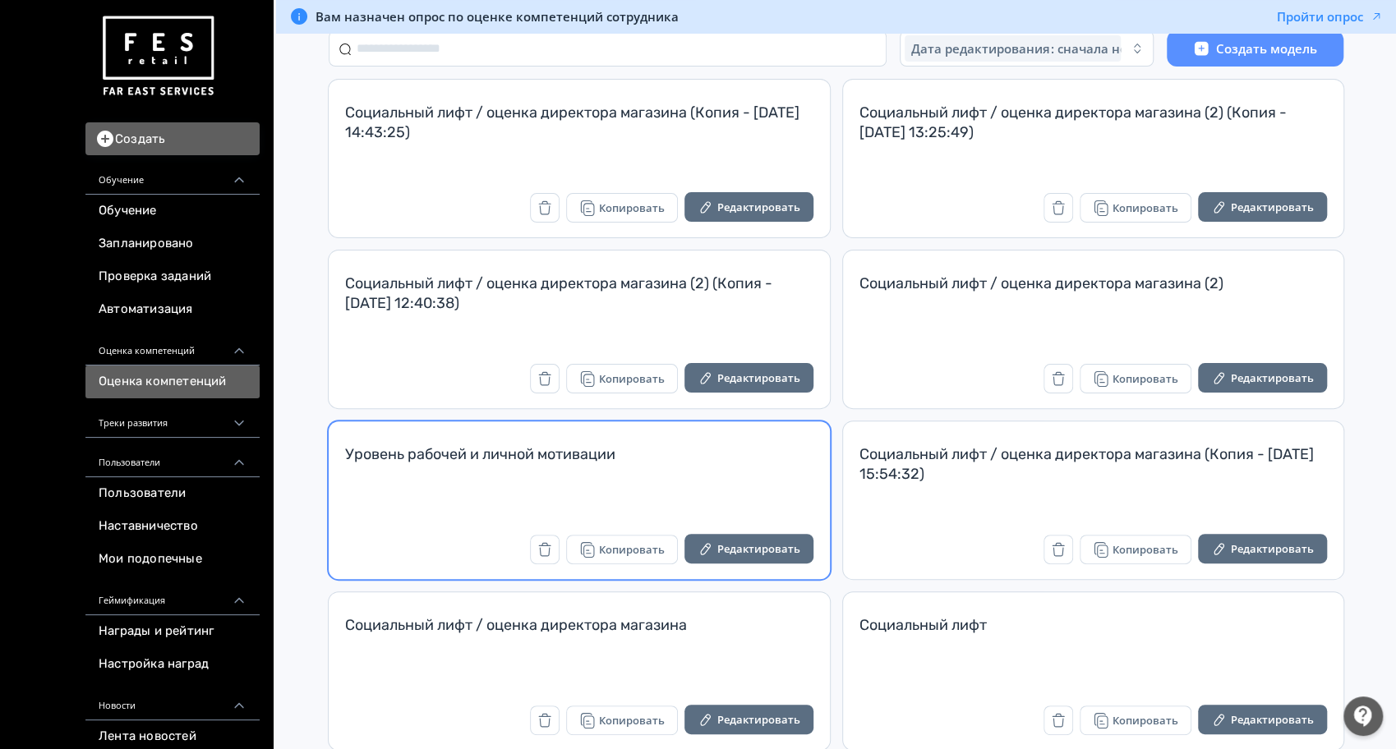
scroll to position [158, 0]
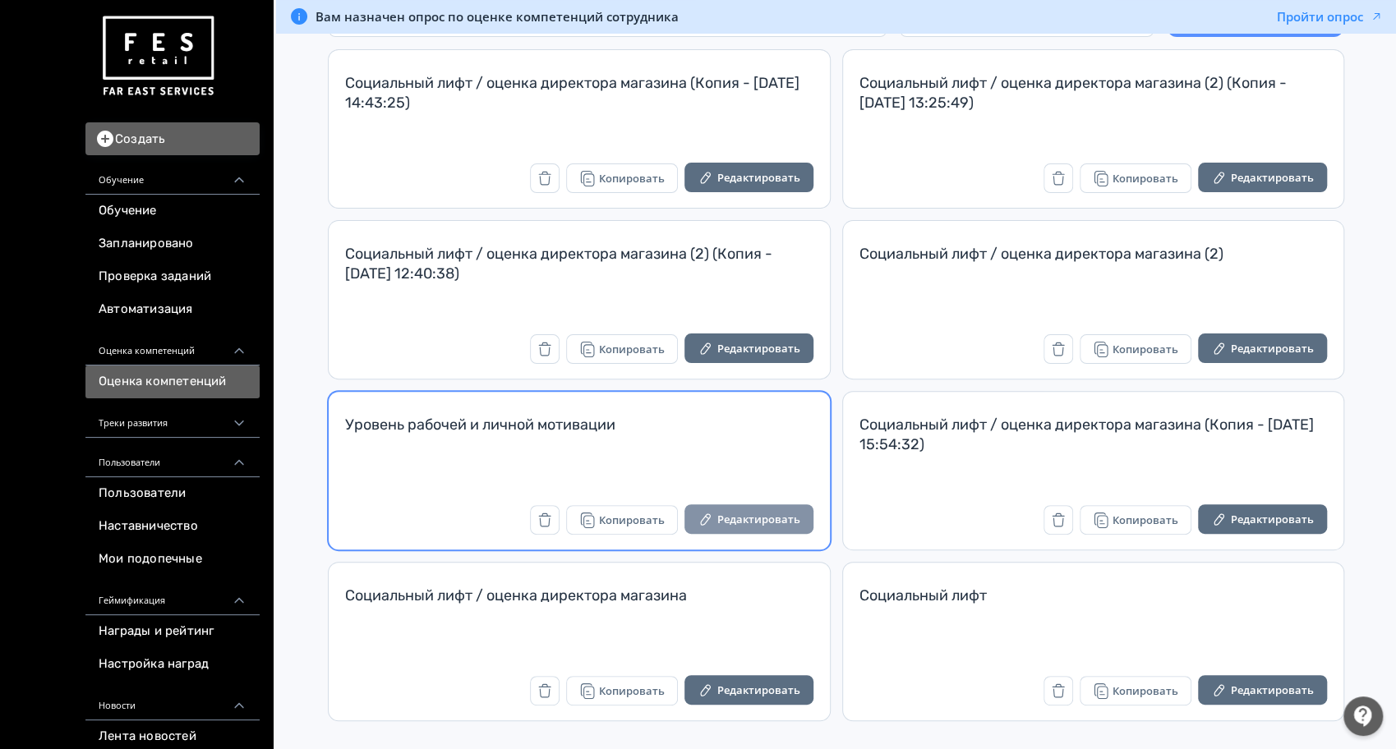
click at [749, 524] on button "Редактировать" at bounding box center [748, 520] width 129 height 30
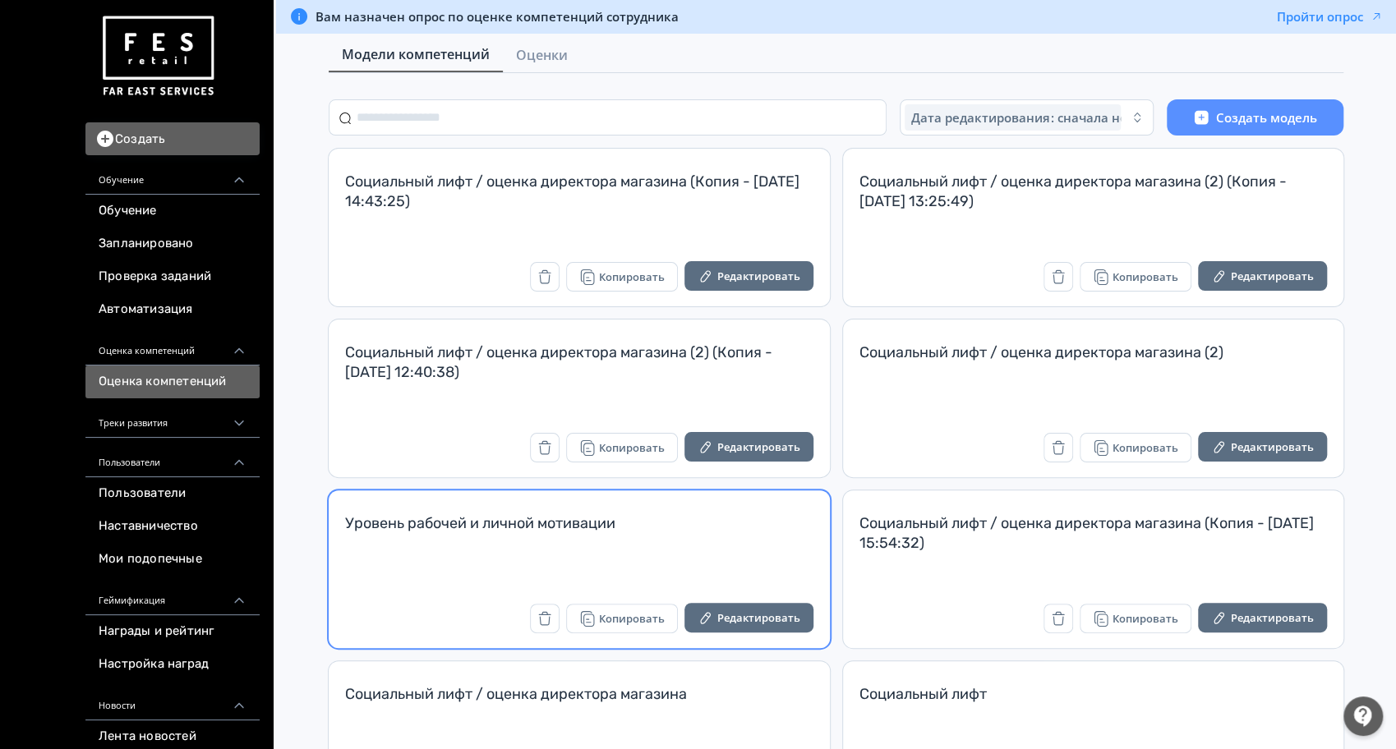
scroll to position [109, 0]
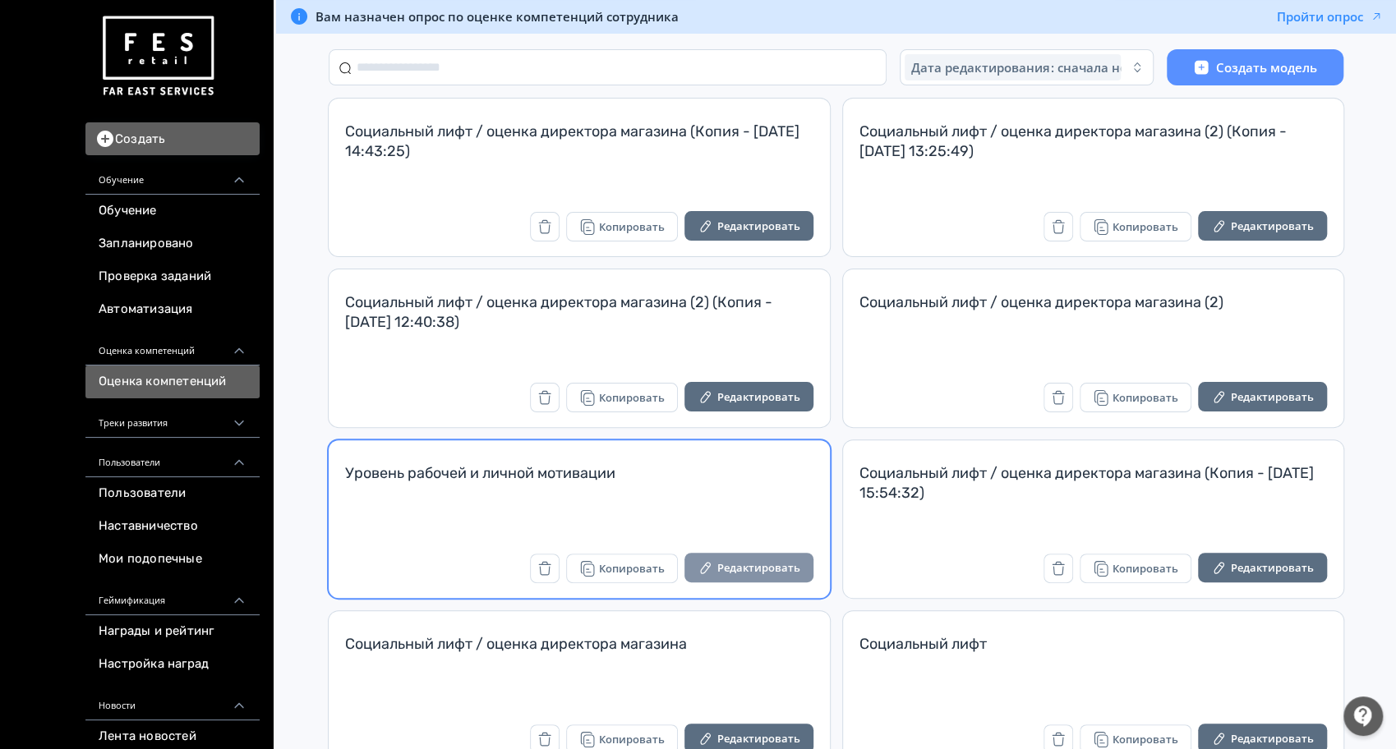
click at [765, 573] on button "Редактировать" at bounding box center [748, 568] width 129 height 30
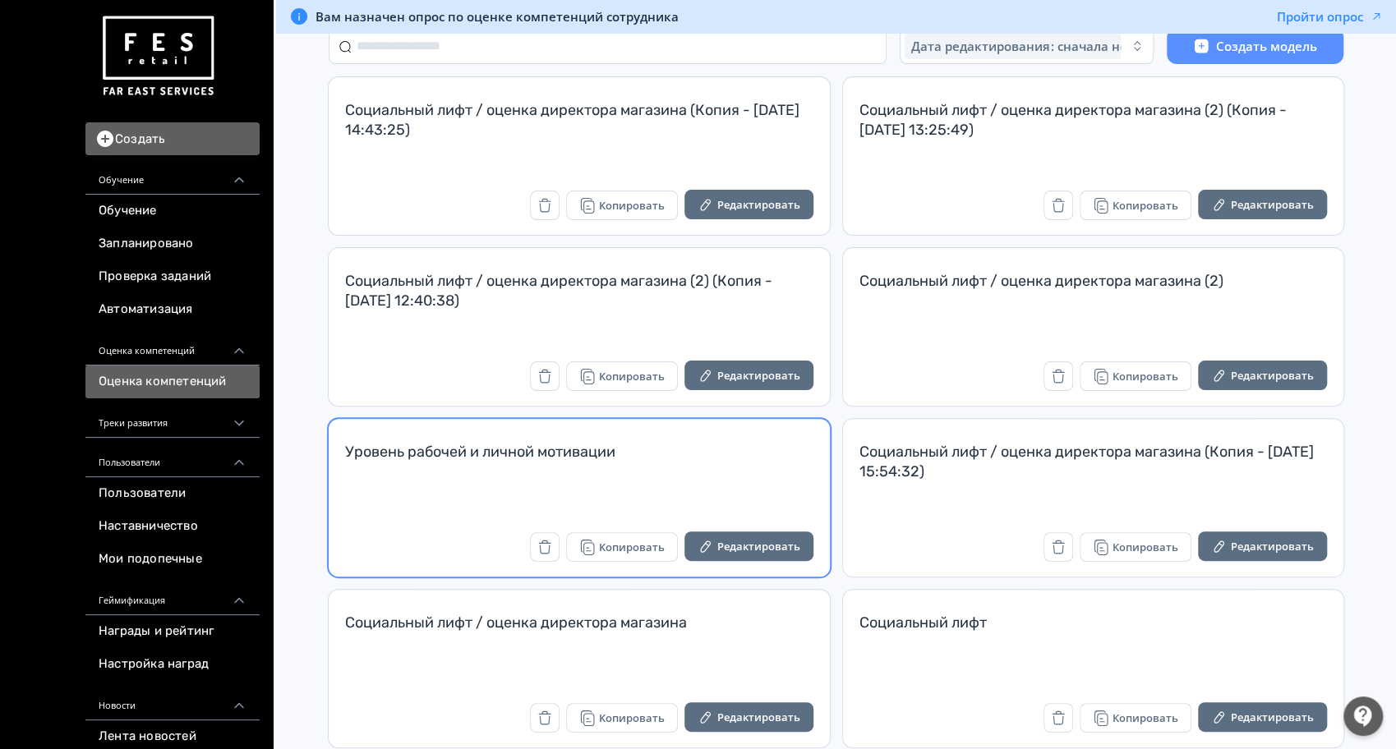
scroll to position [158, 0]
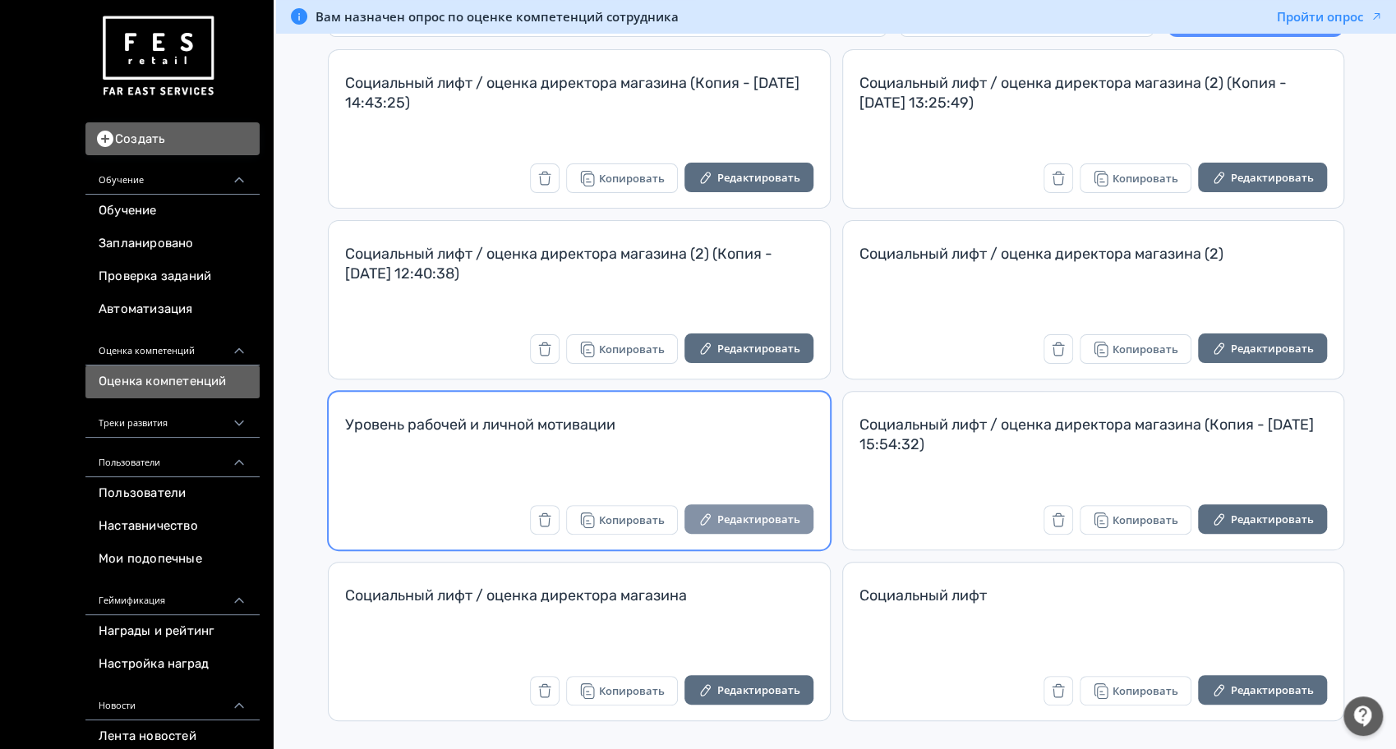
click at [719, 512] on button "Редактировать" at bounding box center [748, 520] width 129 height 30
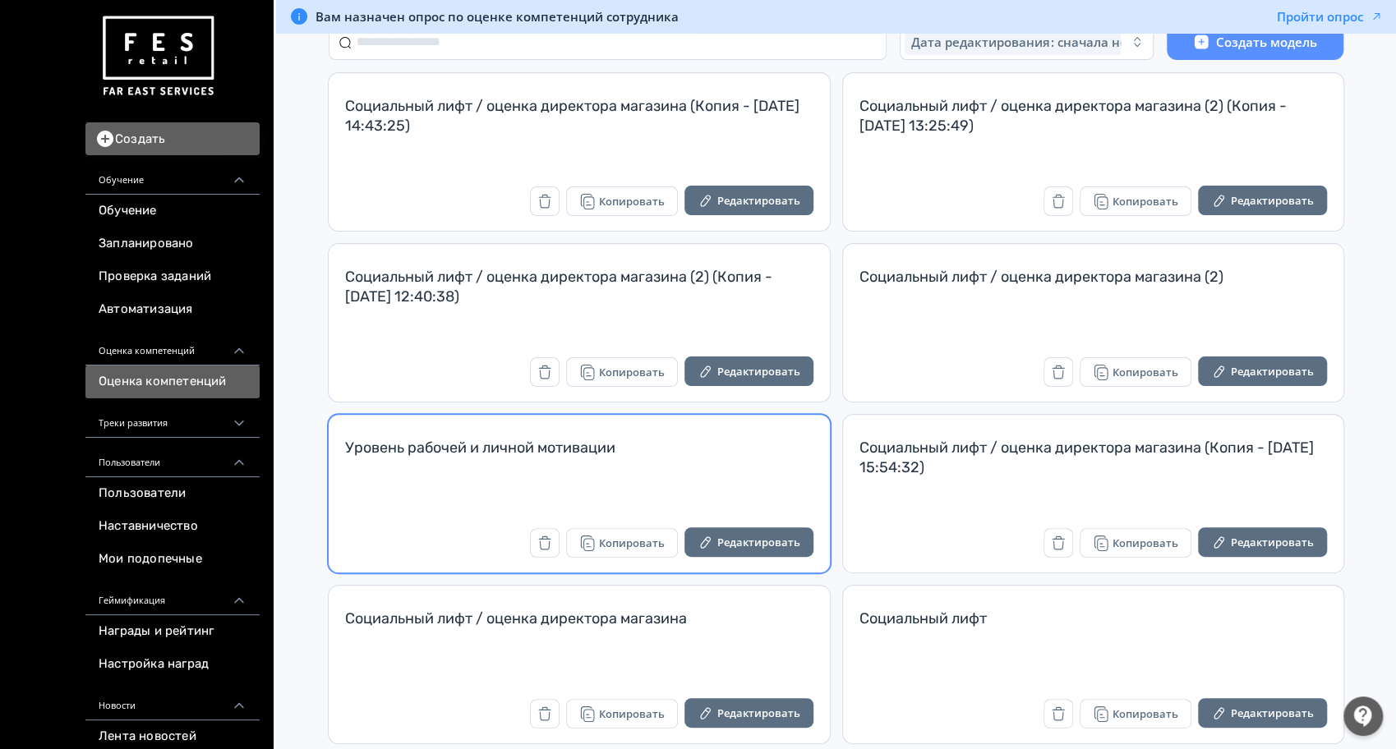
scroll to position [158, 0]
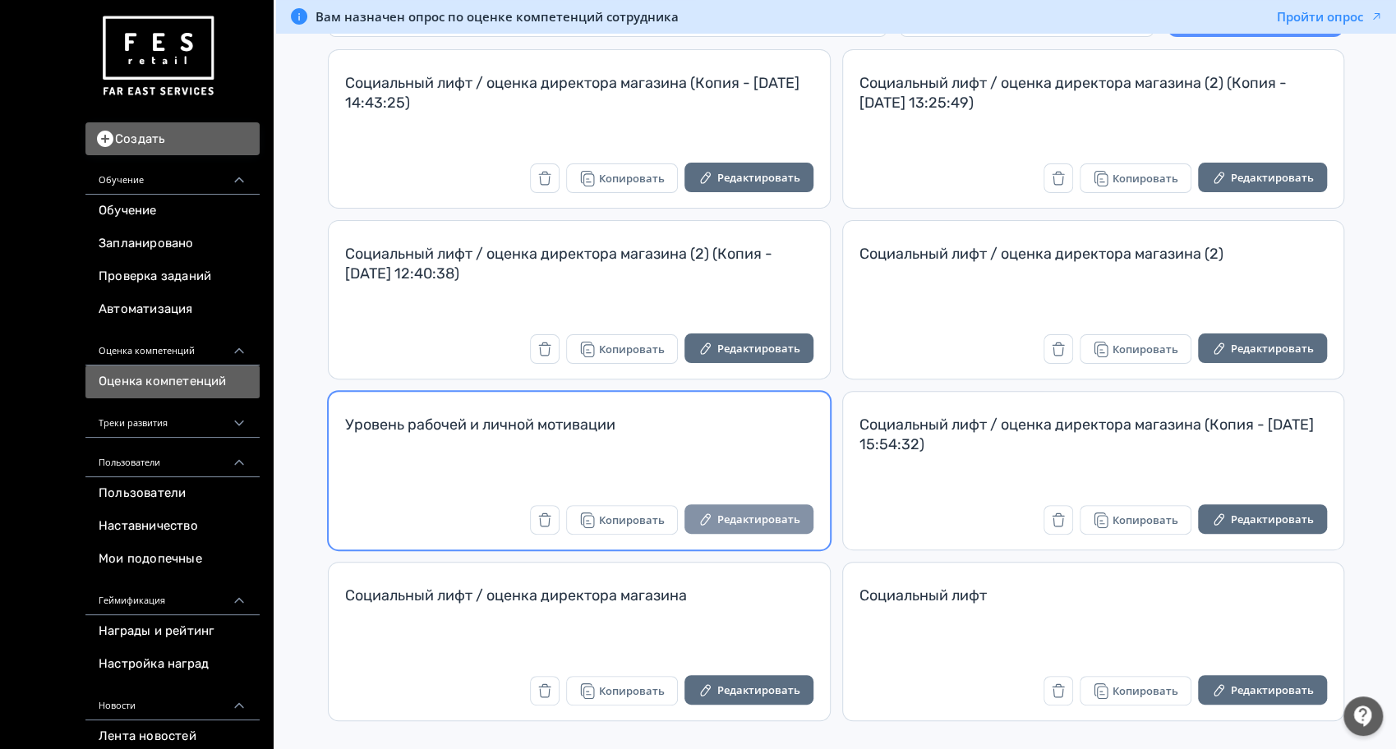
click at [717, 515] on button "Редактировать" at bounding box center [748, 520] width 129 height 30
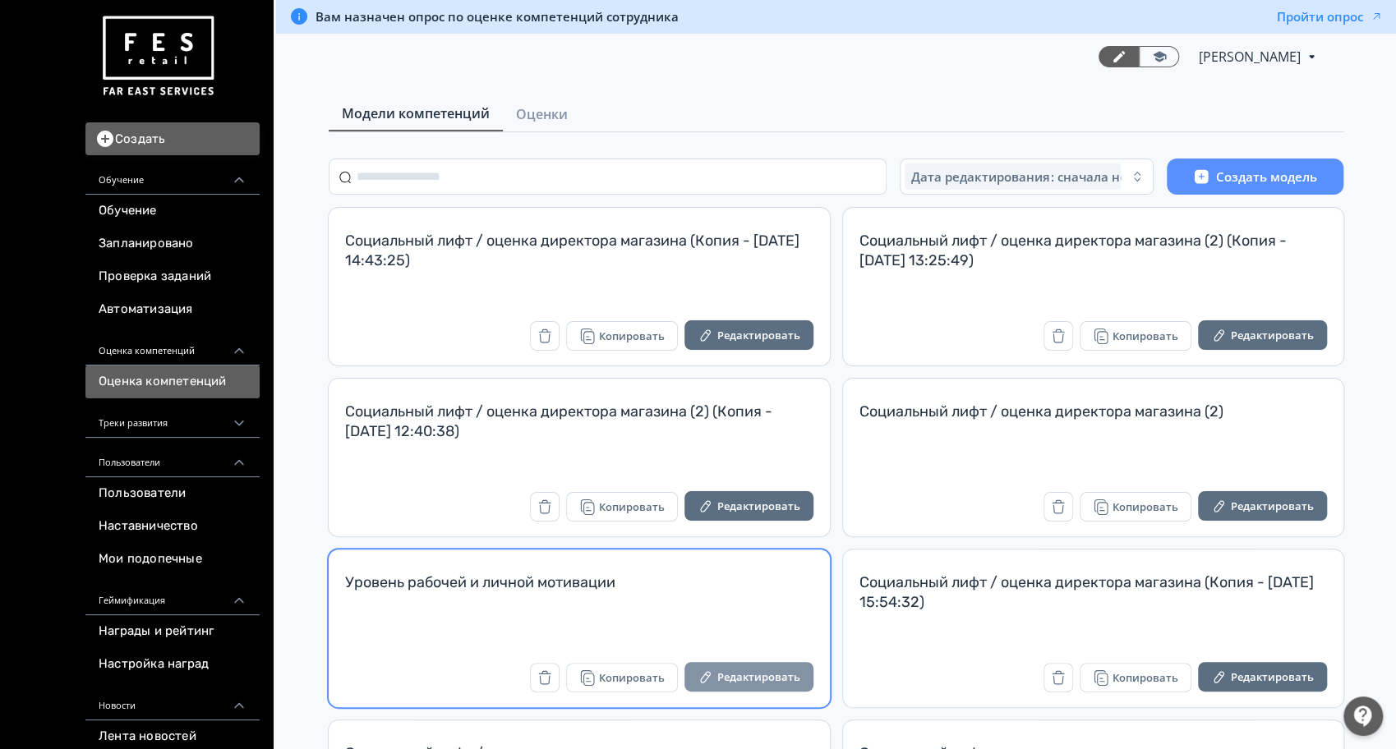
click at [749, 677] on button "Редактировать" at bounding box center [748, 677] width 129 height 30
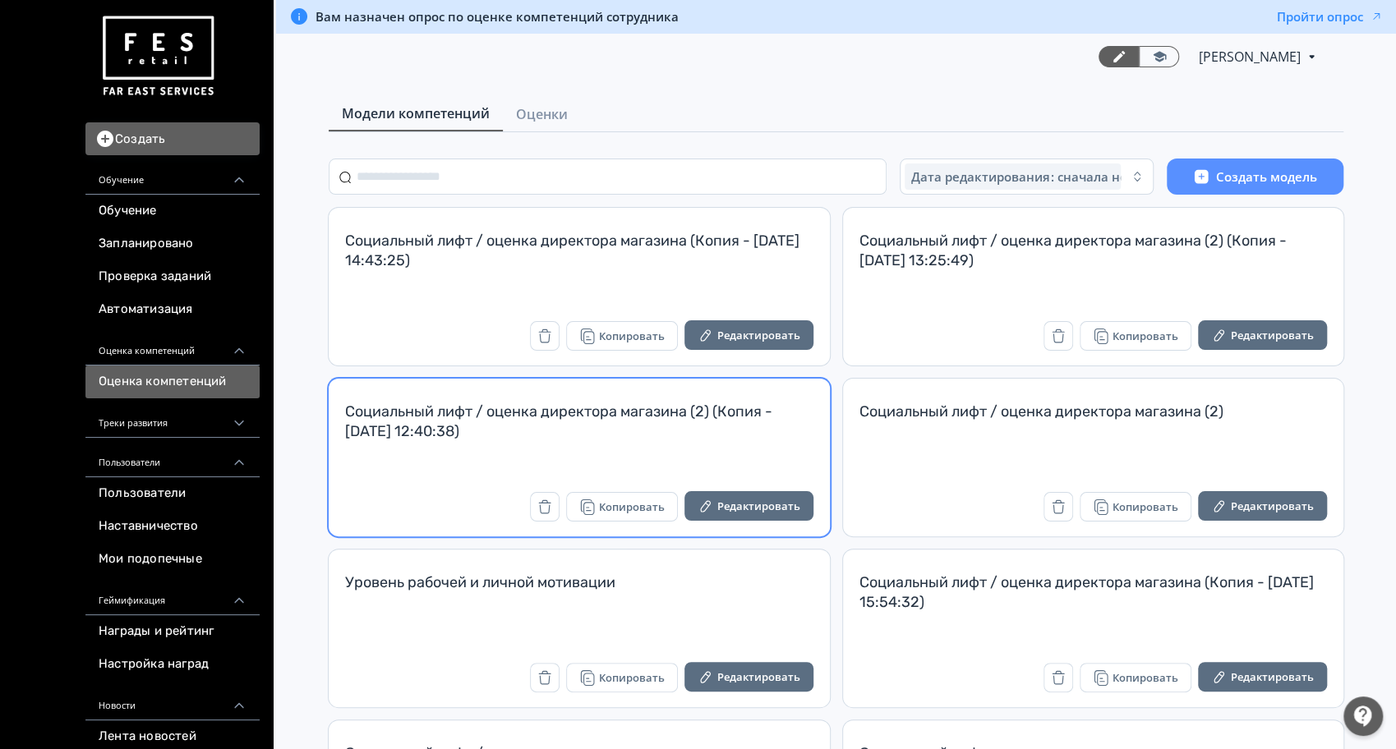
scroll to position [158, 0]
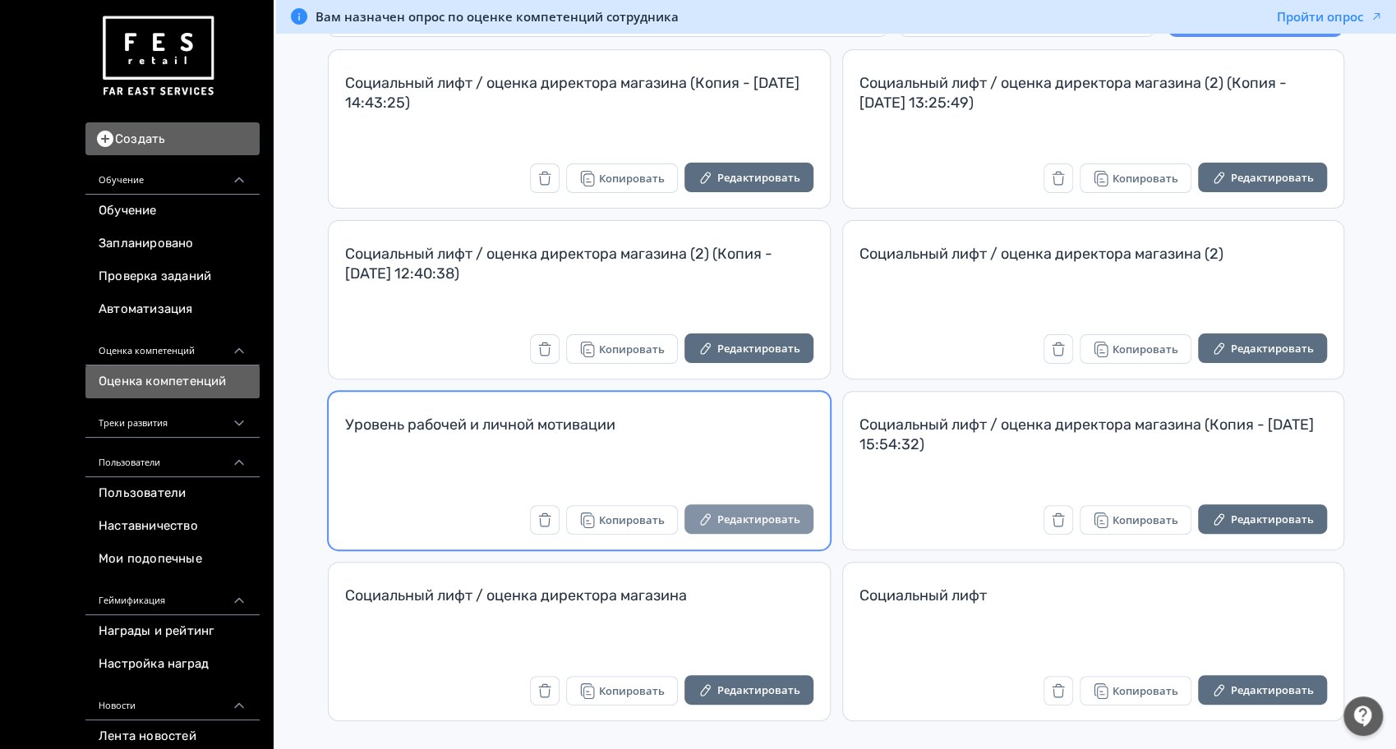
click at [745, 507] on button "Редактировать" at bounding box center [748, 520] width 129 height 30
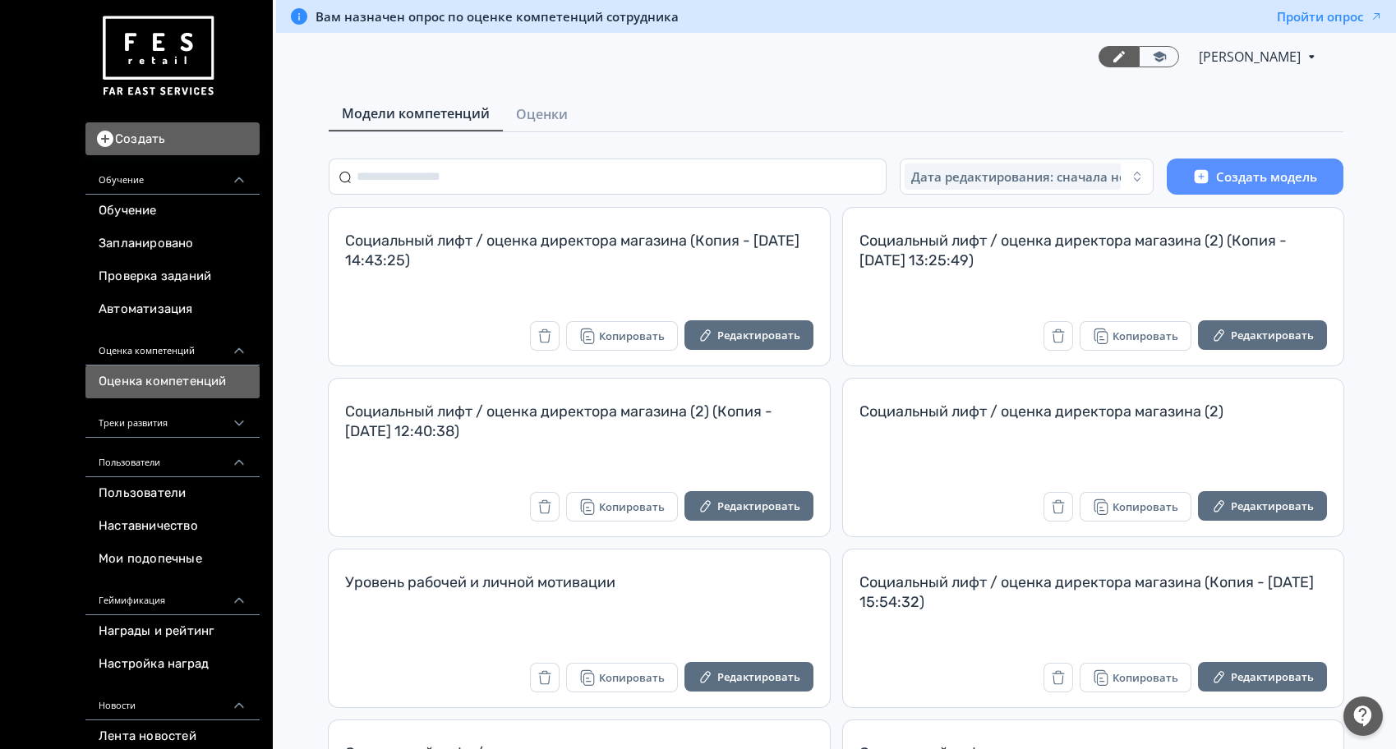
scroll to position [158, 0]
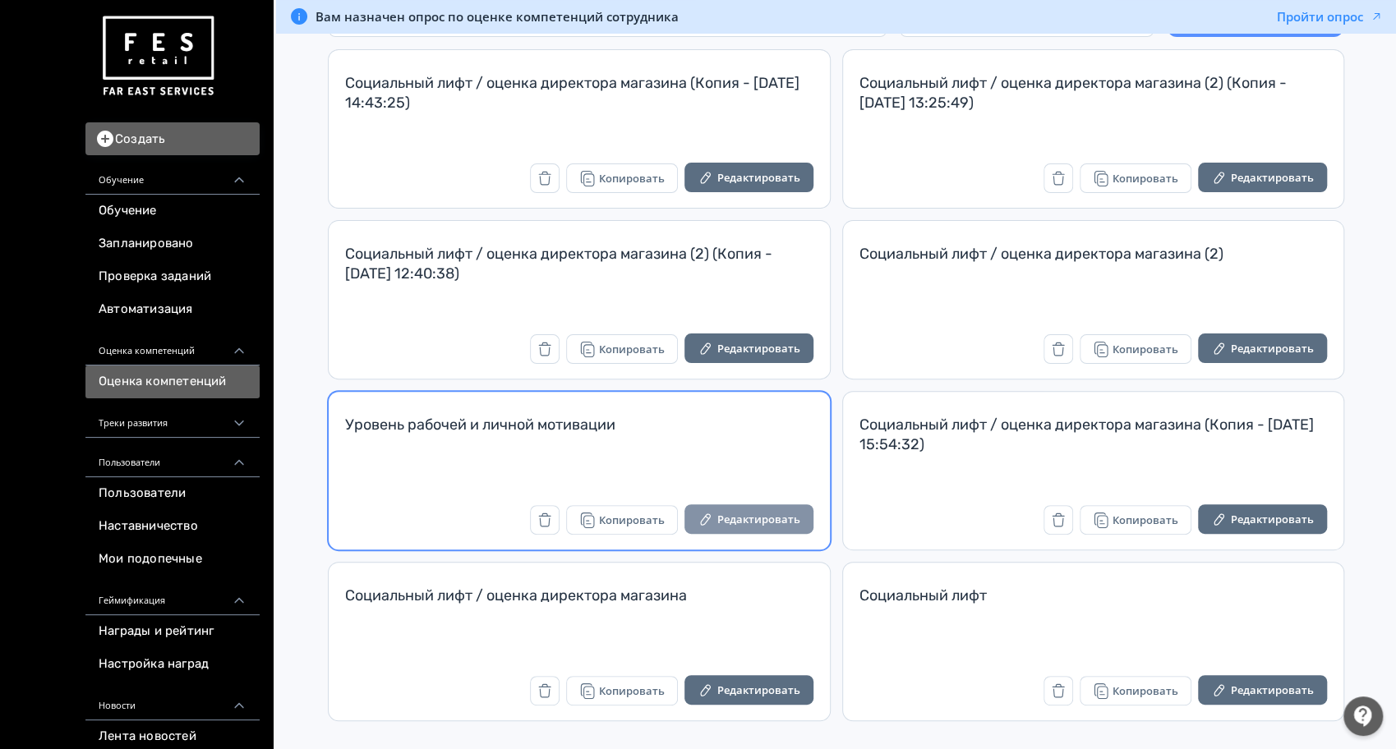
click at [785, 523] on button "Редактировать" at bounding box center [748, 520] width 129 height 30
click at [767, 518] on button "Редактировать" at bounding box center [748, 520] width 129 height 30
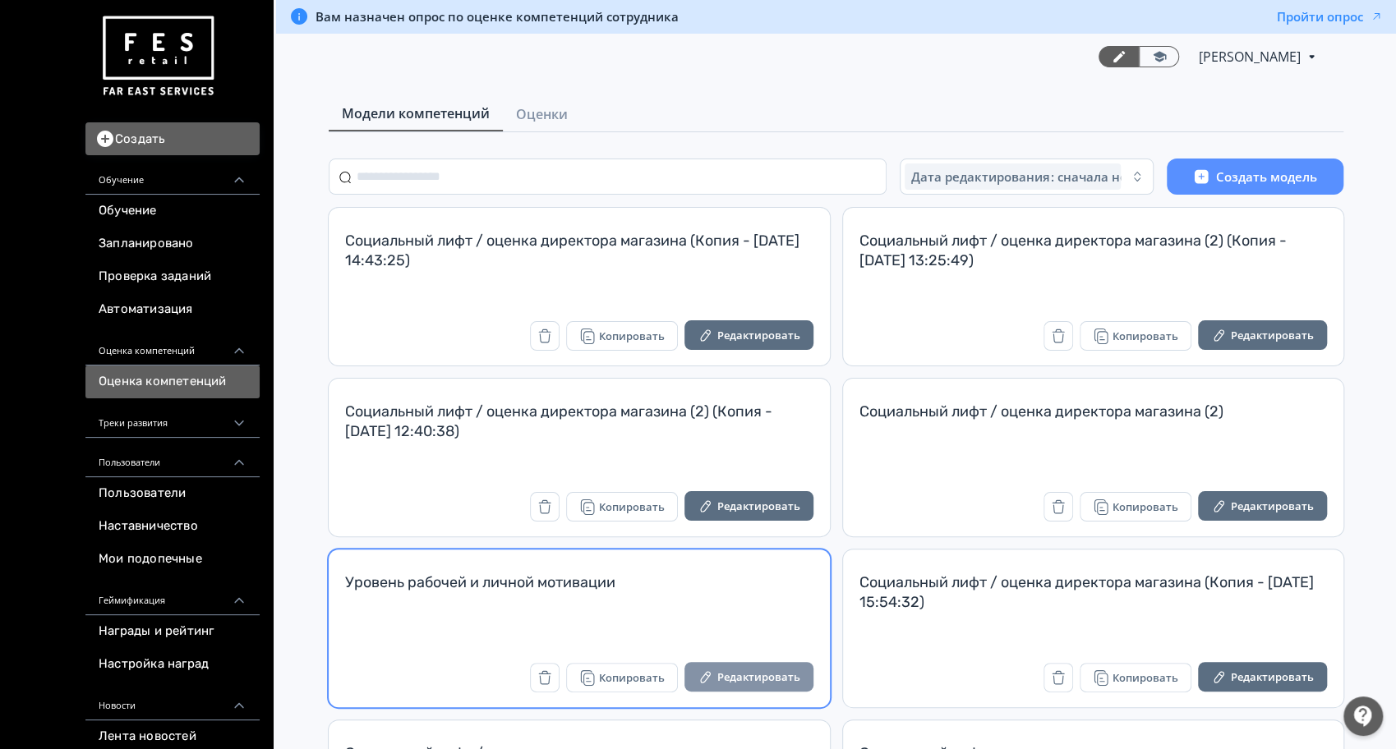
click at [742, 662] on button "Редактировать" at bounding box center [748, 677] width 129 height 30
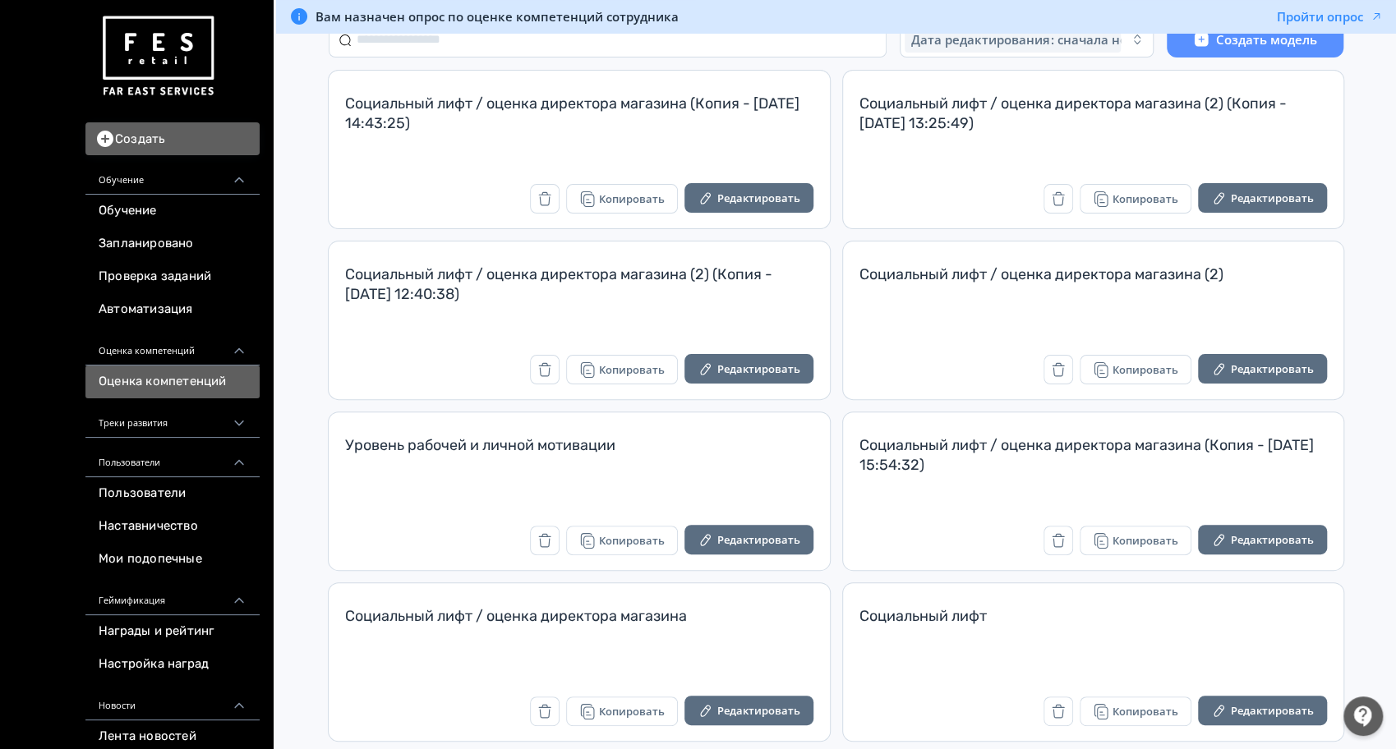
scroll to position [158, 0]
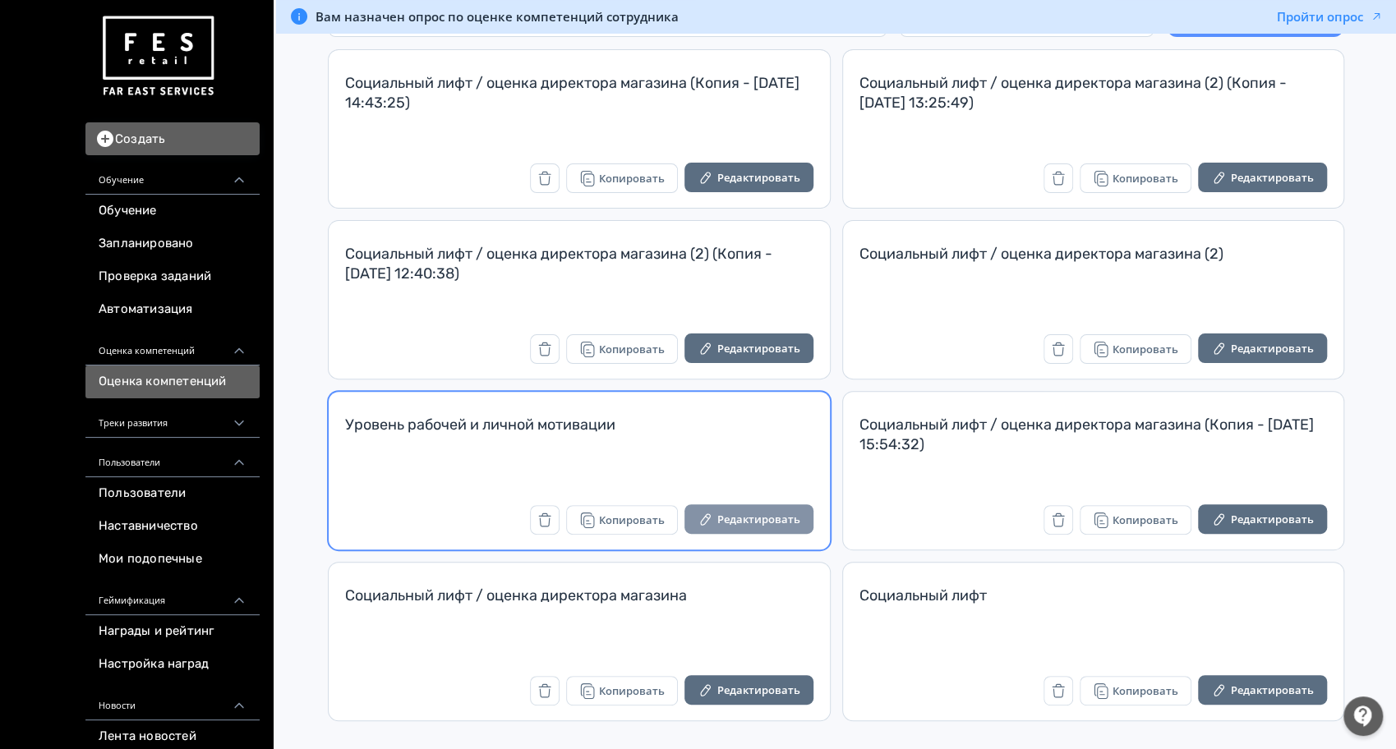
click at [749, 519] on button "Редактировать" at bounding box center [748, 520] width 129 height 30
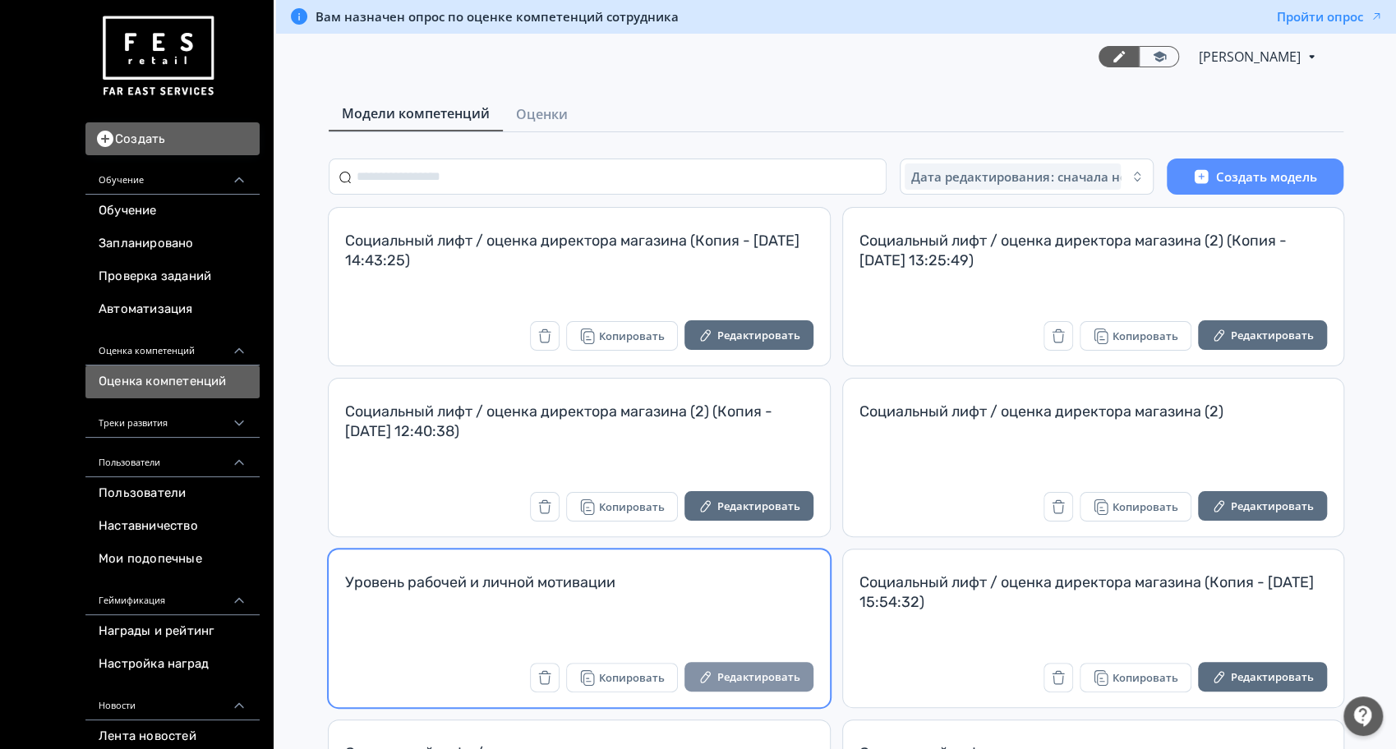
click at [763, 684] on button "Редактировать" at bounding box center [748, 677] width 129 height 30
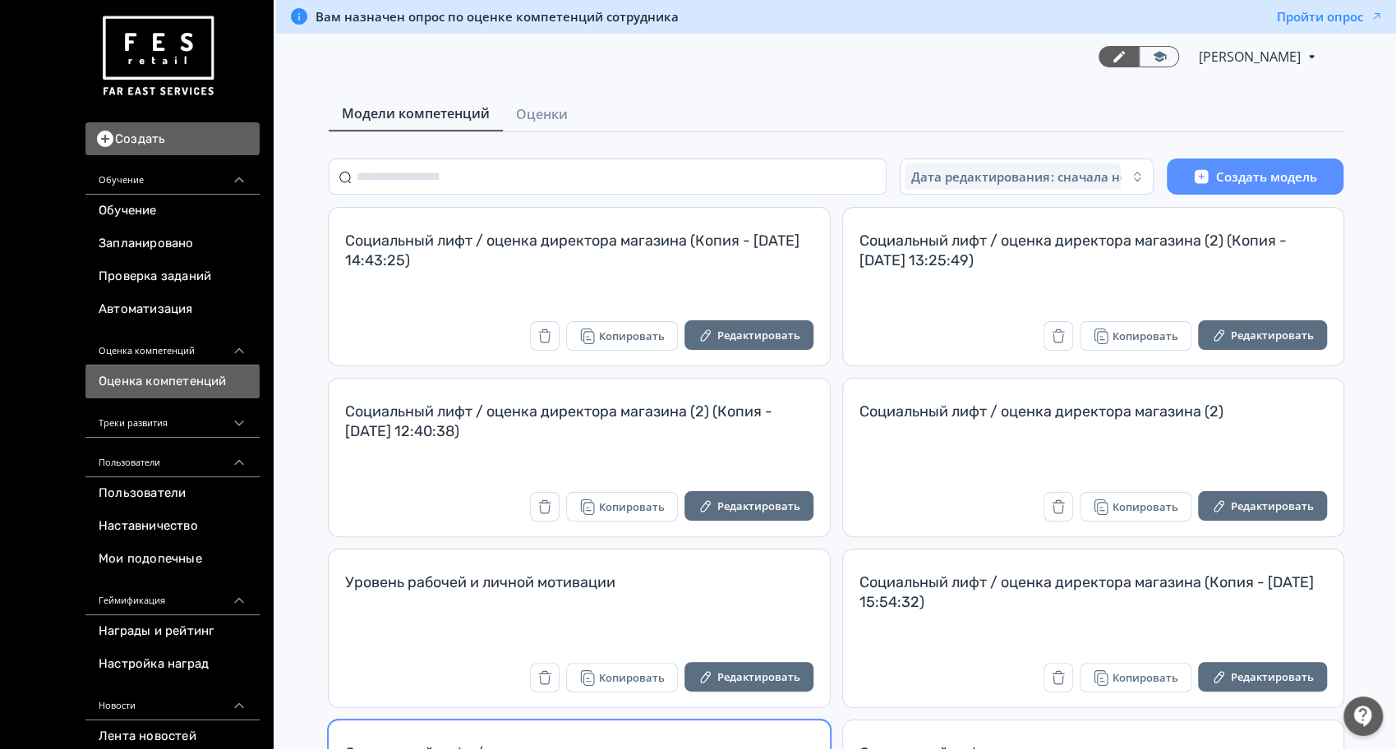
scroll to position [158, 0]
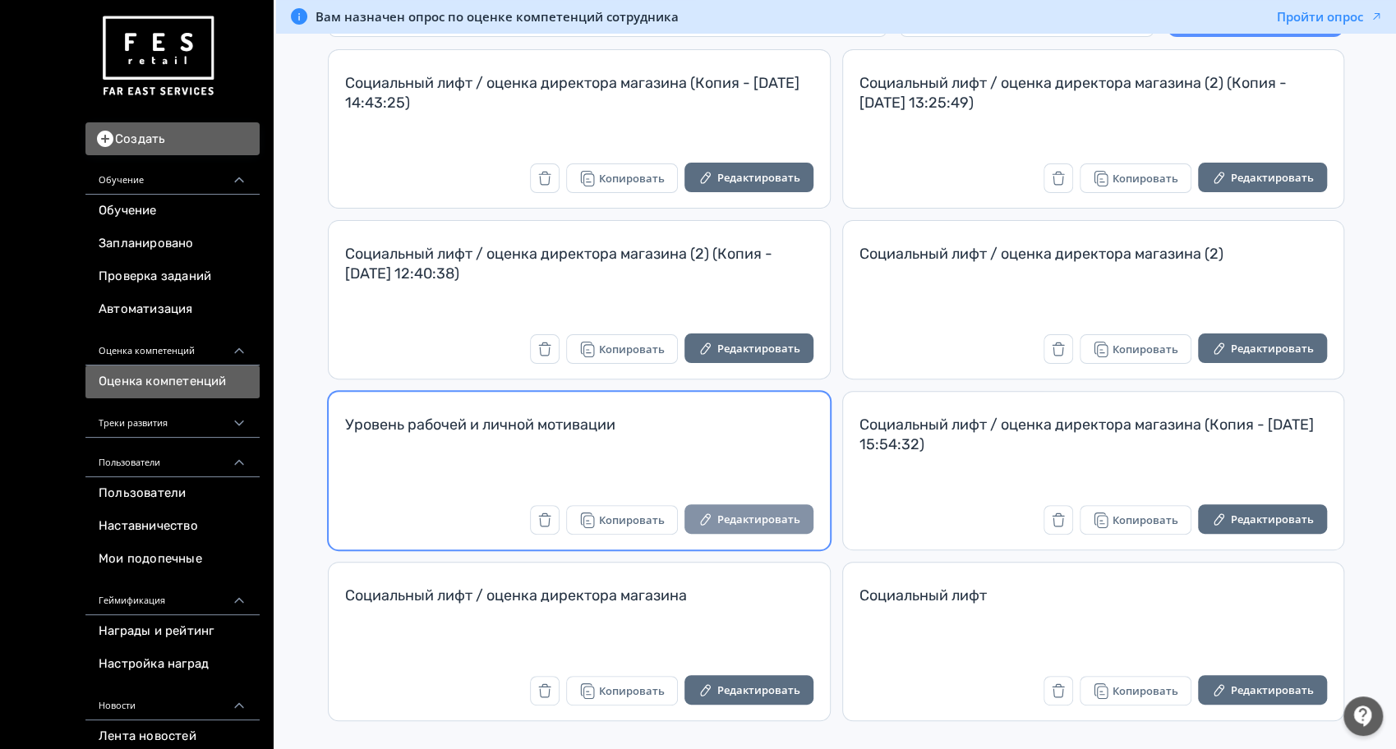
click at [734, 506] on button "Редактировать" at bounding box center [748, 520] width 129 height 30
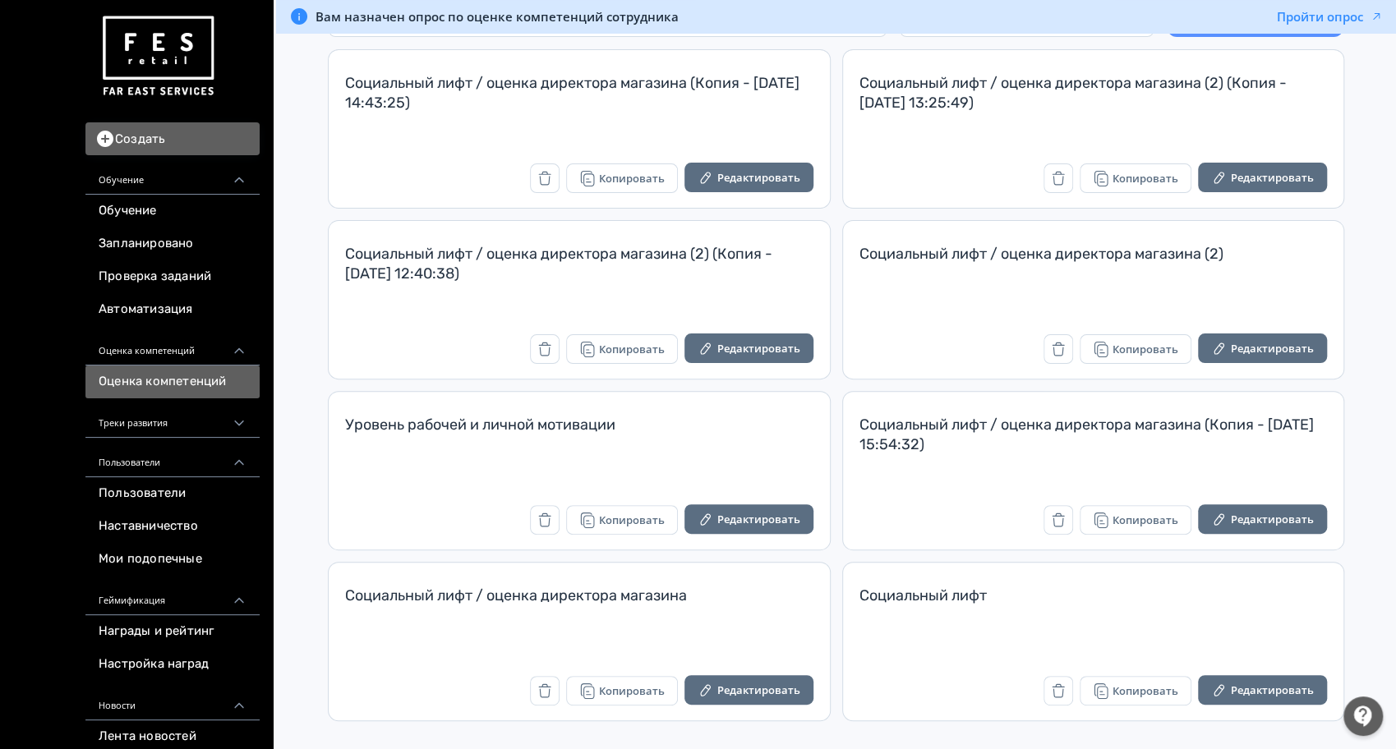
scroll to position [158, 0]
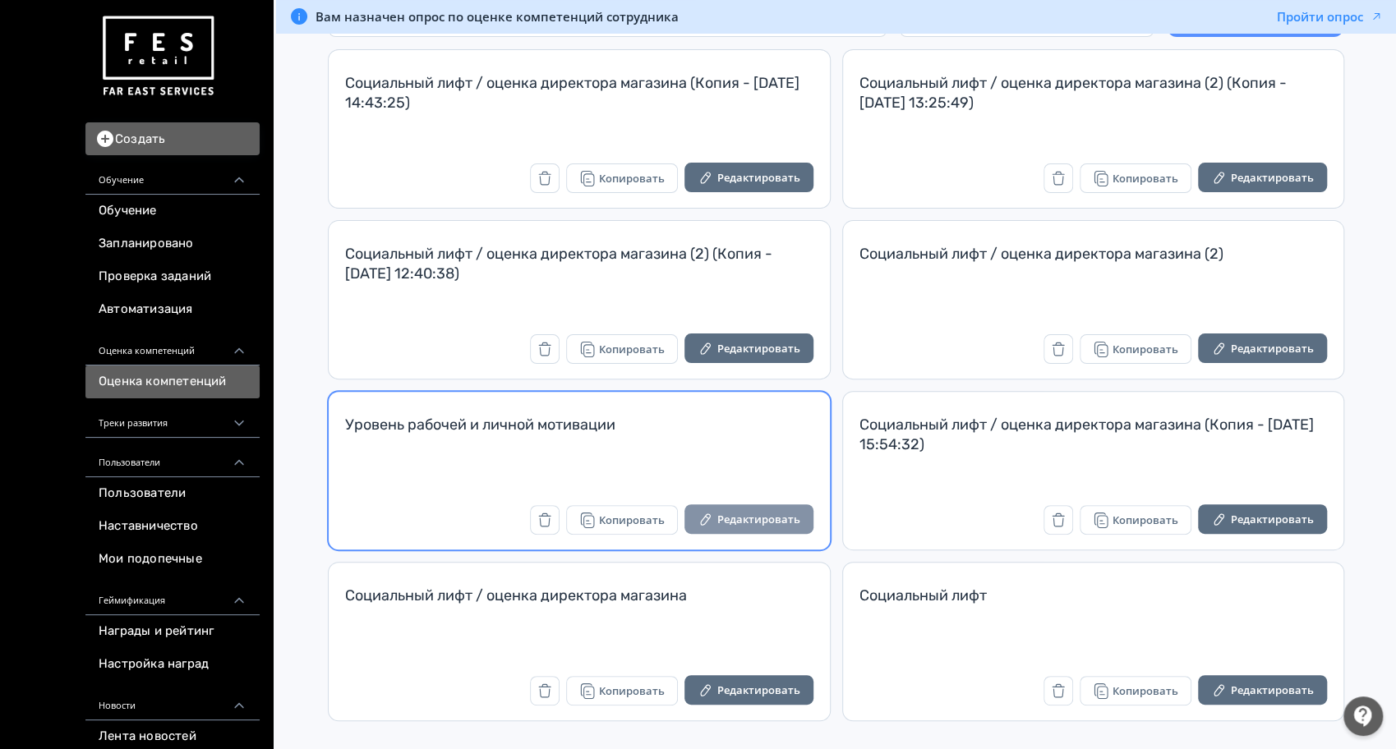
click at [771, 524] on button "Редактировать" at bounding box center [748, 520] width 129 height 30
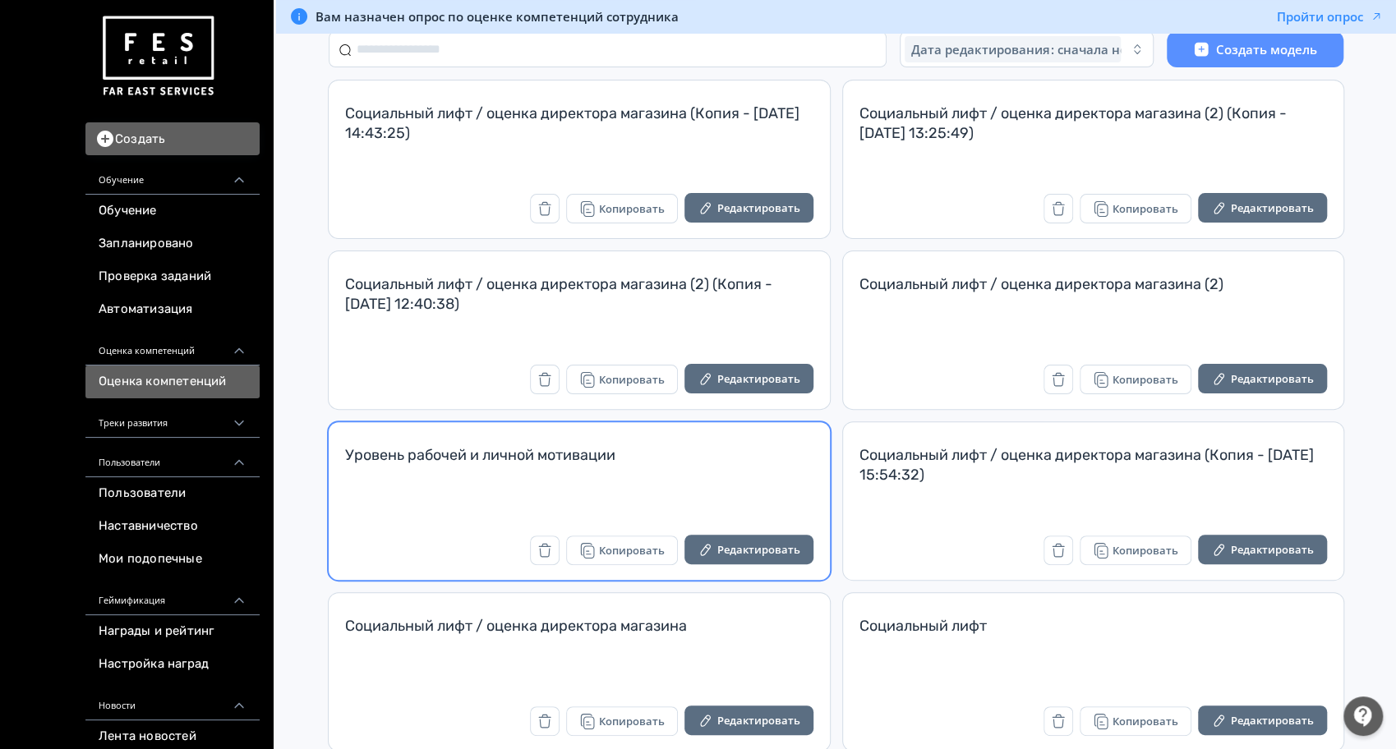
scroll to position [158, 0]
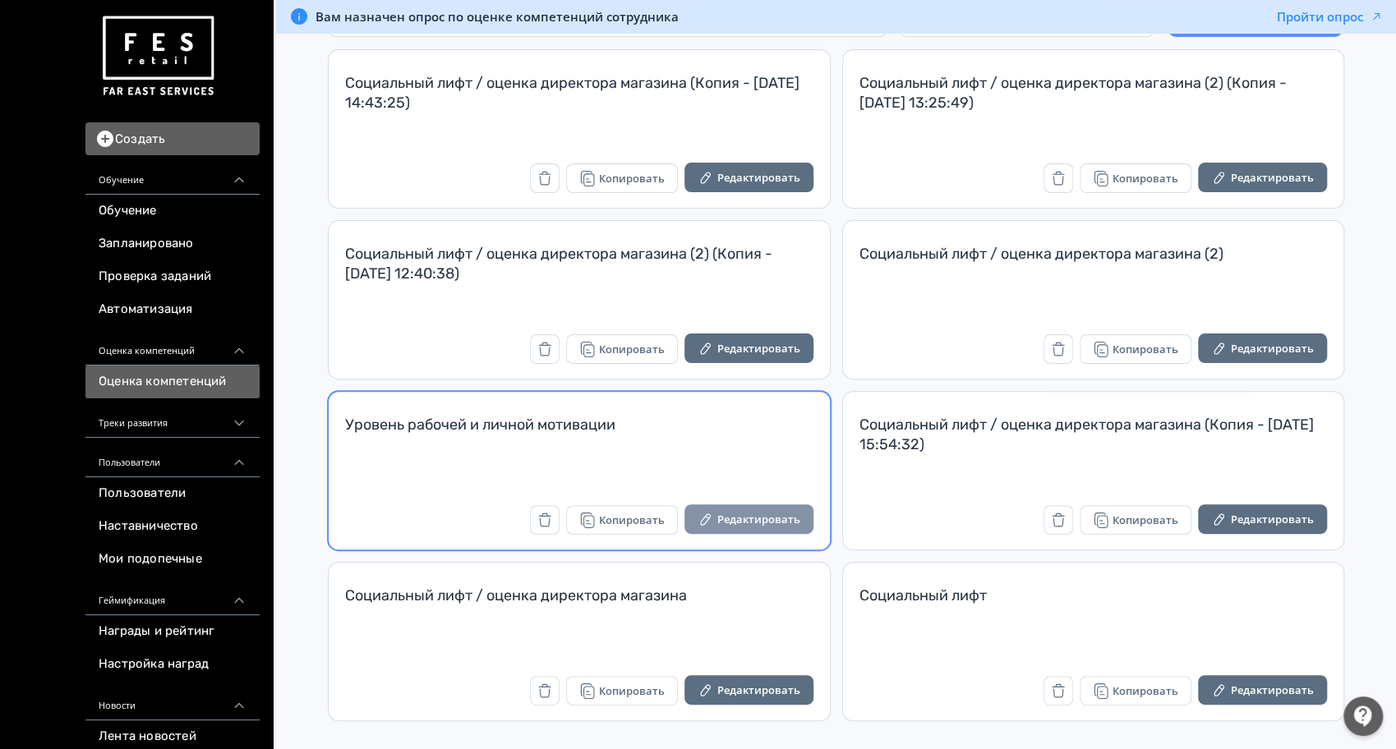
click at [749, 518] on button "Редактировать" at bounding box center [748, 520] width 129 height 30
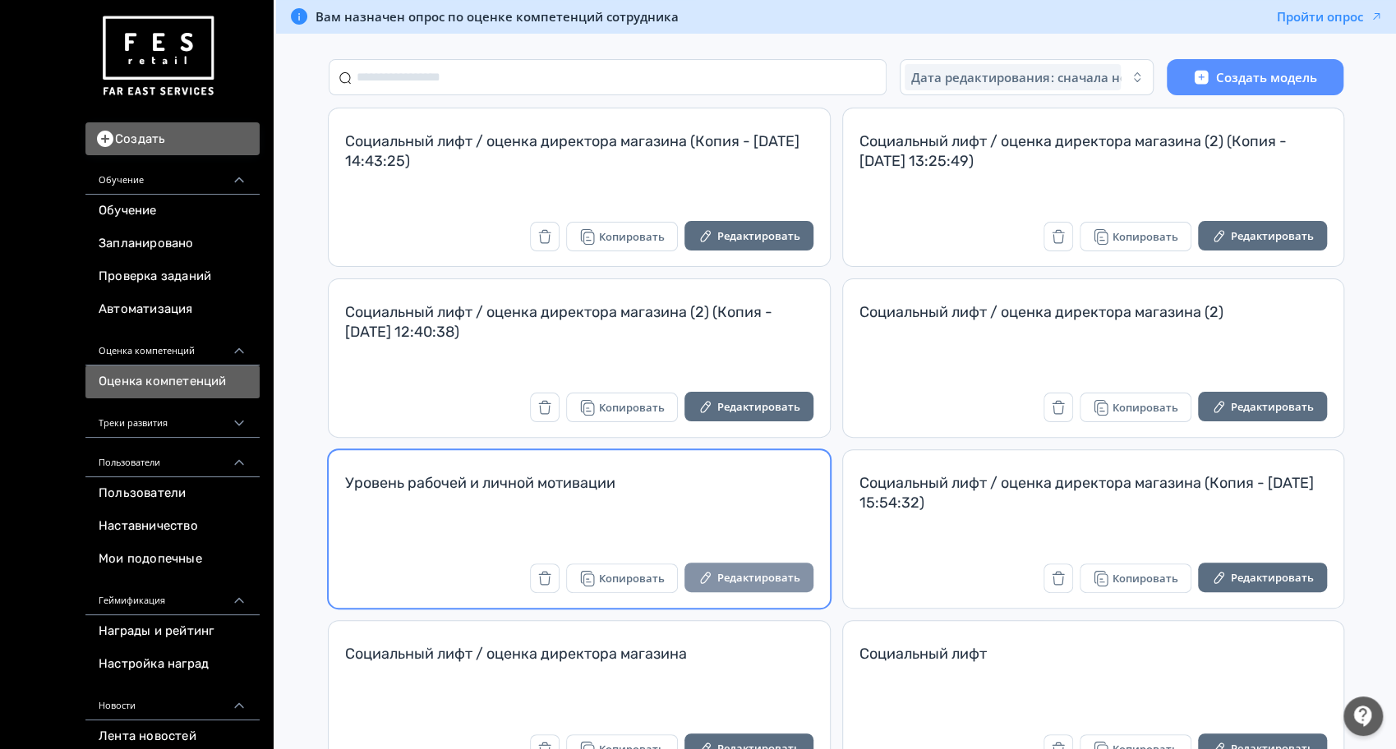
scroll to position [109, 0]
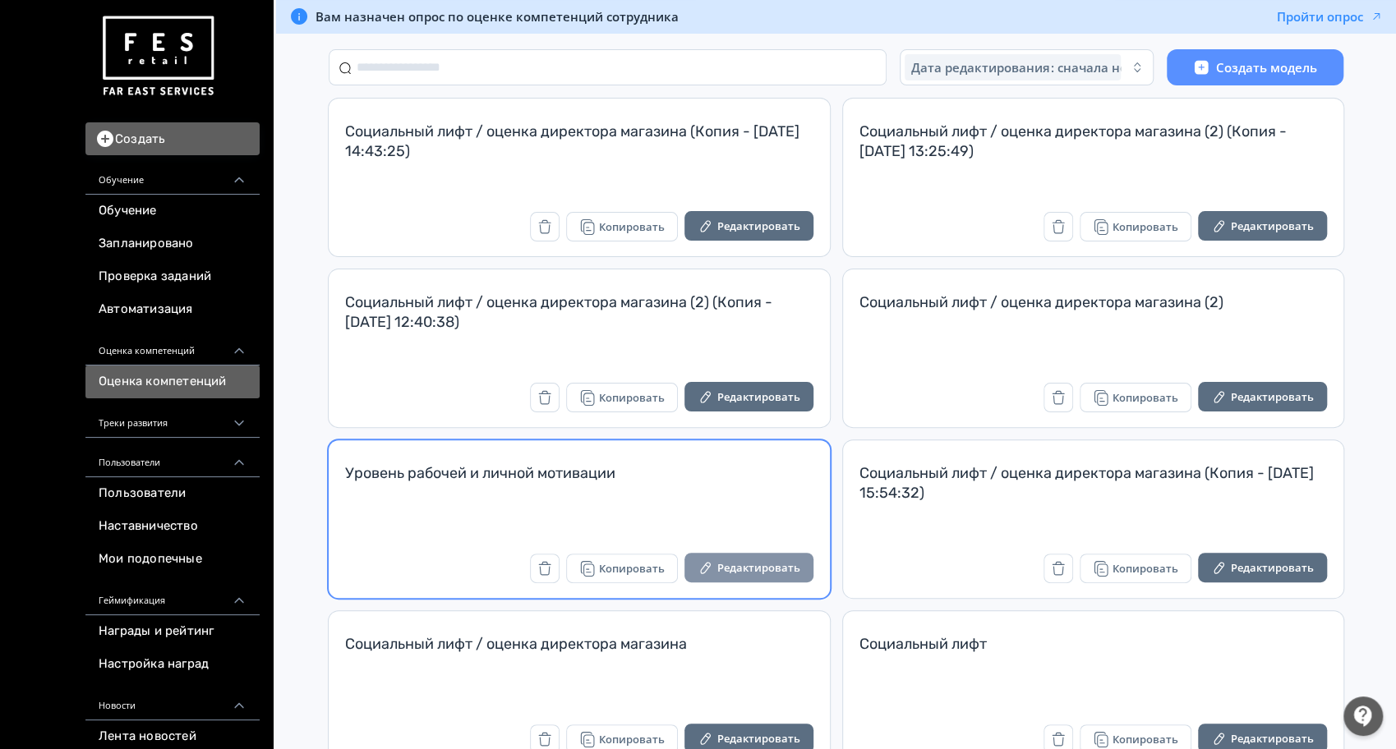
click at [730, 573] on button "Редактировать" at bounding box center [748, 568] width 129 height 30
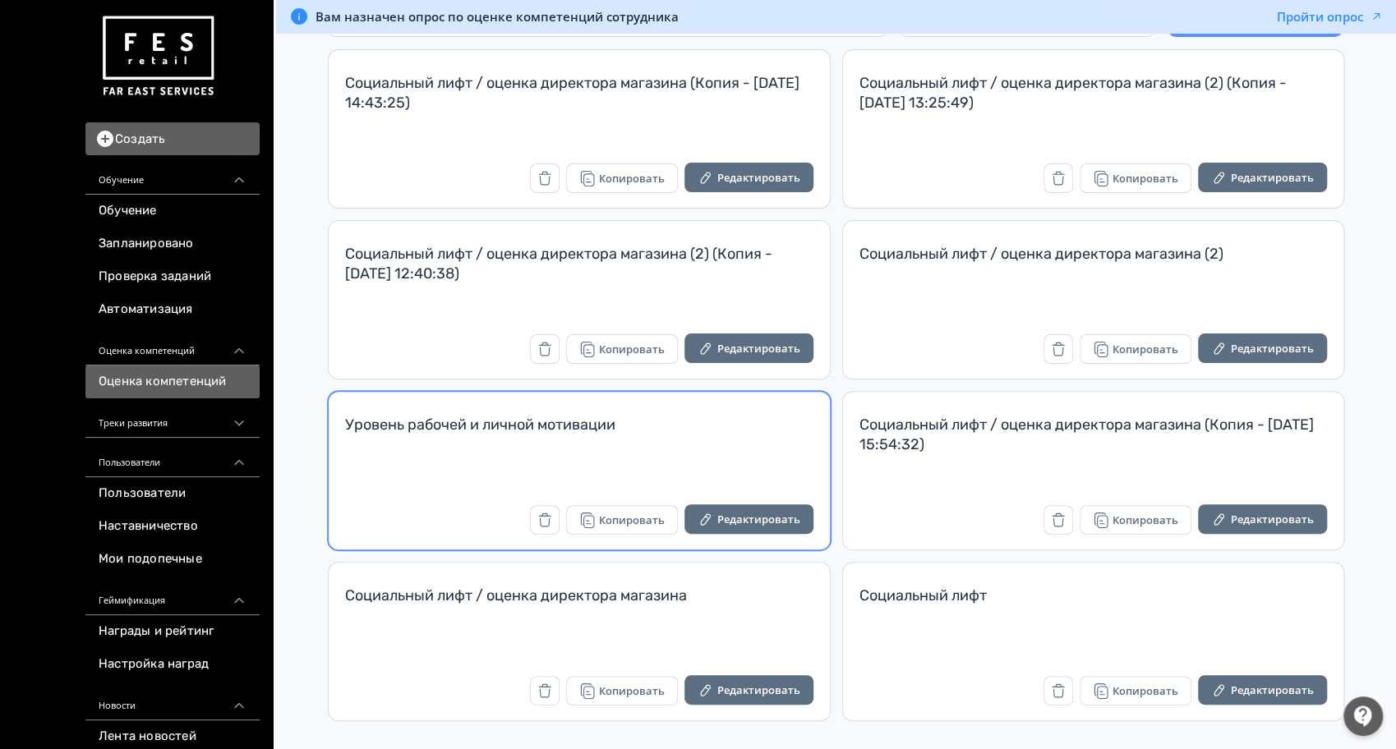
click at [714, 498] on div "Уровень рабочей и личной мотивации Копировать Редактировать" at bounding box center [579, 471] width 501 height 158
click at [722, 518] on button "Редактировать" at bounding box center [748, 520] width 129 height 30
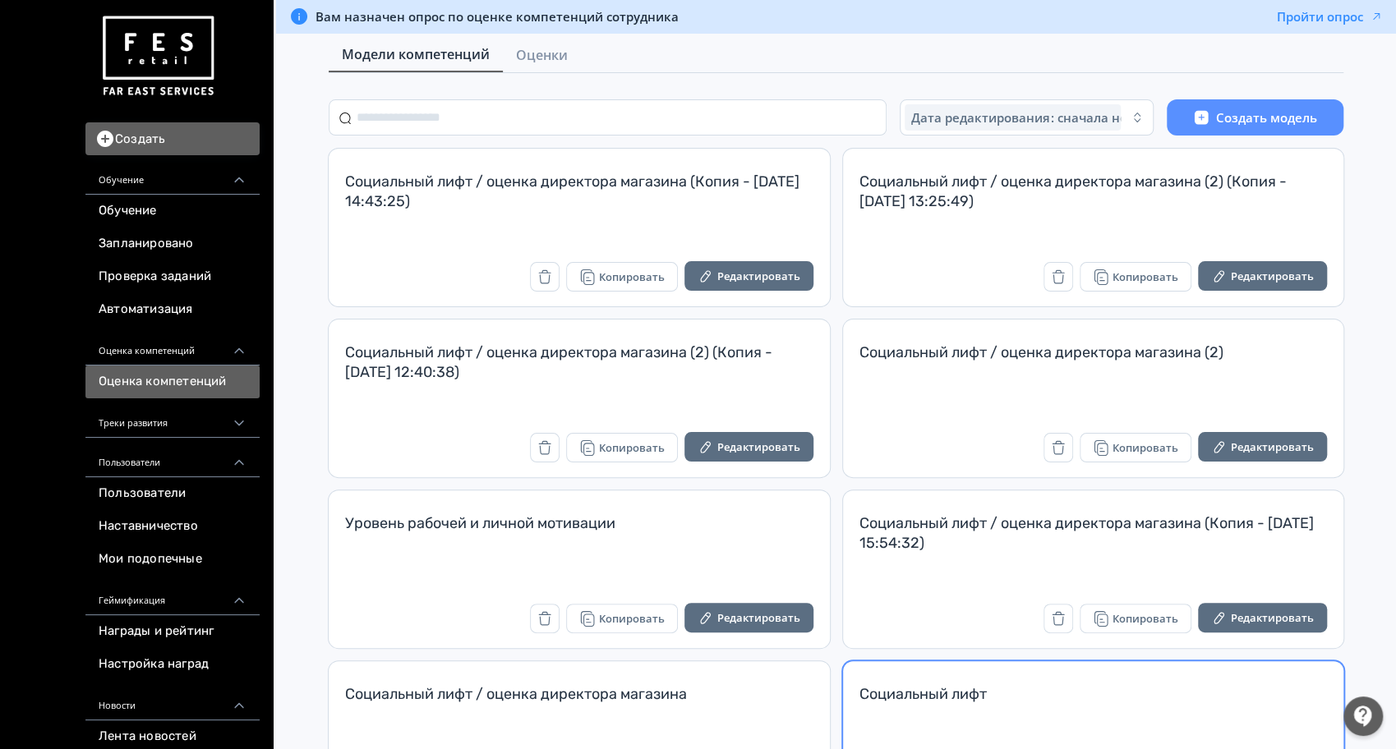
scroll to position [109, 0]
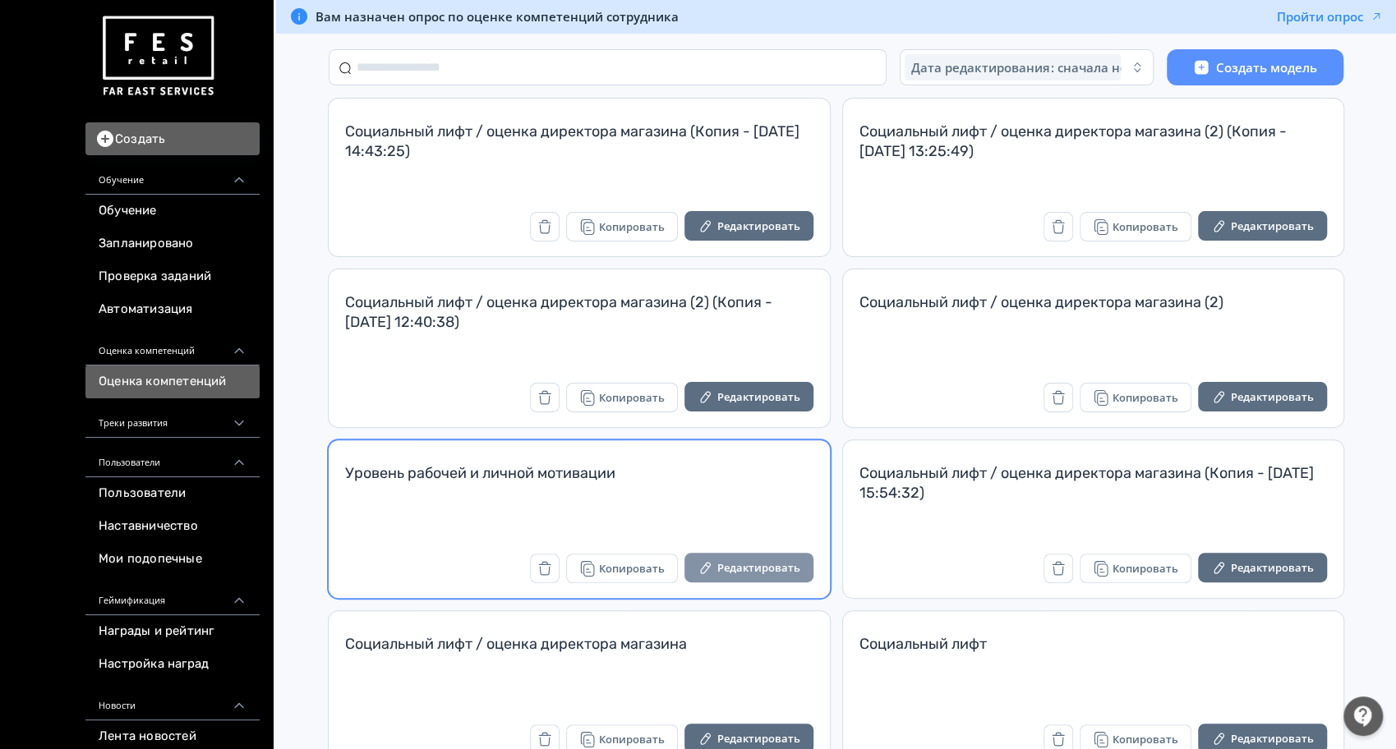
click at [769, 578] on button "Редактировать" at bounding box center [748, 568] width 129 height 30
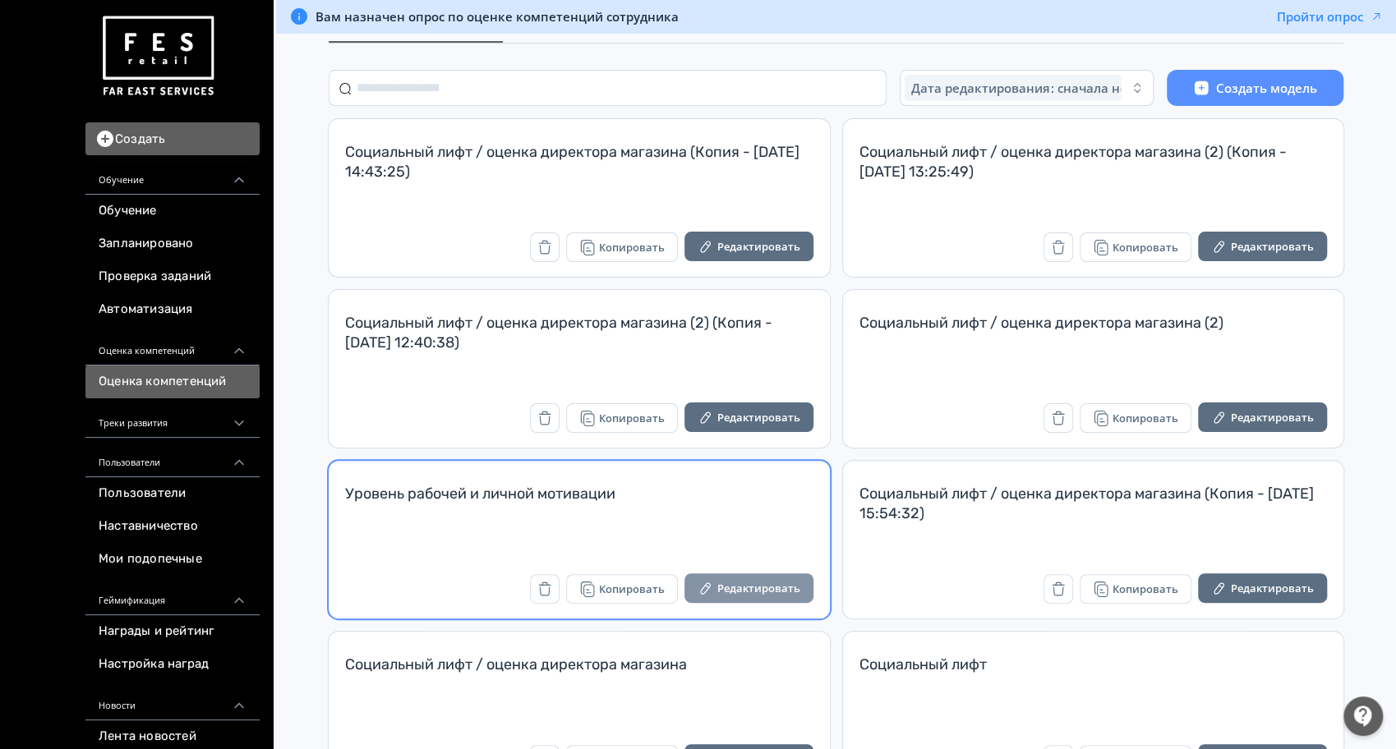
scroll to position [109, 0]
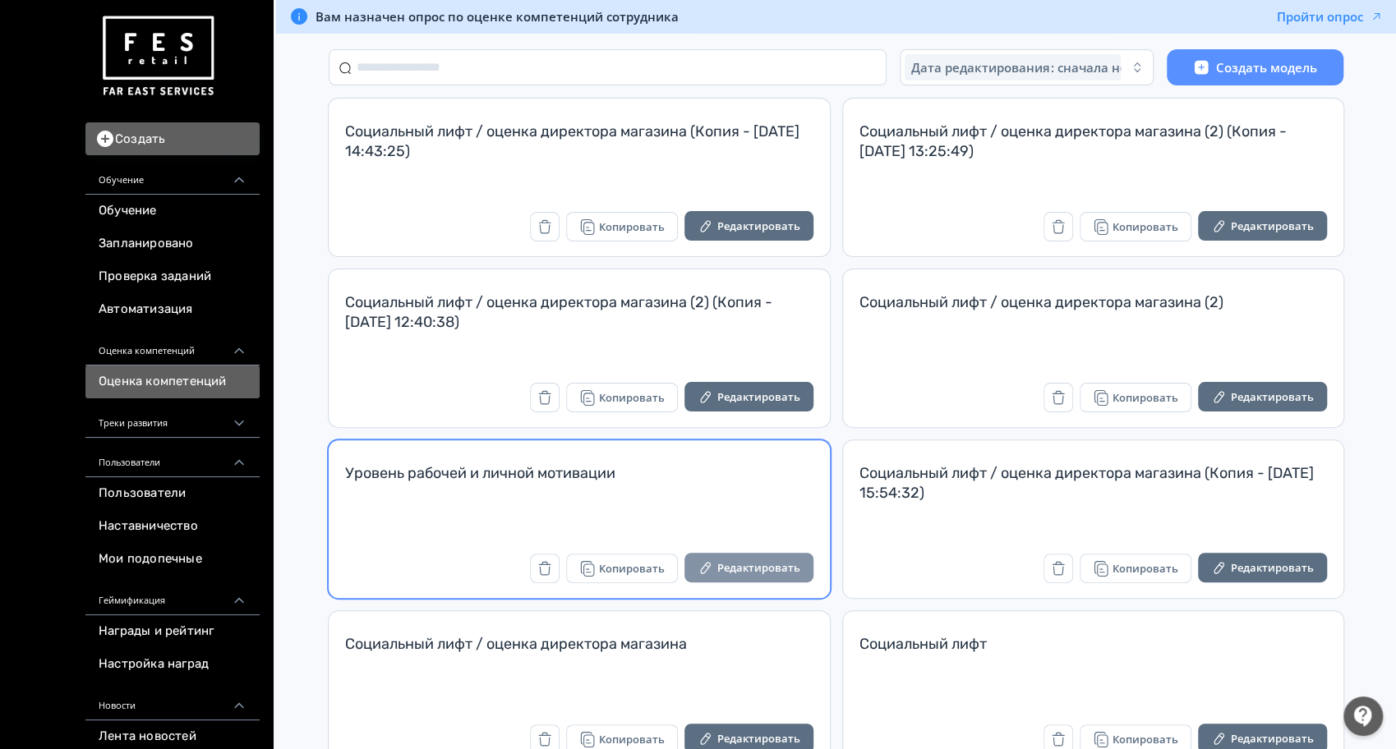
click at [734, 563] on button "Редактировать" at bounding box center [748, 568] width 129 height 30
click at [763, 568] on button "Редактировать" at bounding box center [748, 568] width 129 height 30
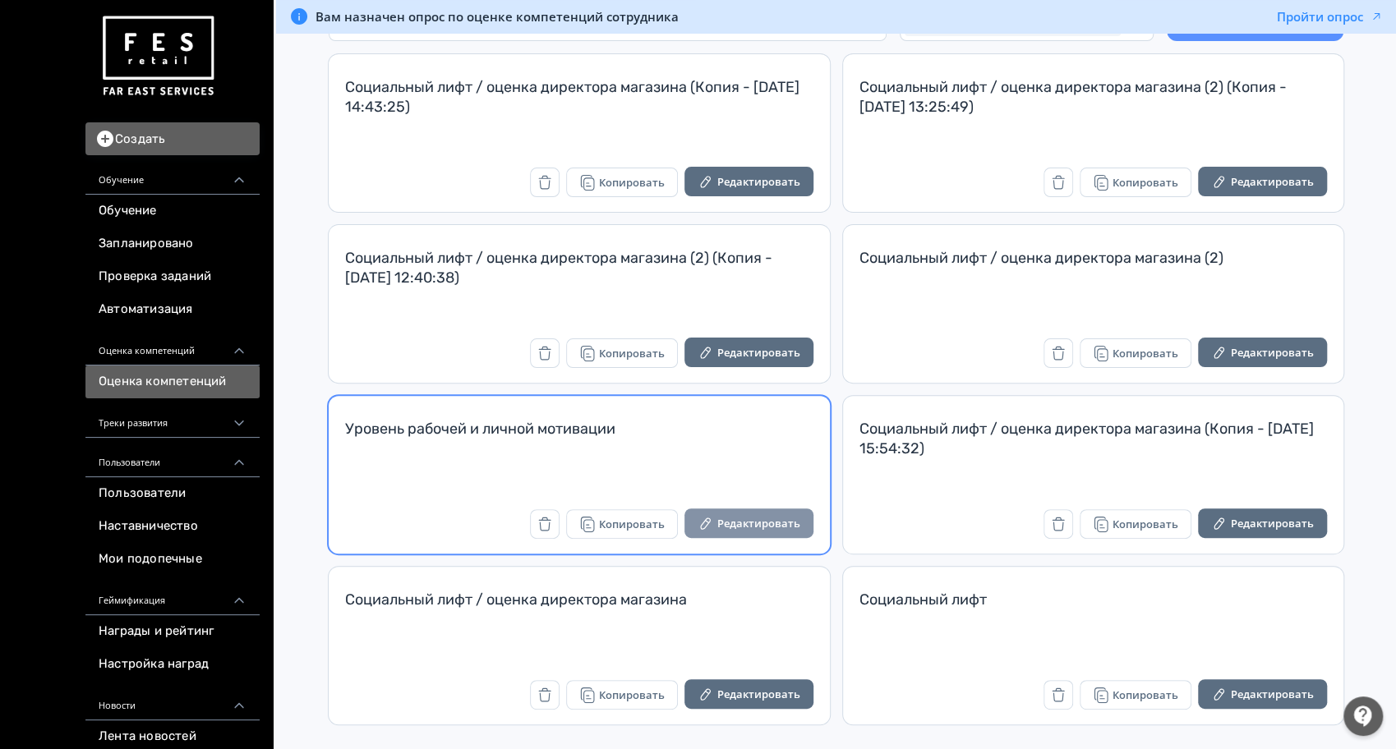
scroll to position [158, 0]
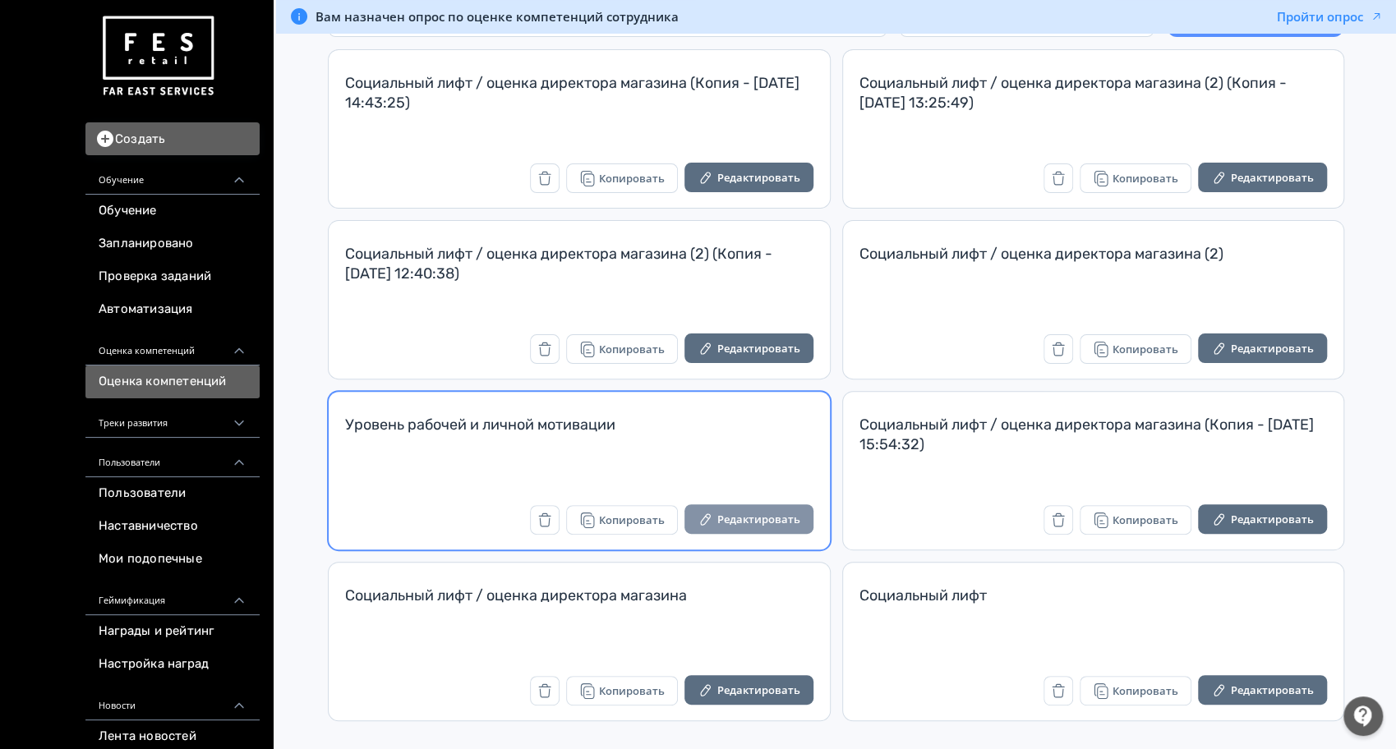
click at [726, 521] on button "Редактировать" at bounding box center [748, 520] width 129 height 30
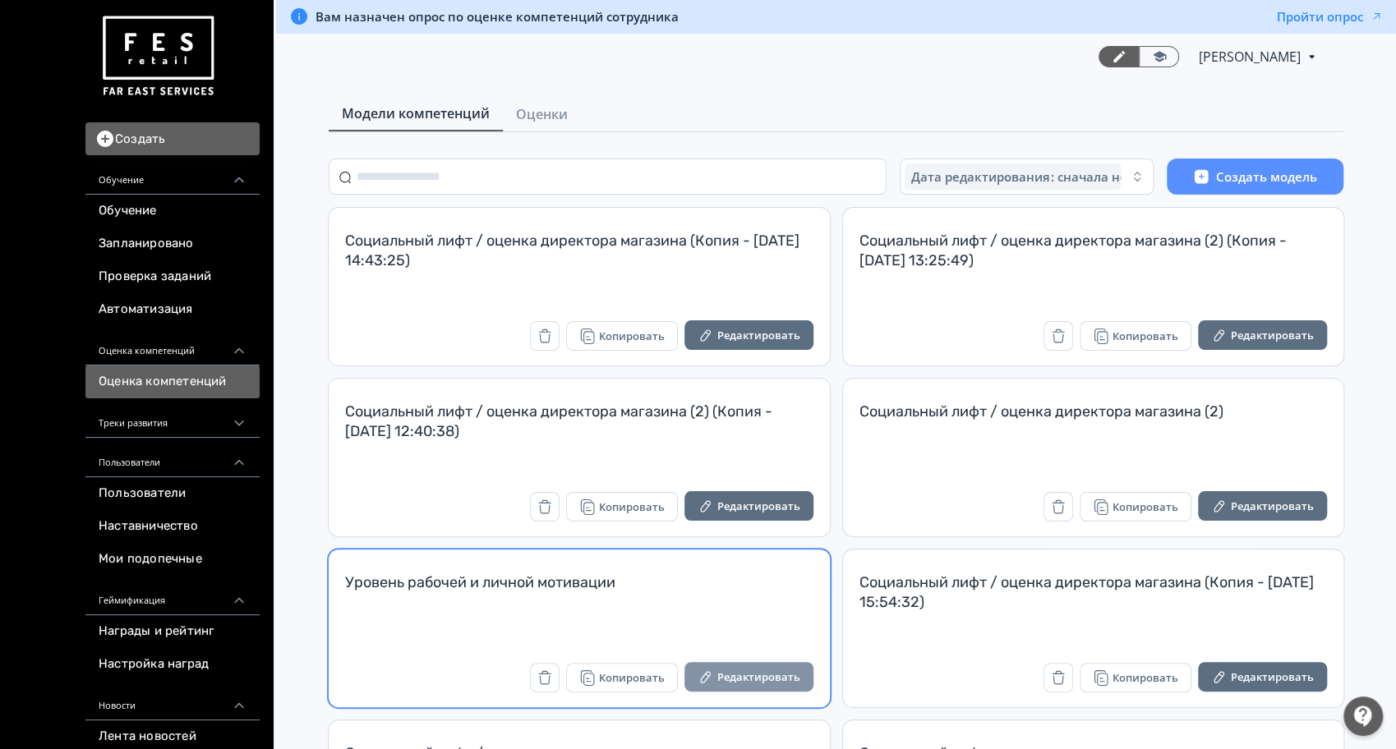
click at [722, 674] on button "Редактировать" at bounding box center [748, 677] width 129 height 30
click at [727, 681] on button "Редактировать" at bounding box center [748, 677] width 129 height 30
click at [734, 677] on button "Редактировать" at bounding box center [748, 677] width 129 height 30
click at [766, 671] on button "Редактировать" at bounding box center [748, 677] width 129 height 30
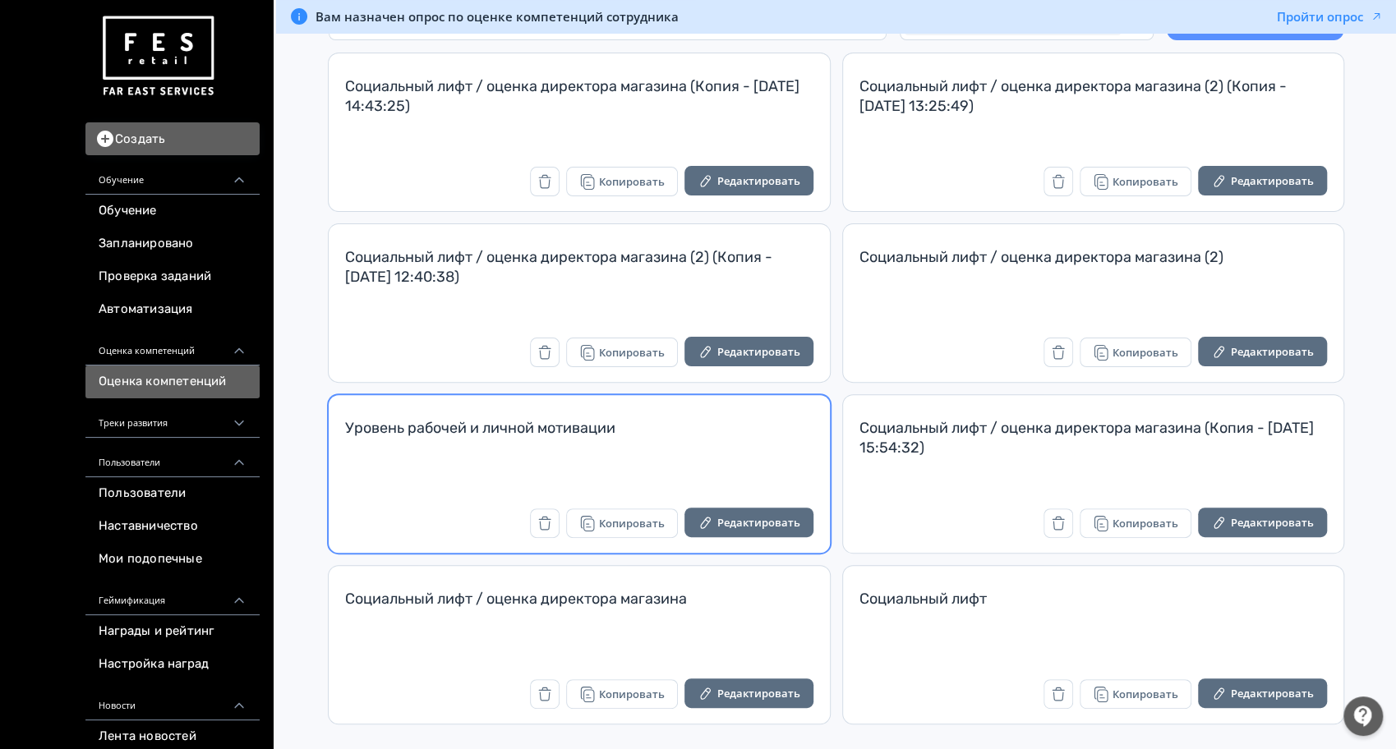
scroll to position [158, 0]
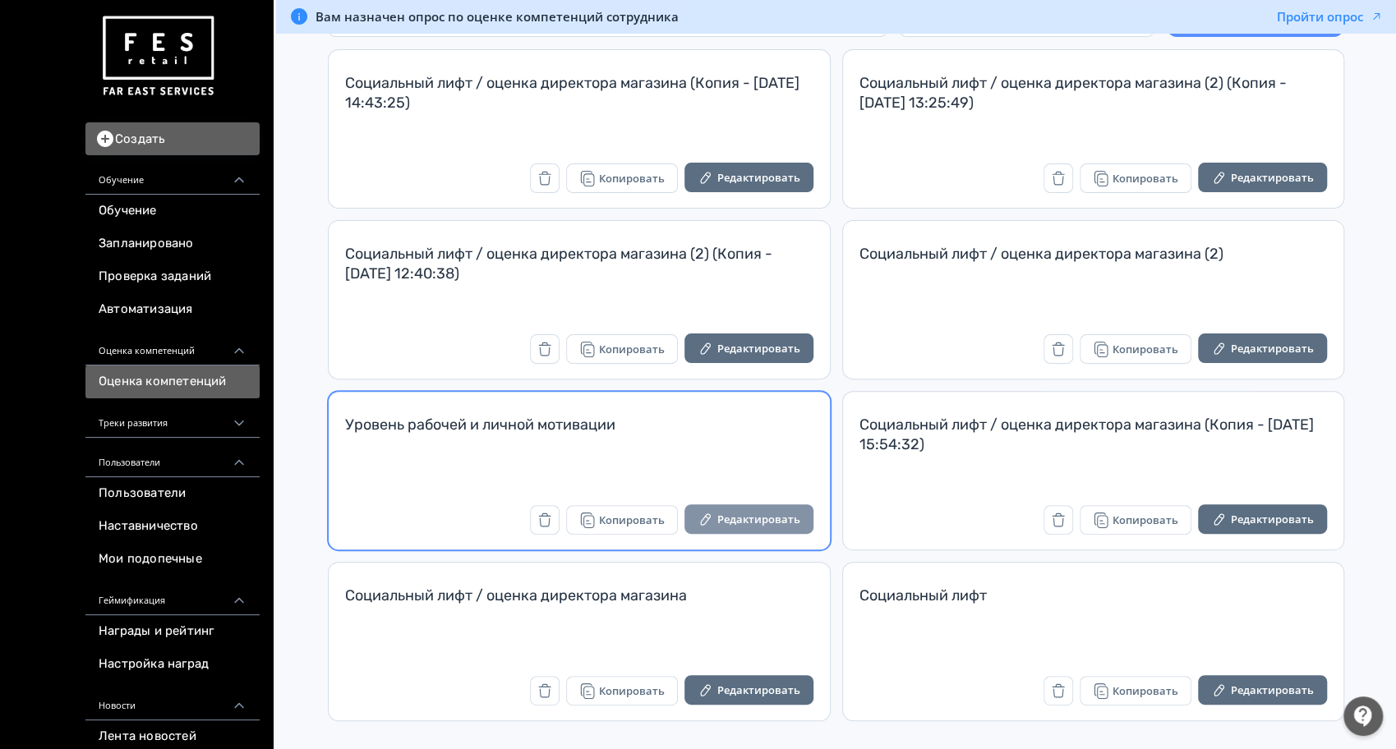
click at [731, 518] on button "Редактировать" at bounding box center [748, 520] width 129 height 30
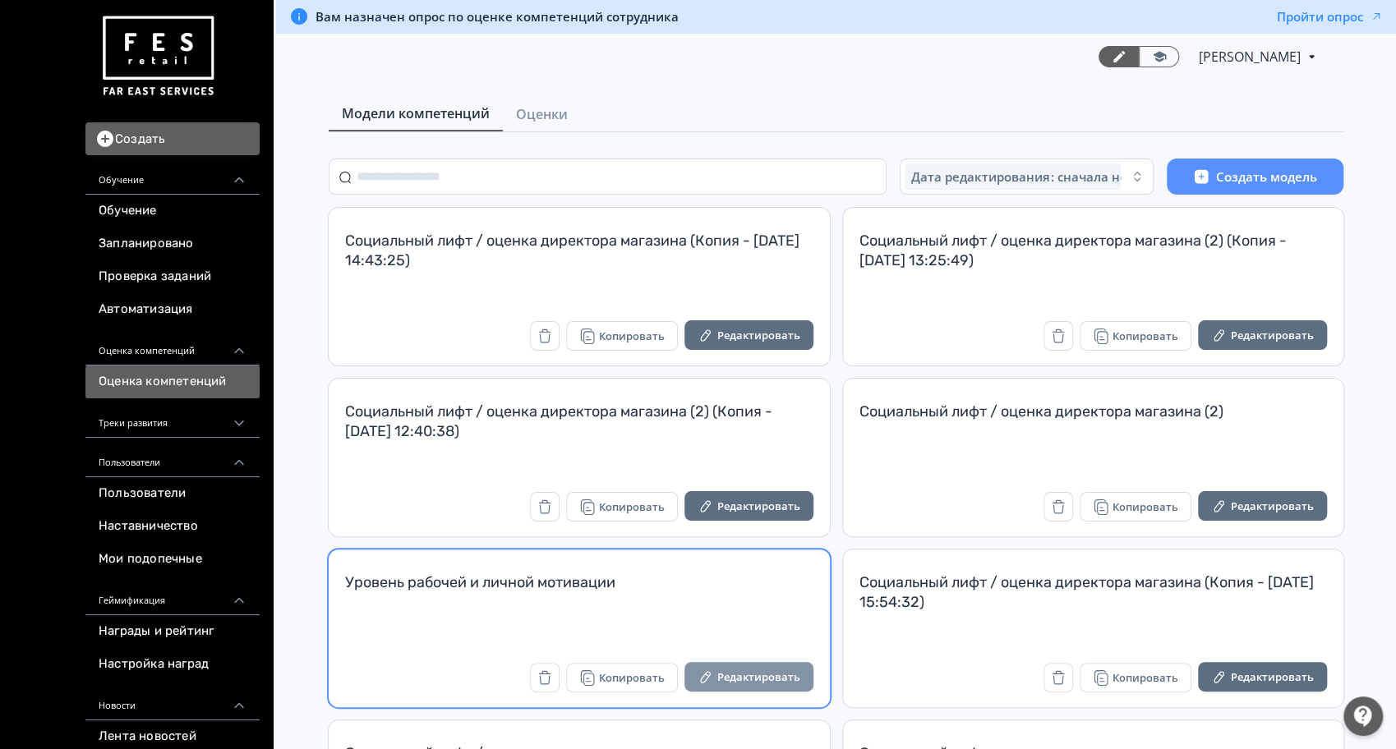
click at [736, 663] on button "Редактировать" at bounding box center [748, 677] width 129 height 30
click at [743, 681] on button "Редактировать" at bounding box center [748, 677] width 129 height 30
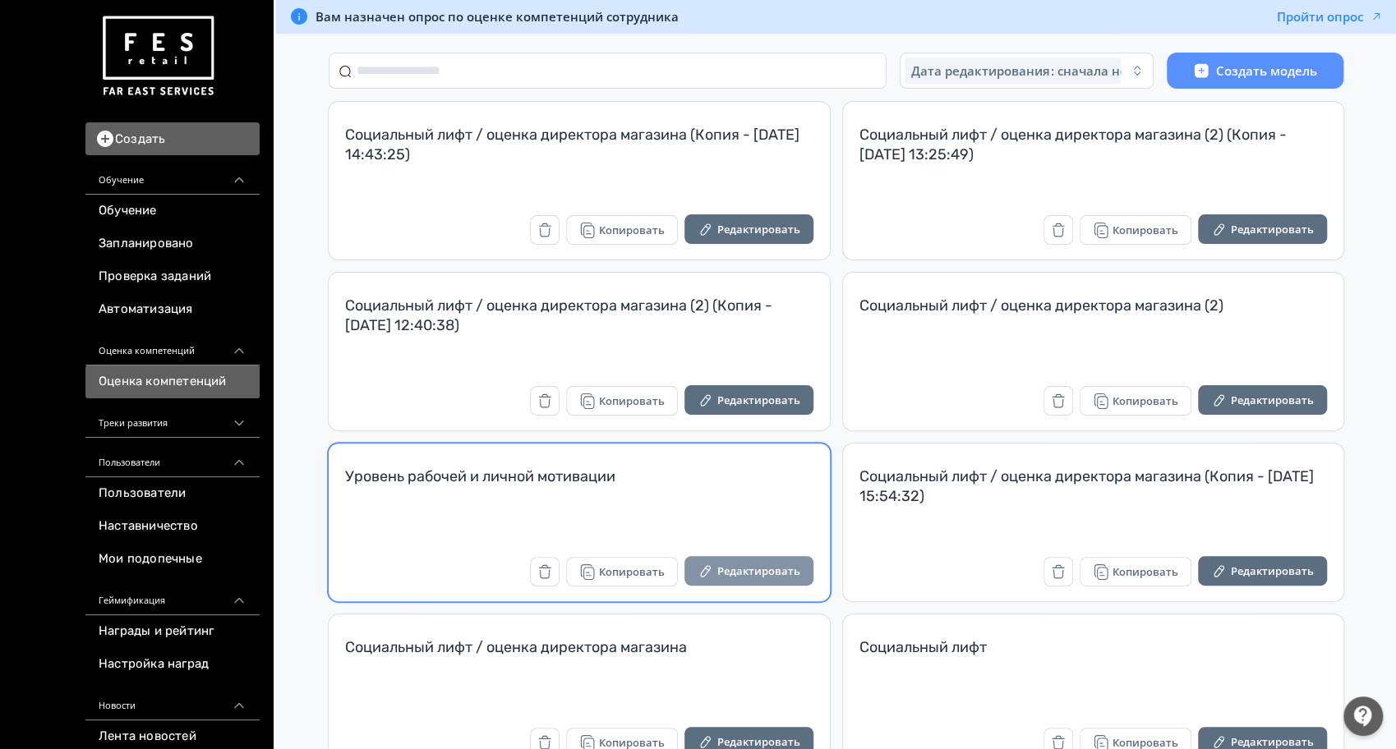
scroll to position [109, 0]
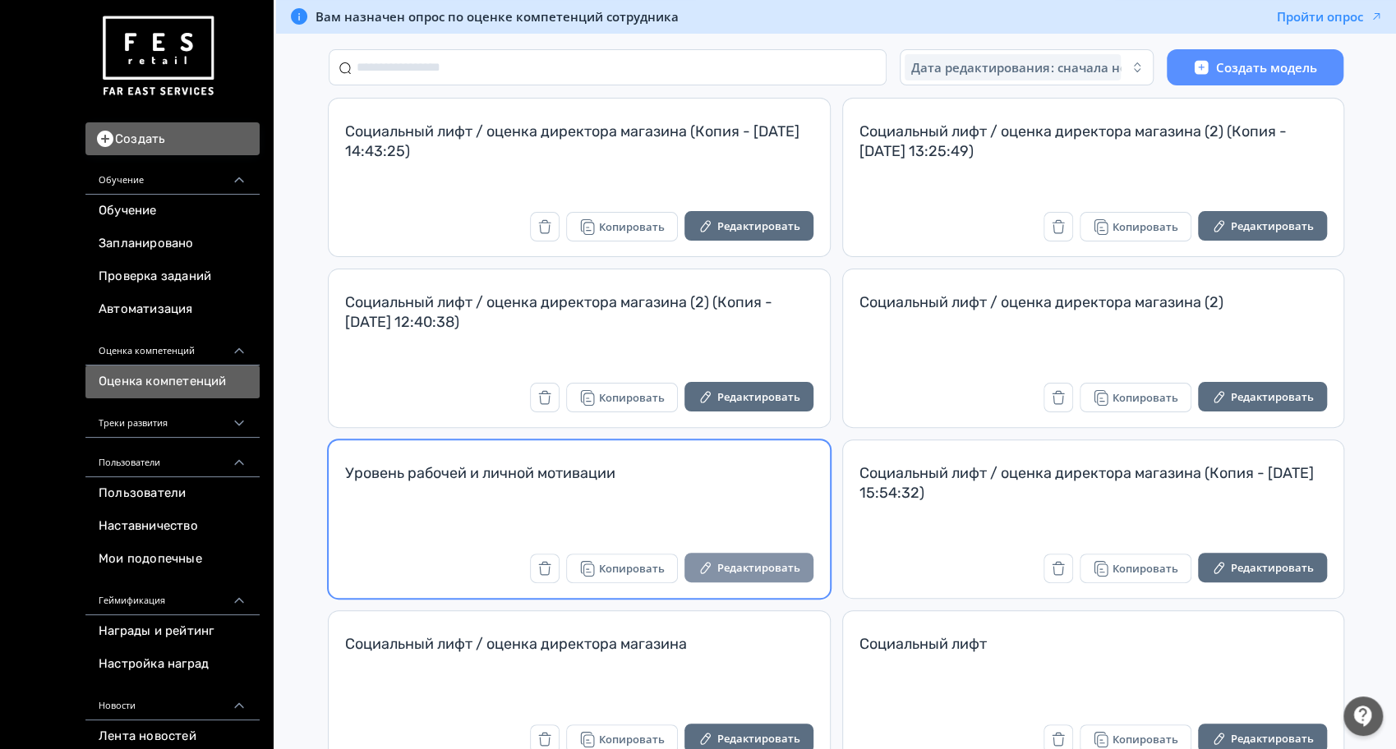
click at [792, 555] on button "Редактировать" at bounding box center [748, 568] width 129 height 30
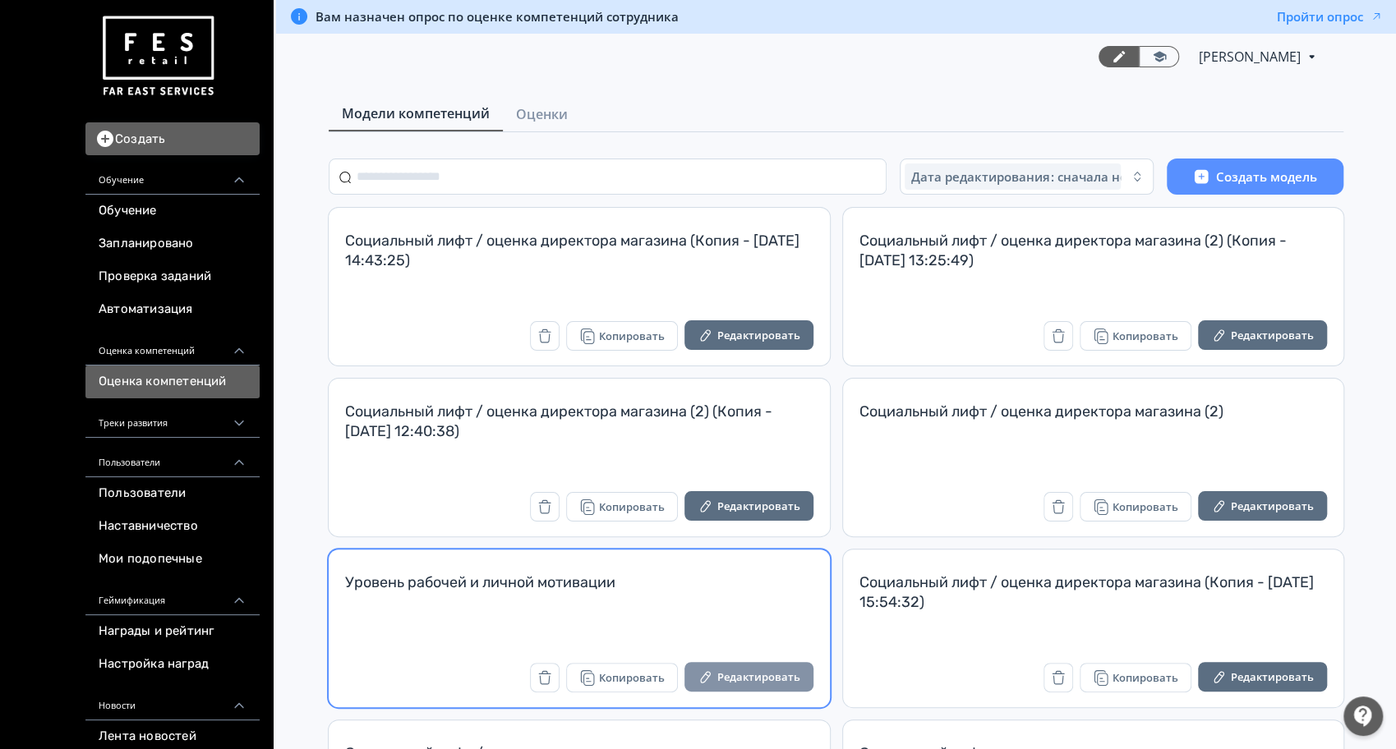
click at [744, 664] on button "Редактировать" at bounding box center [748, 677] width 129 height 30
click at [736, 674] on button "Редактировать" at bounding box center [748, 677] width 129 height 30
click at [710, 684] on button "Редактировать" at bounding box center [748, 677] width 129 height 30
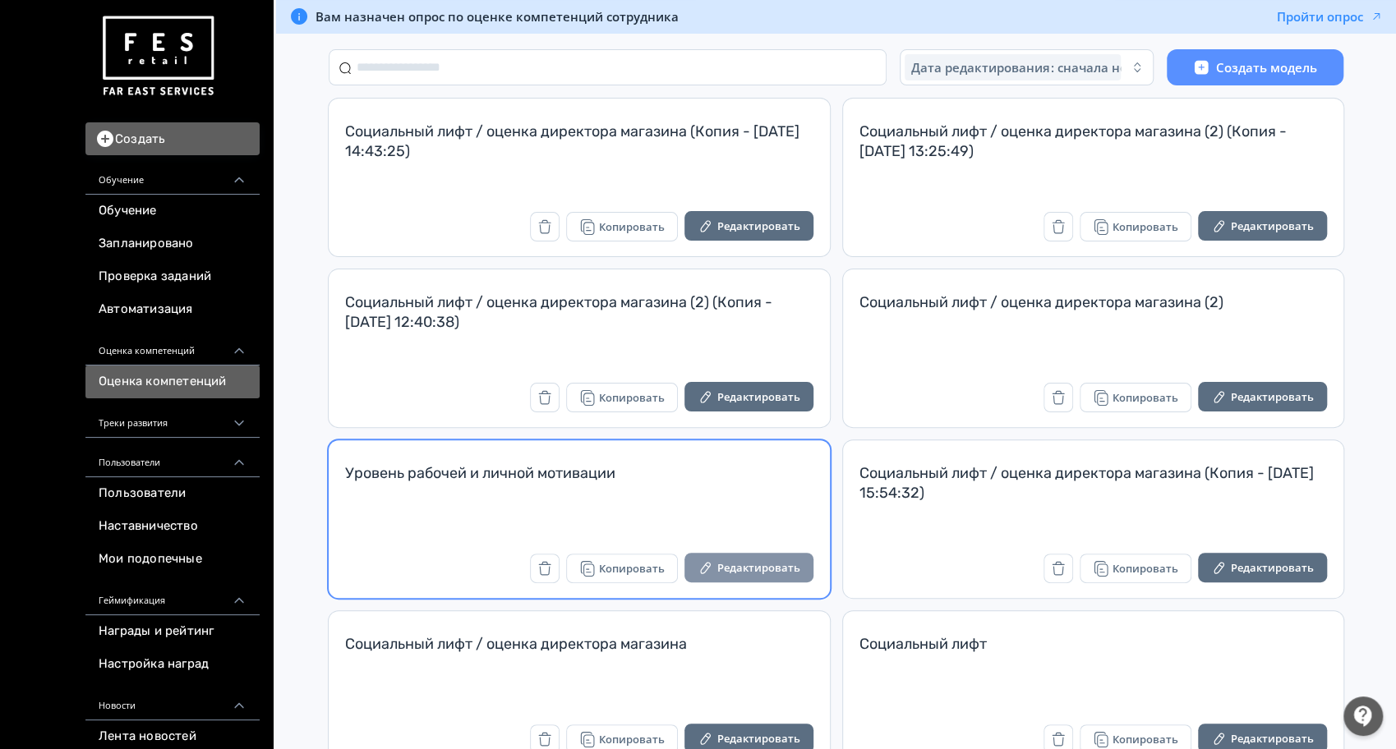
scroll to position [109, 0]
click at [763, 556] on button "Редактировать" at bounding box center [748, 568] width 129 height 30
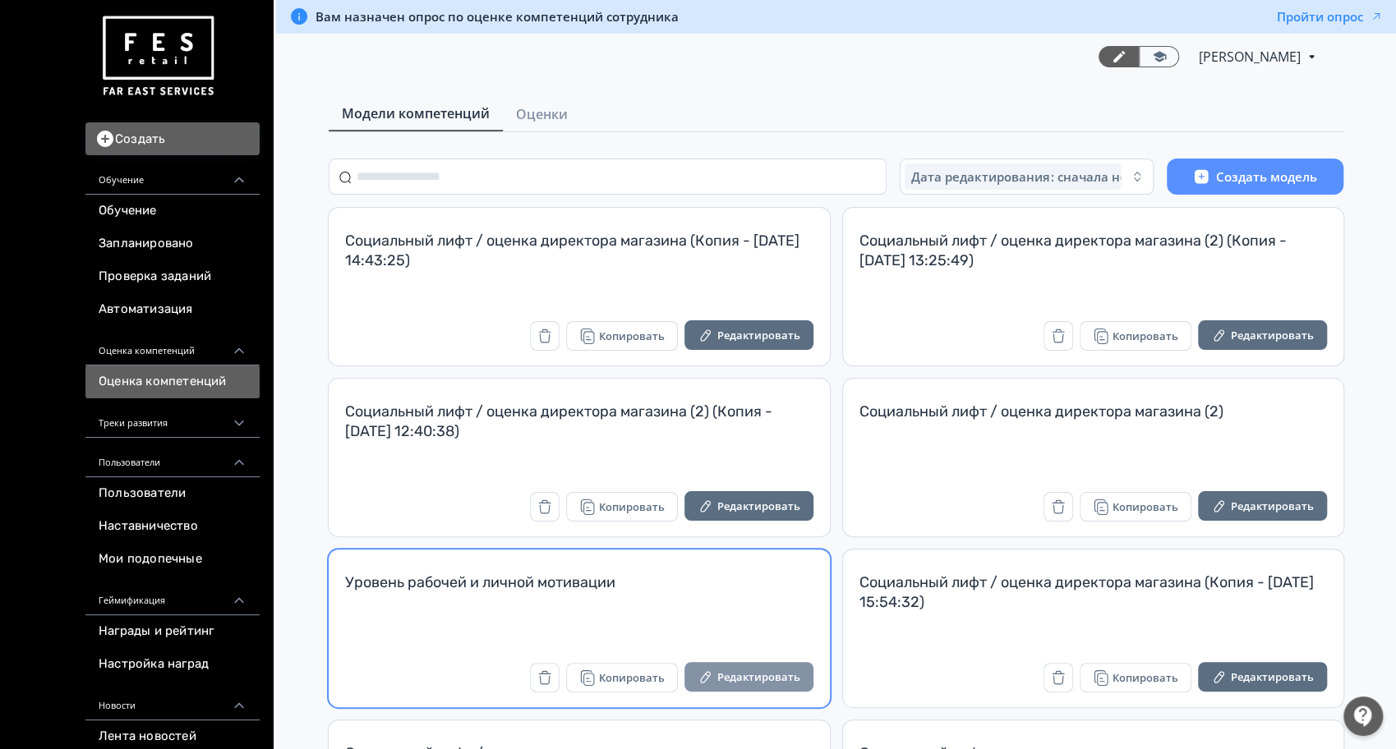
click at [770, 669] on button "Редактировать" at bounding box center [748, 677] width 129 height 30
